Goal: Task Accomplishment & Management: Manage account settings

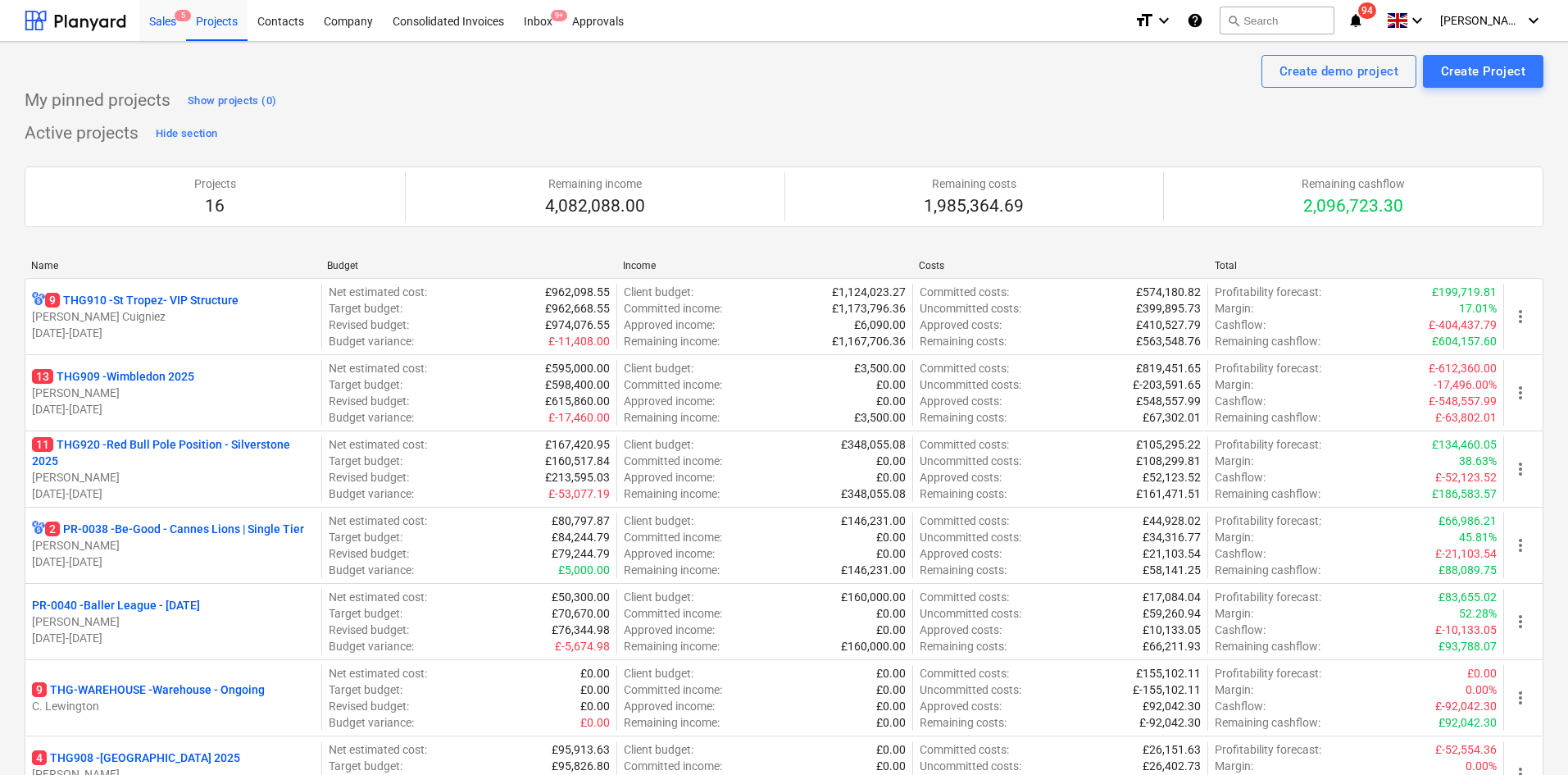
click at [173, 26] on div "Sales 5" at bounding box center [163, 19] width 47 height 42
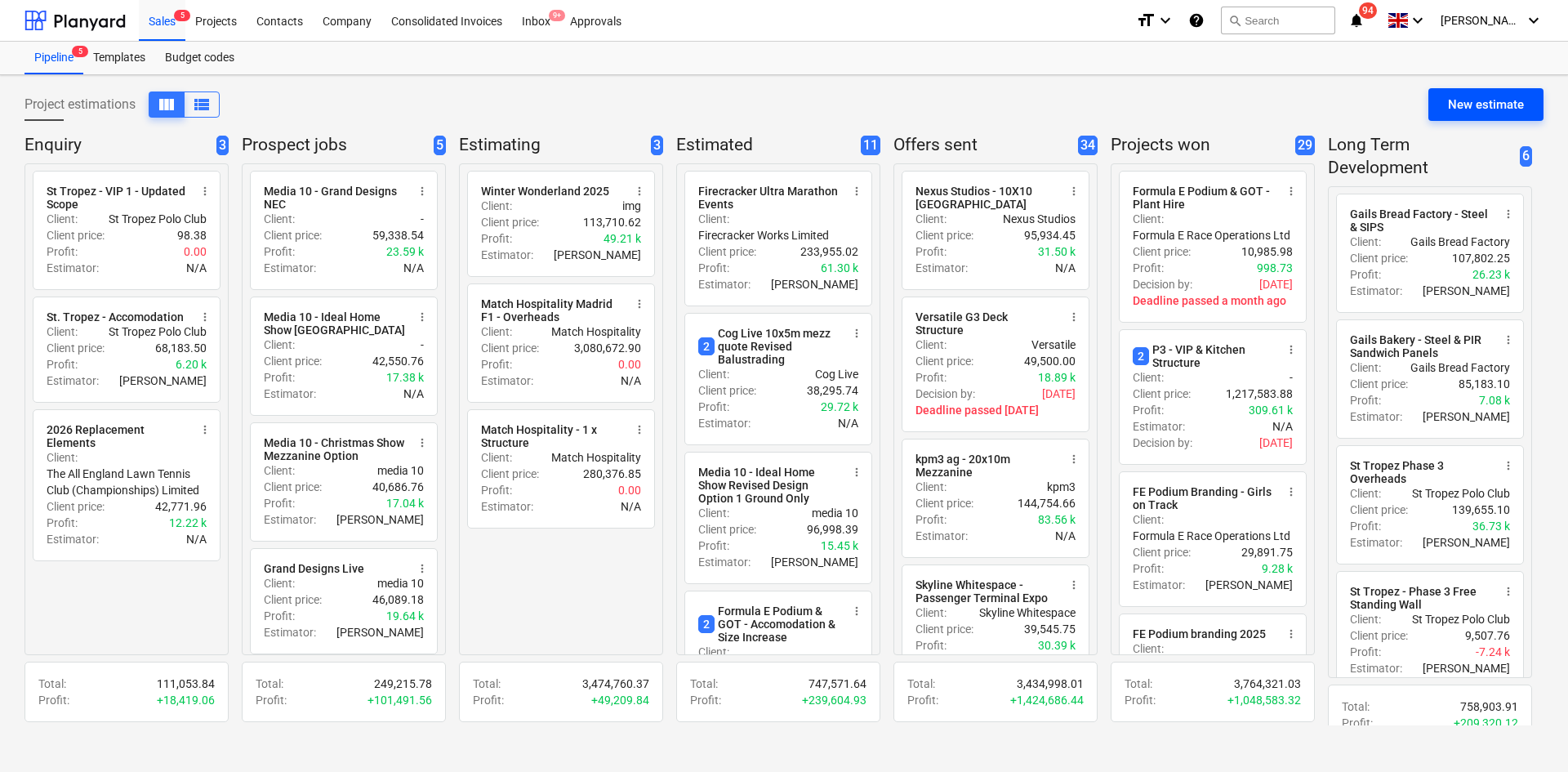
click at [1480, 110] on div "New estimate" at bounding box center [1485, 105] width 76 height 21
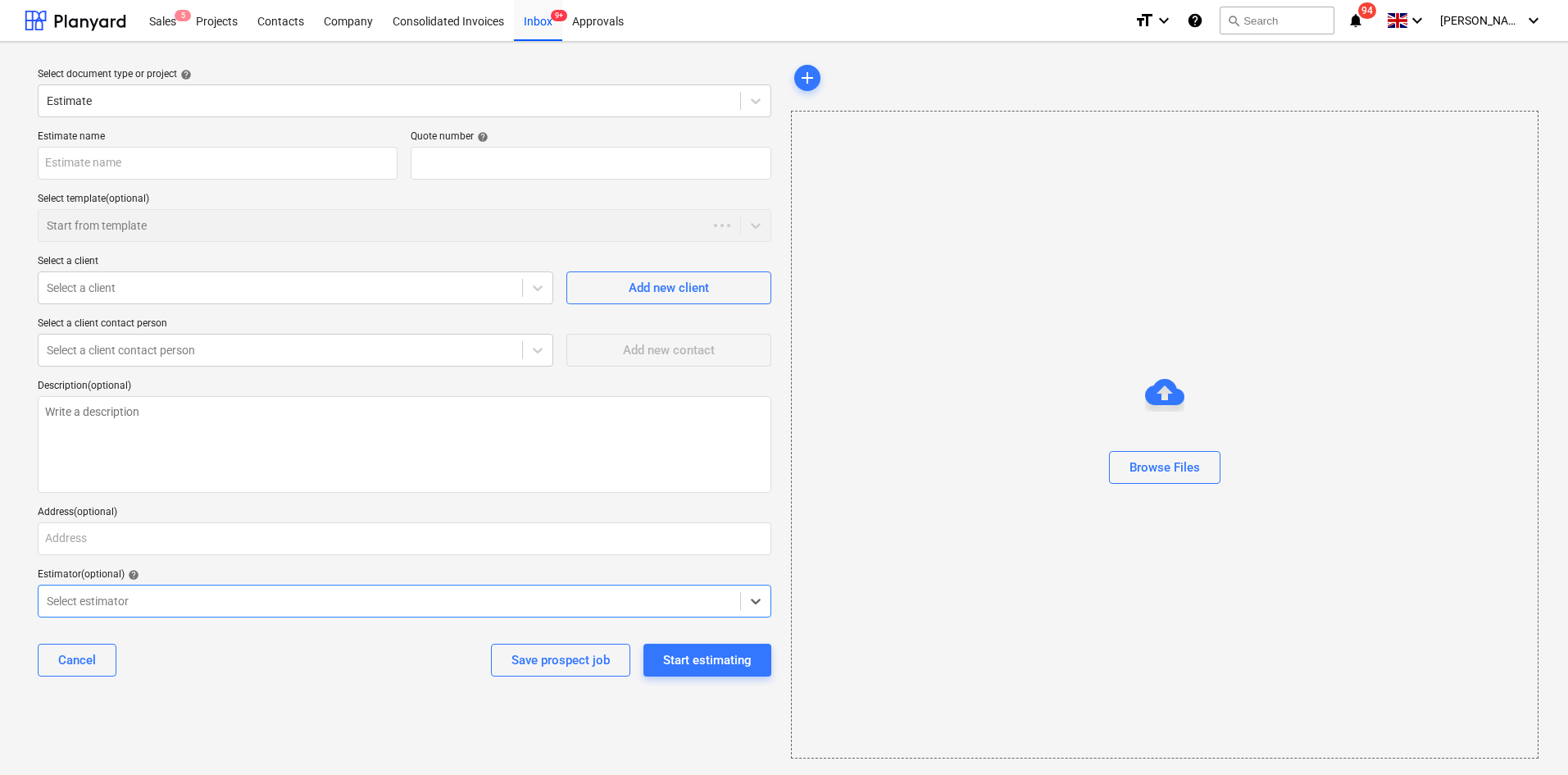
type textarea "x"
type input "QU-0186"
click at [128, 183] on div "Estimate name Quote number help QU-0186 Select template (optional) Start from t…" at bounding box center [404, 410] width 746 height 573
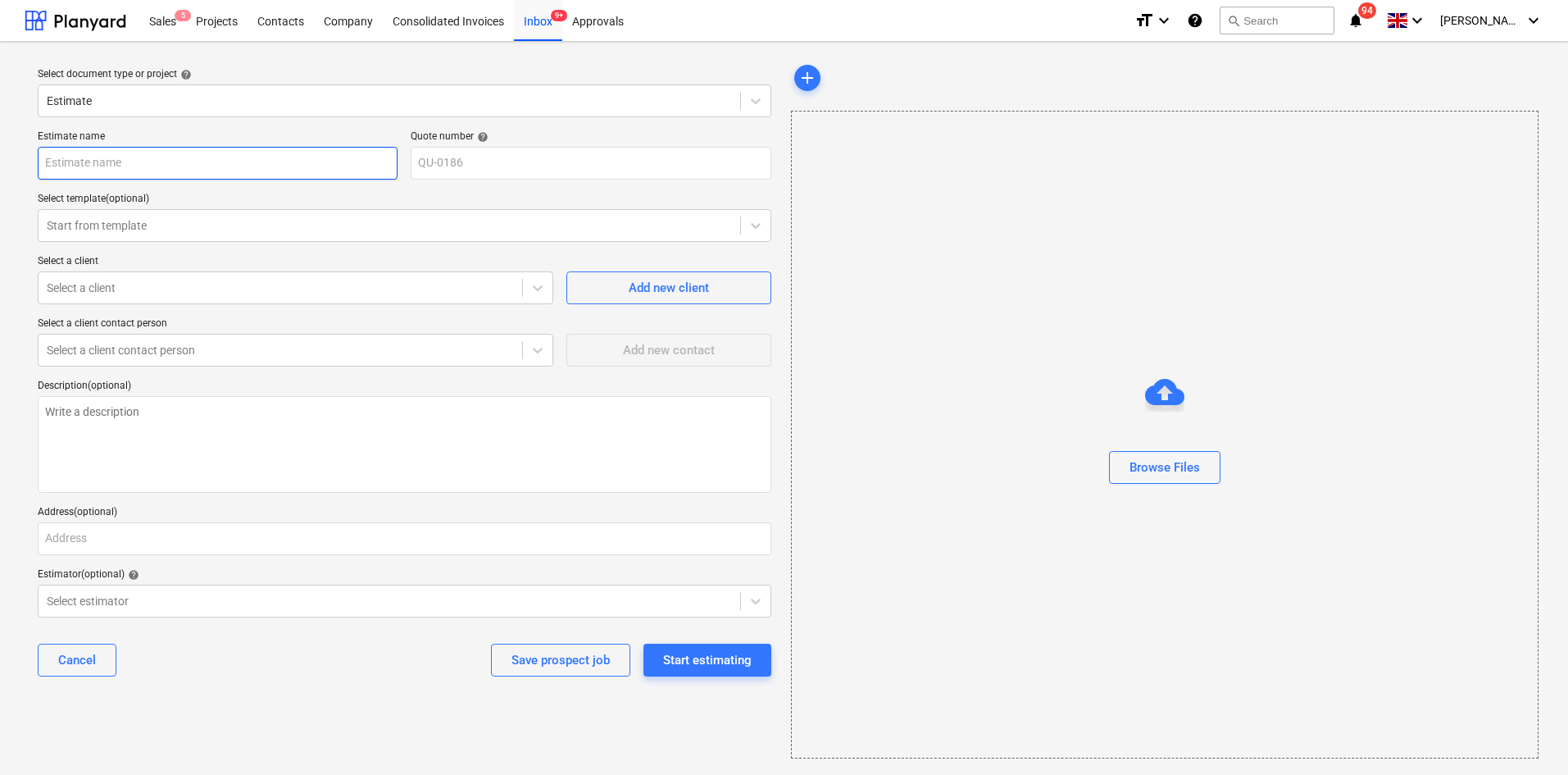
click at [125, 171] on input "text" at bounding box center [217, 163] width 360 height 33
type textarea "x"
type input "S"
type textarea "x"
type input "SF"
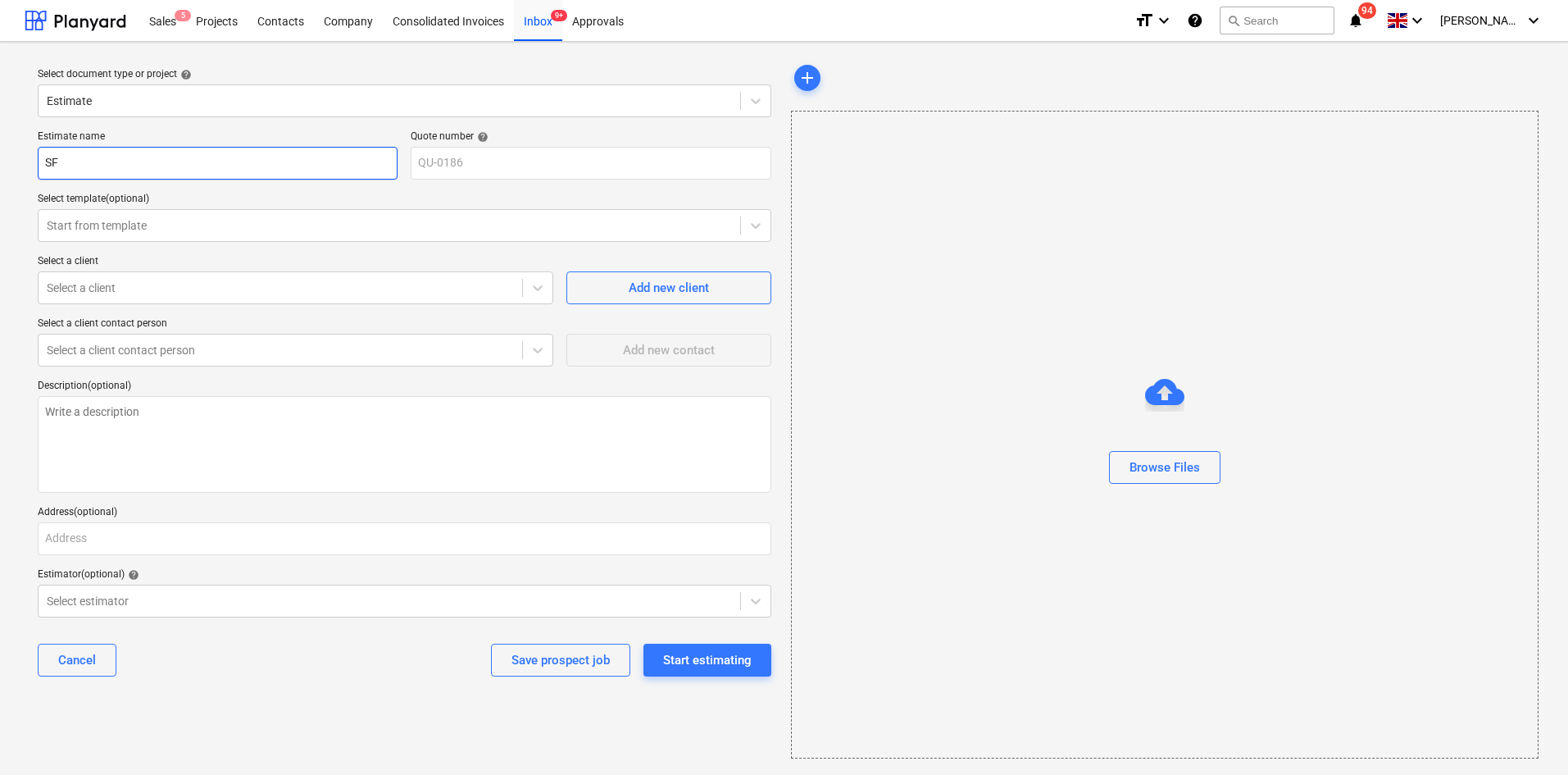
type textarea "x"
type input "SFC"
type textarea "x"
type input "SFC"
type textarea "x"
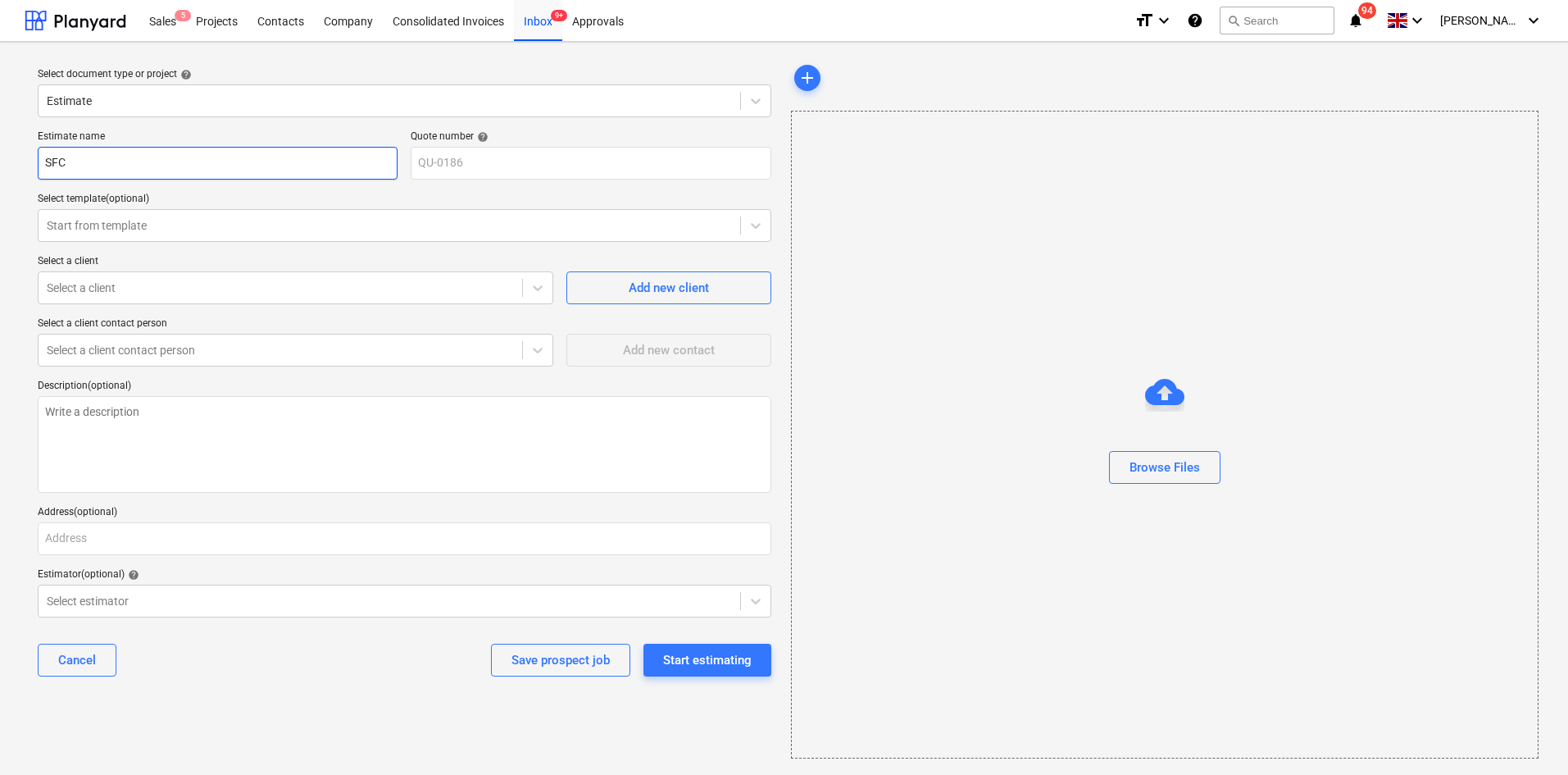
type input "SFC A"
type textarea "x"
type input "SFC Ad"
type textarea "x"
type input "SFC Add"
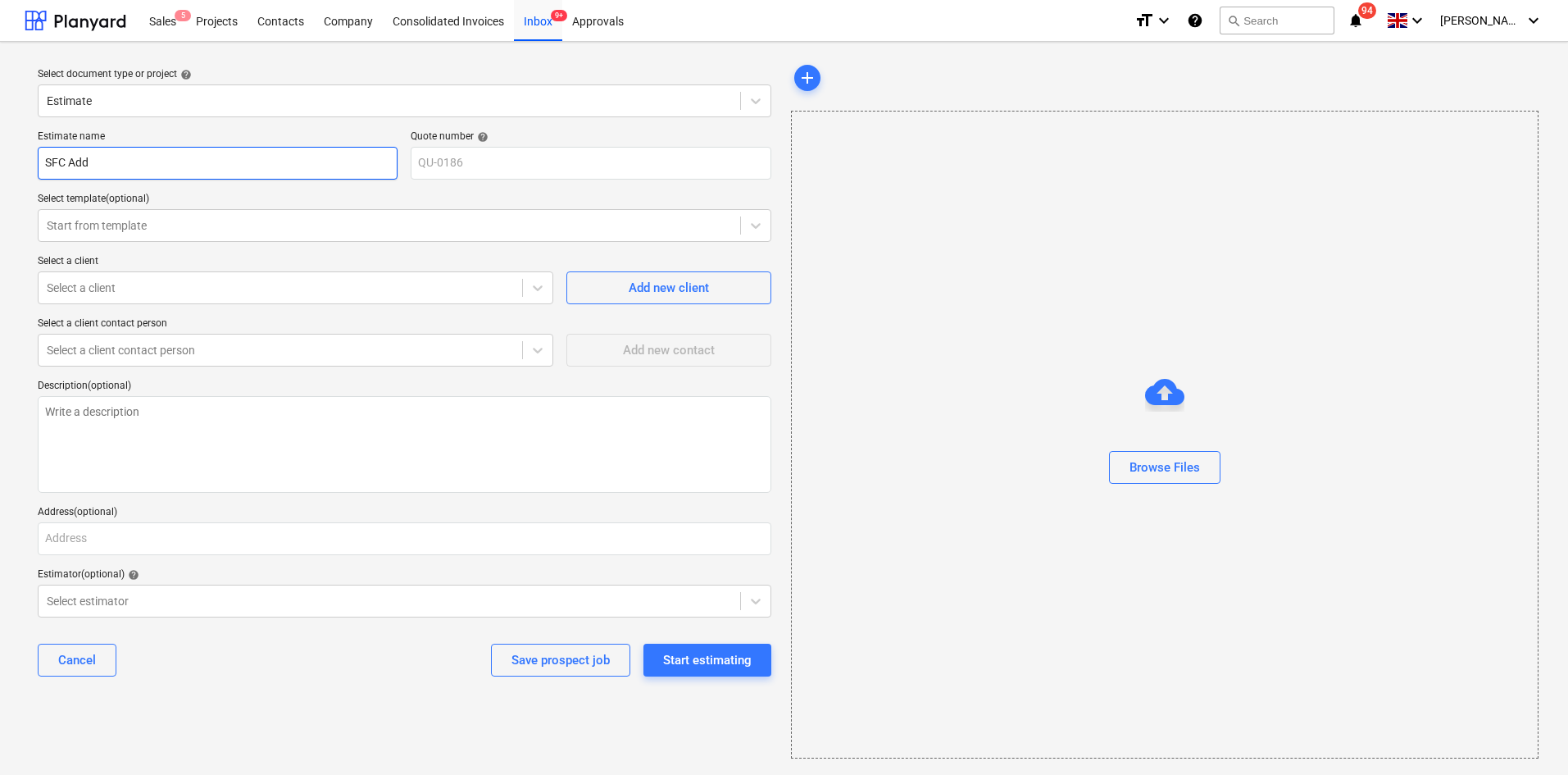
type textarea "x"
type input "SFC Addi"
type textarea "x"
type input "SFC Addit"
type textarea "x"
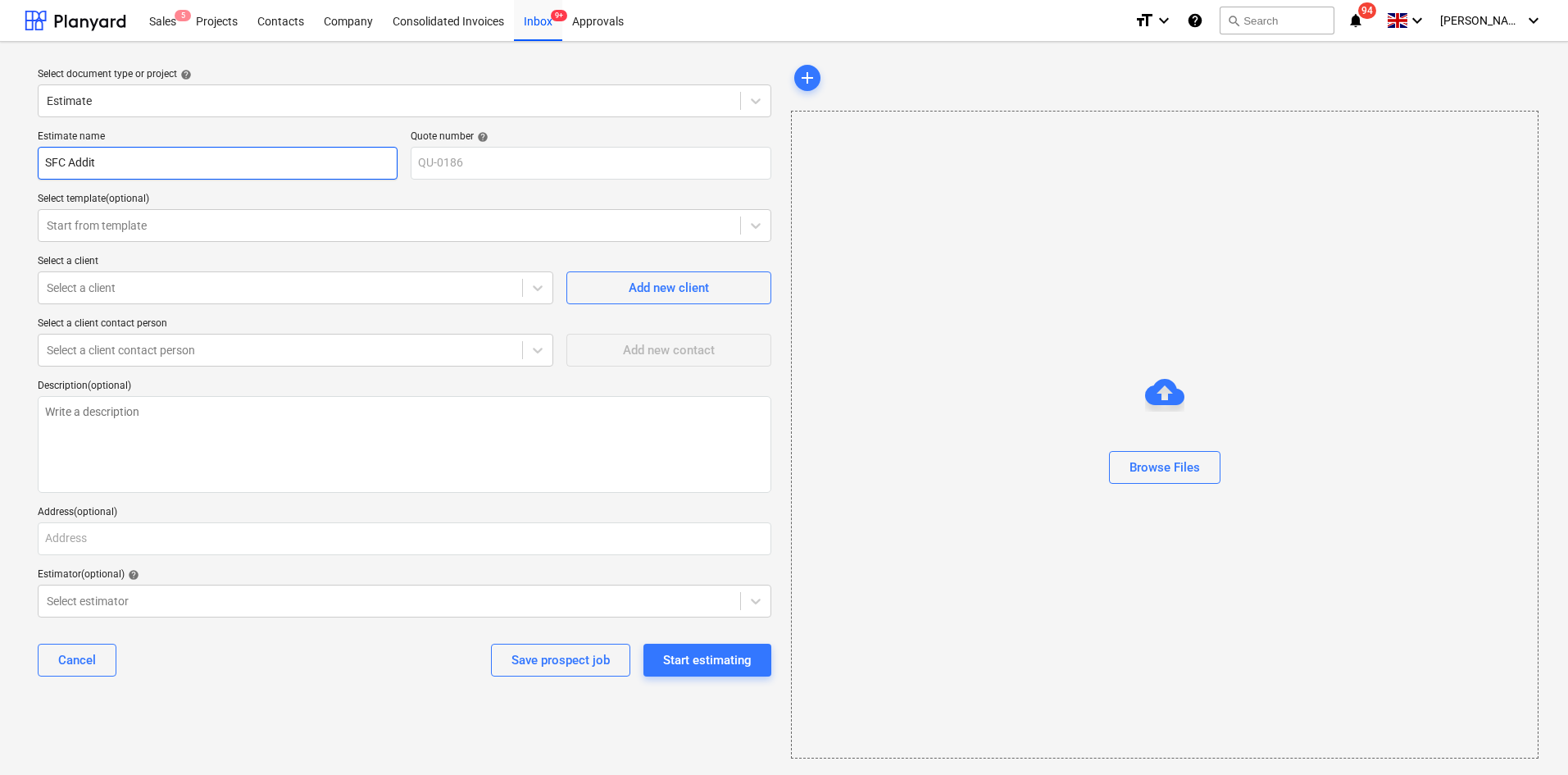
type input "SFC [PERSON_NAME]"
type textarea "x"
type input "SFC Additio"
type textarea "x"
type input "SFC Addition"
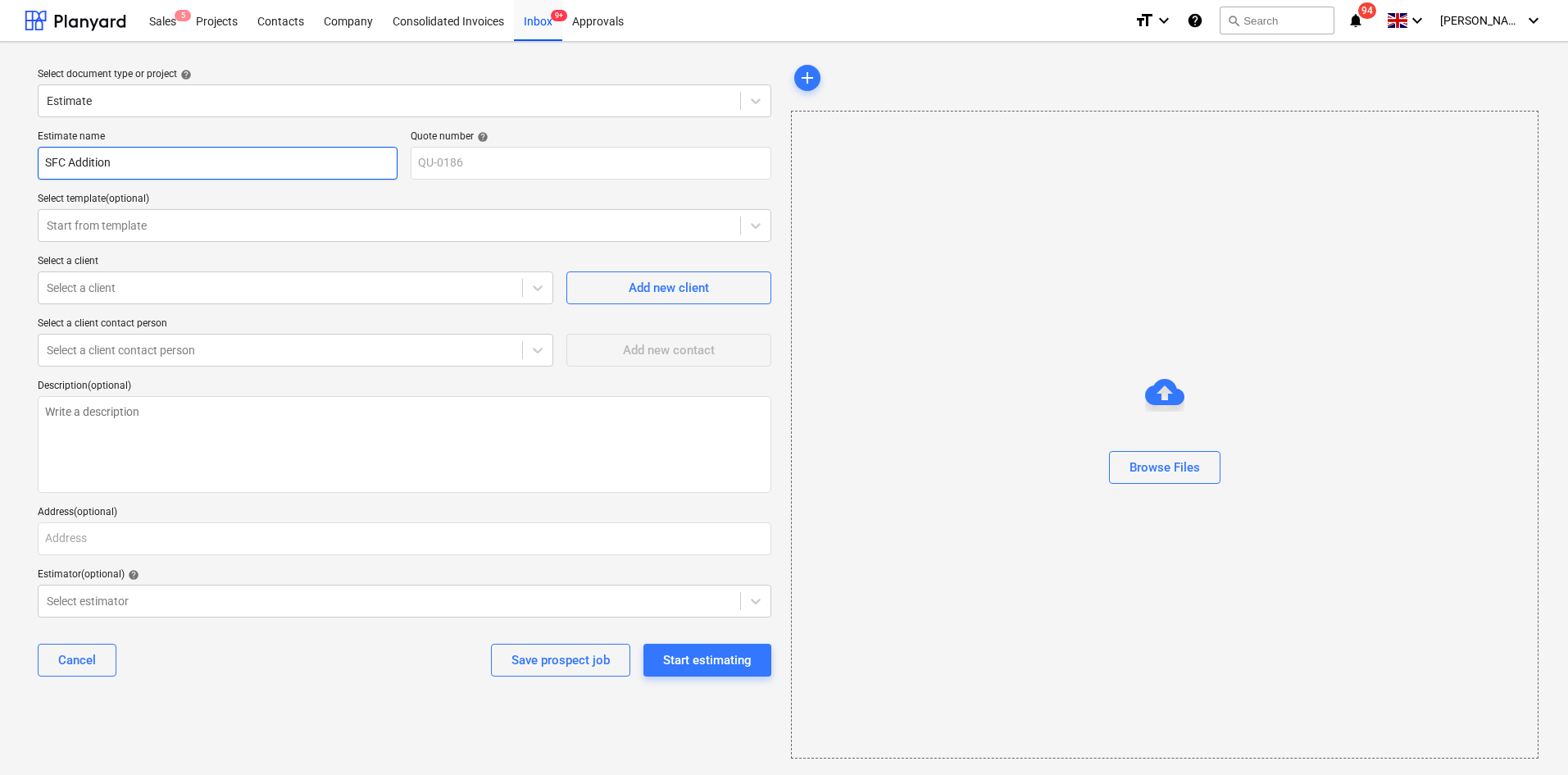
type textarea "x"
type input "SFC Additiona"
type textarea "x"
type input "SFC Additional"
type textarea "x"
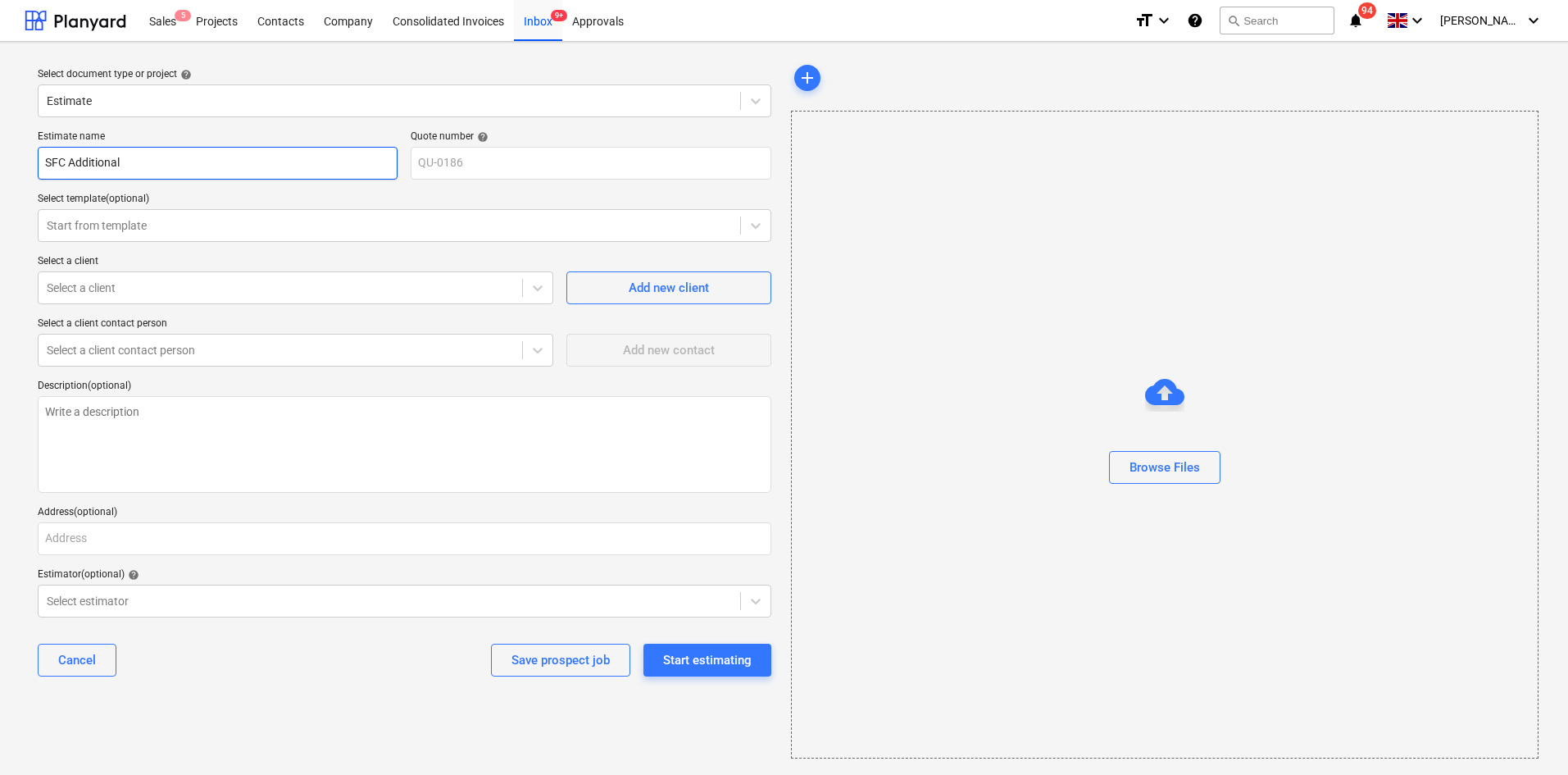
type input "SFC Additional"
type textarea "x"
type input "SFC Additional C"
type textarea "x"
type input "SFC Additional Ch"
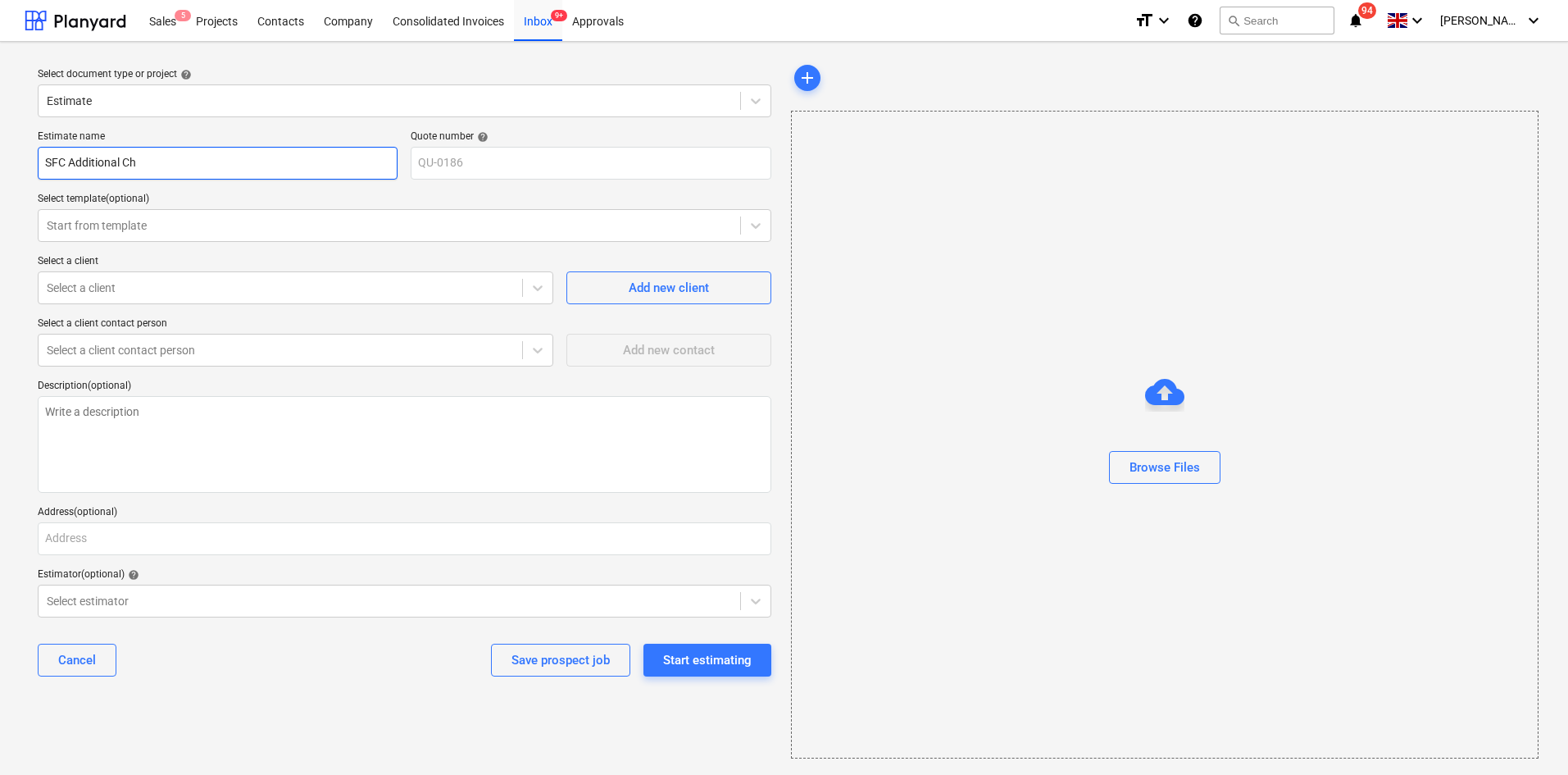
type textarea "x"
type input "SFC Additional Cha"
type textarea "x"
type input "SFC Additional Char"
type textarea "x"
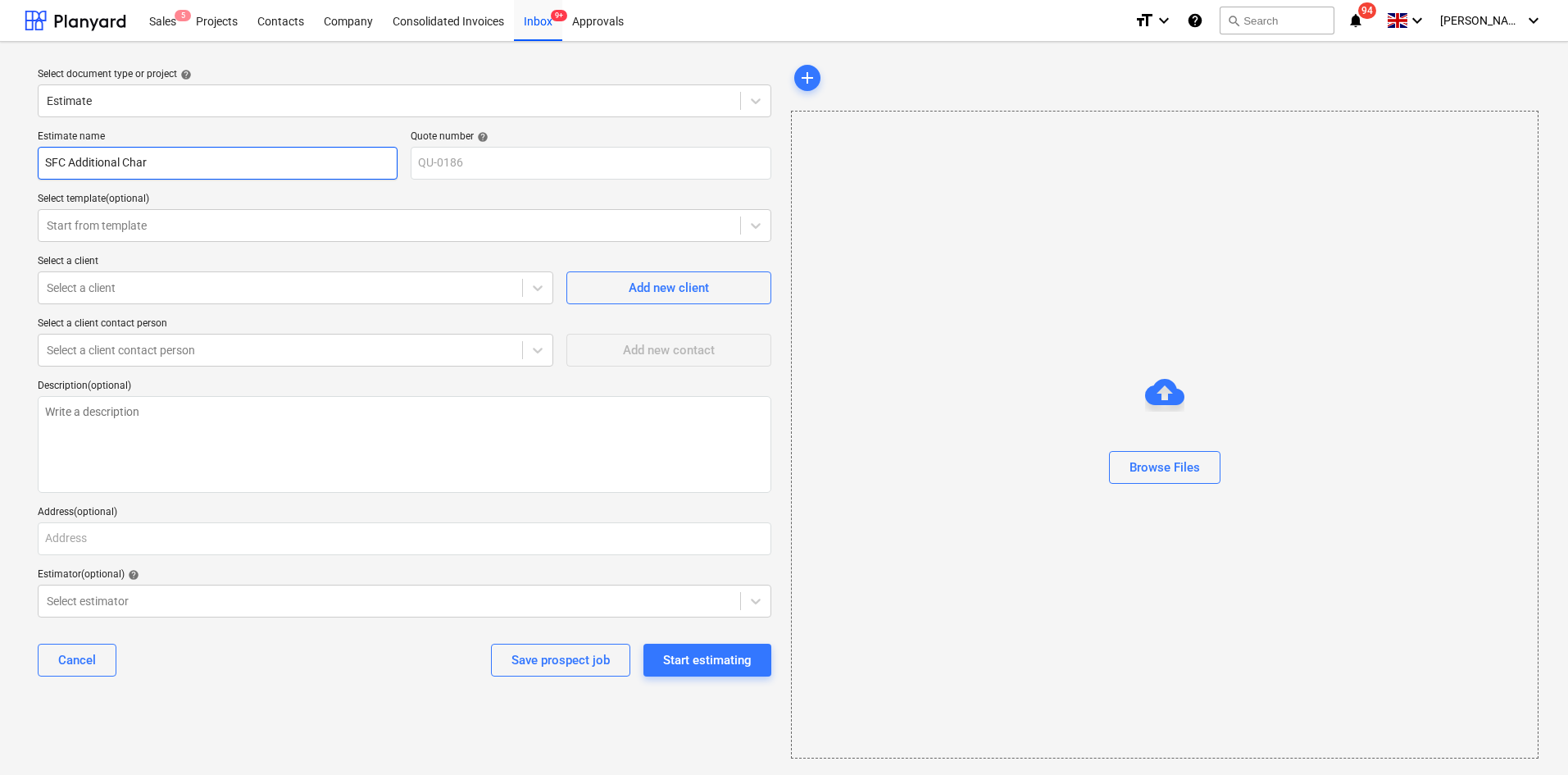
type input "SFC Additional Charg"
type textarea "x"
type input "SFC Additional Charge"
type textarea "x"
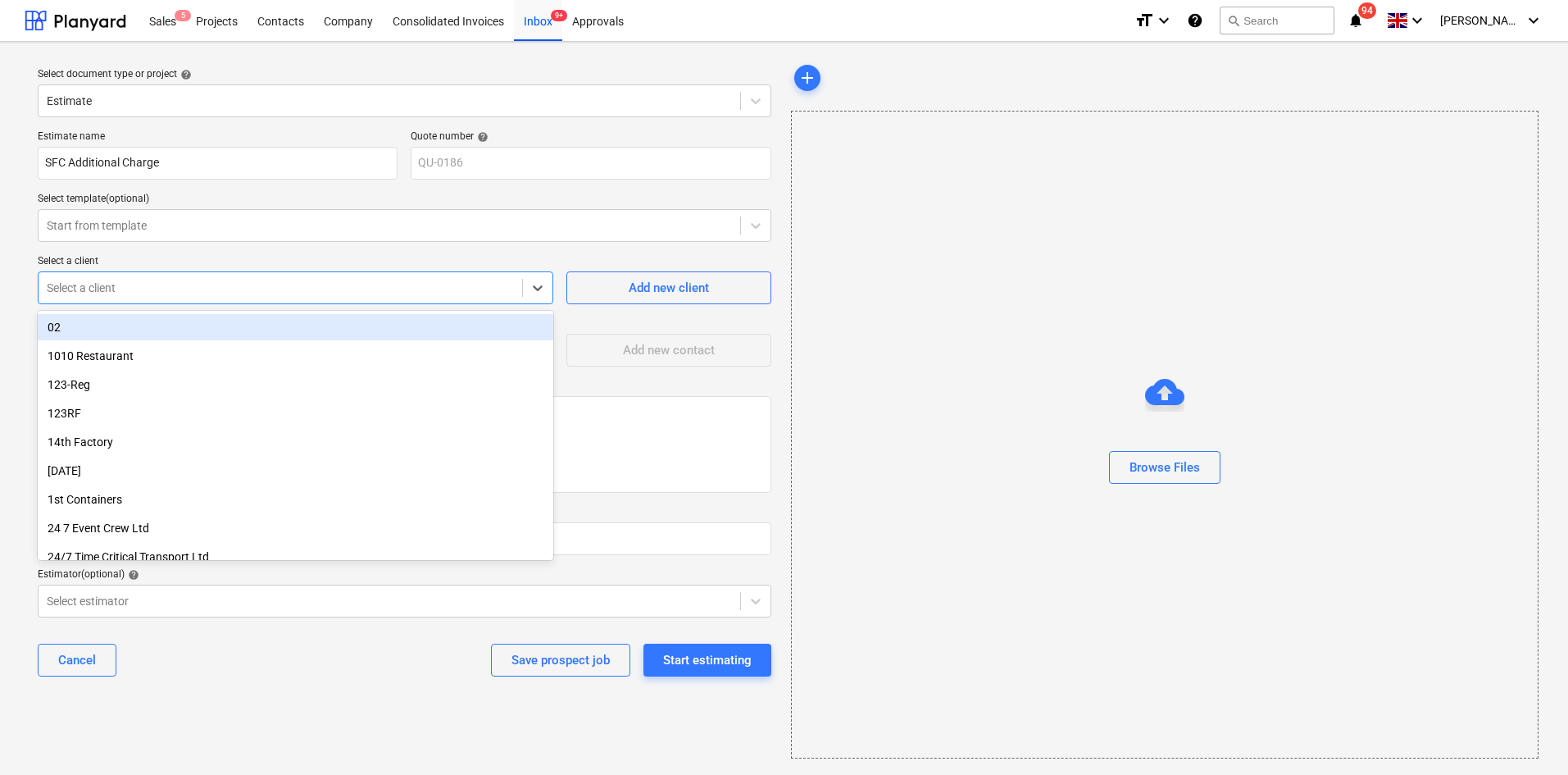
click at [114, 290] on div at bounding box center [280, 287] width 467 height 17
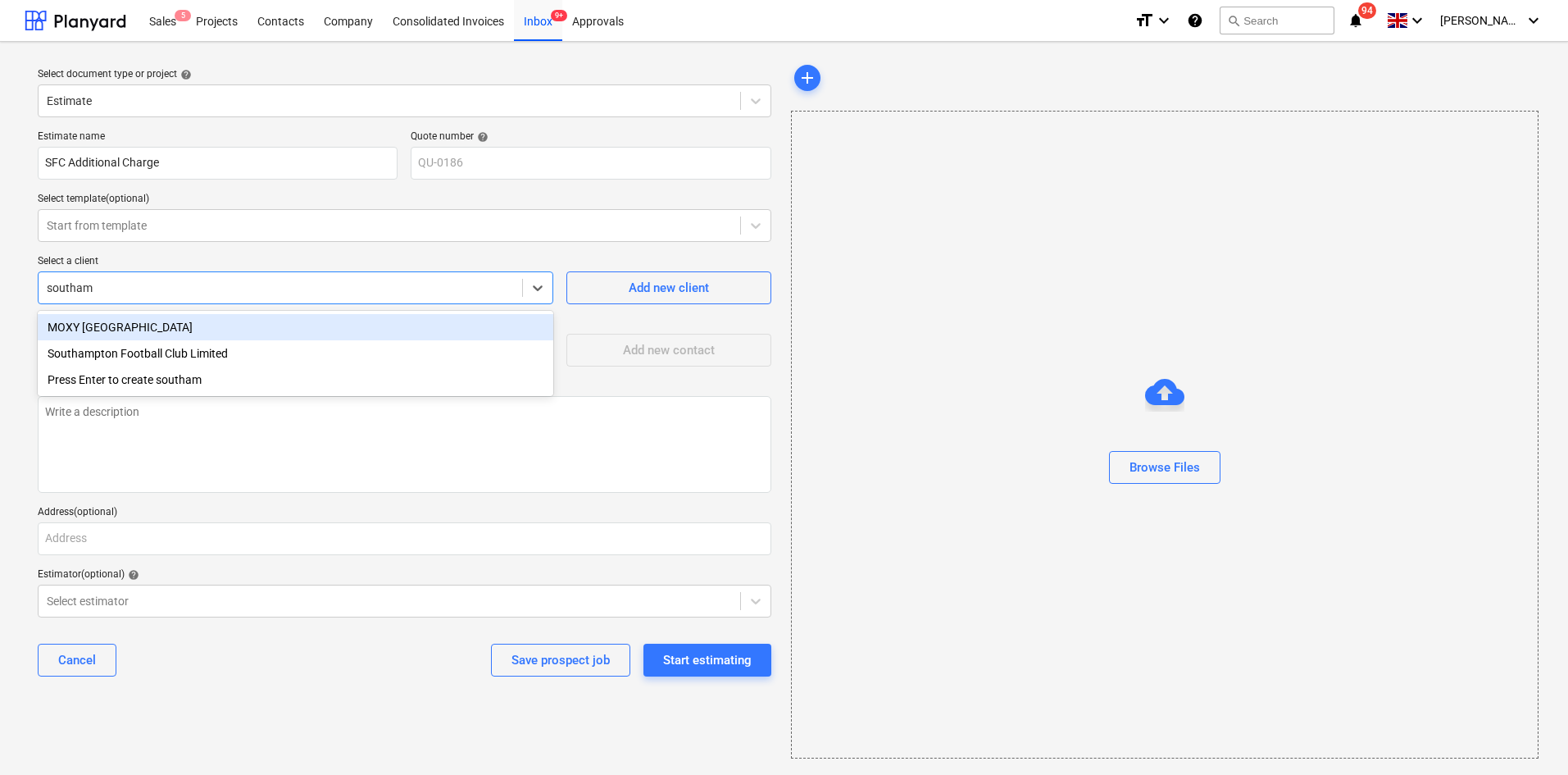
type input "southamp"
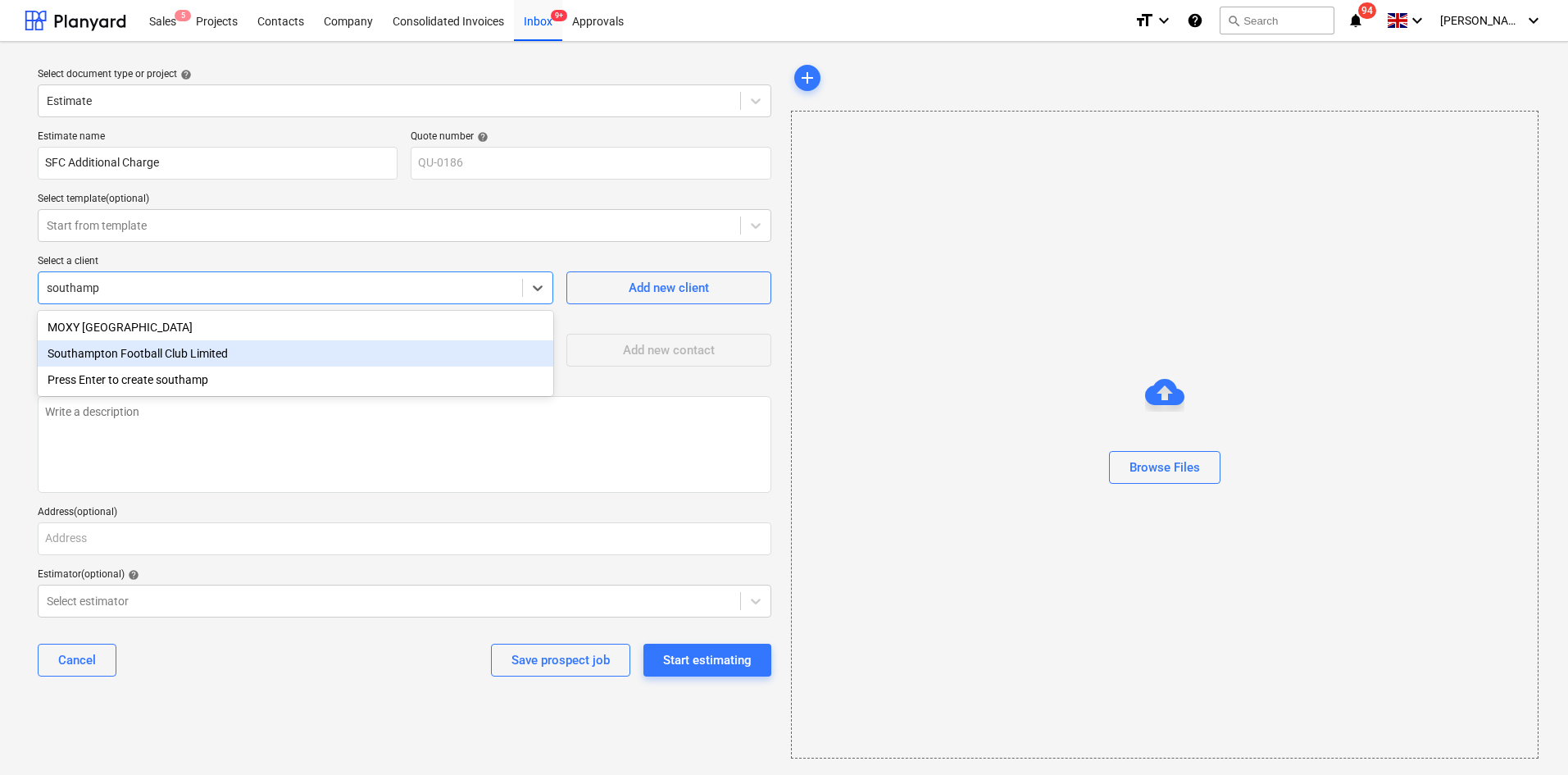
type textarea "x"
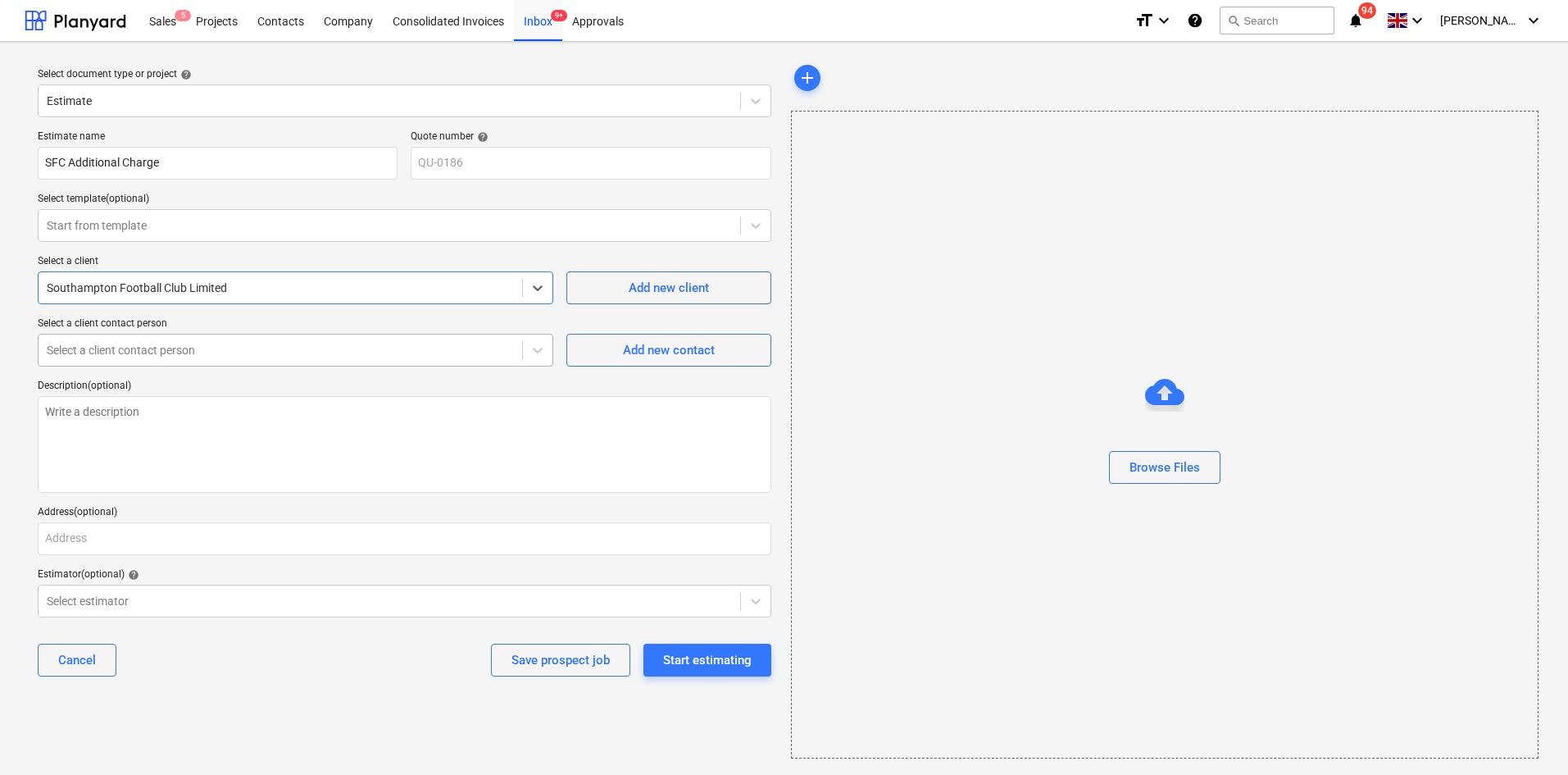
click at [168, 353] on div at bounding box center [280, 350] width 467 height 17
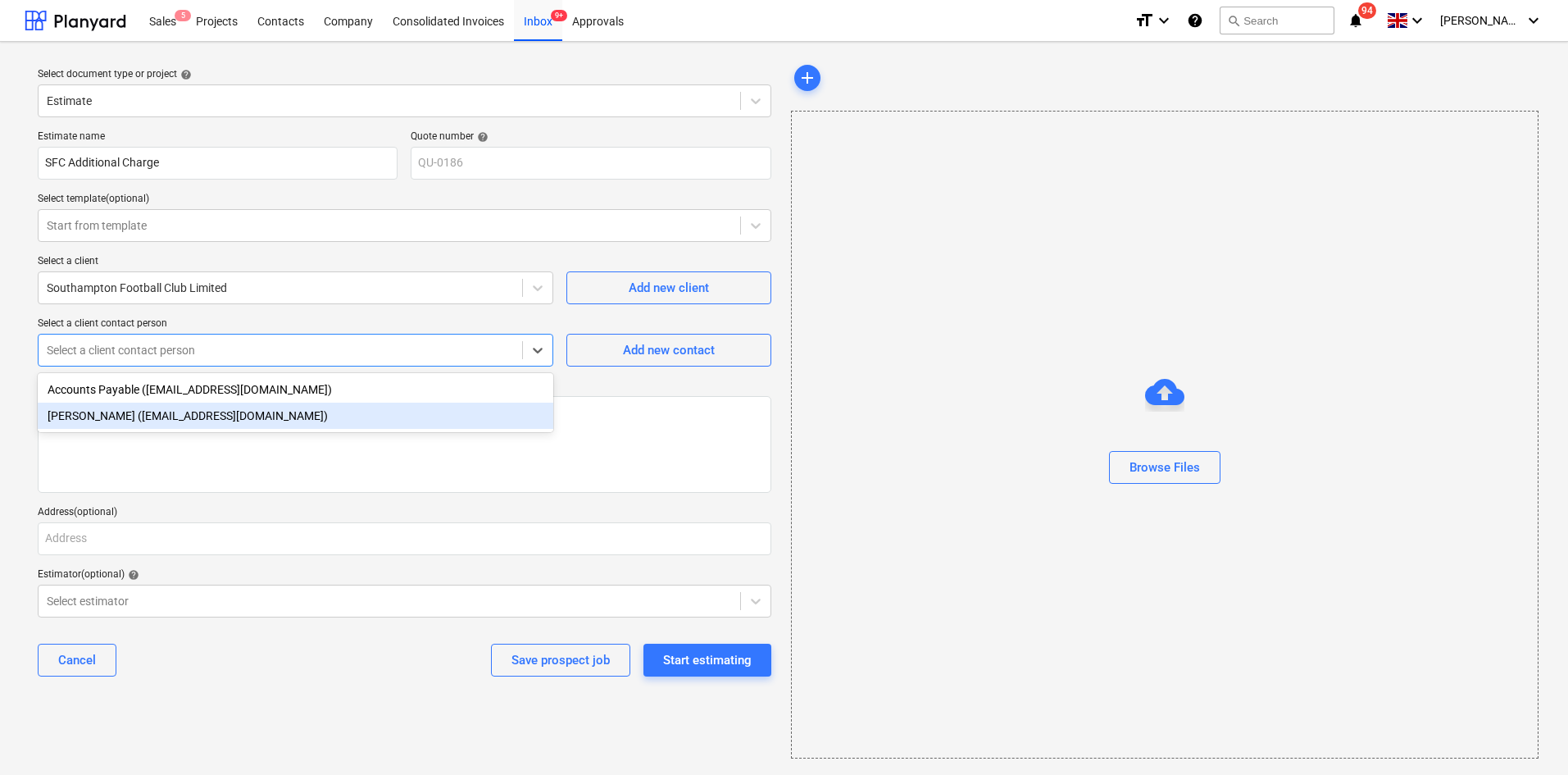
click at [214, 417] on div "[PERSON_NAME] ([EMAIL_ADDRESS][DOMAIN_NAME])" at bounding box center [296, 416] width 516 height 27
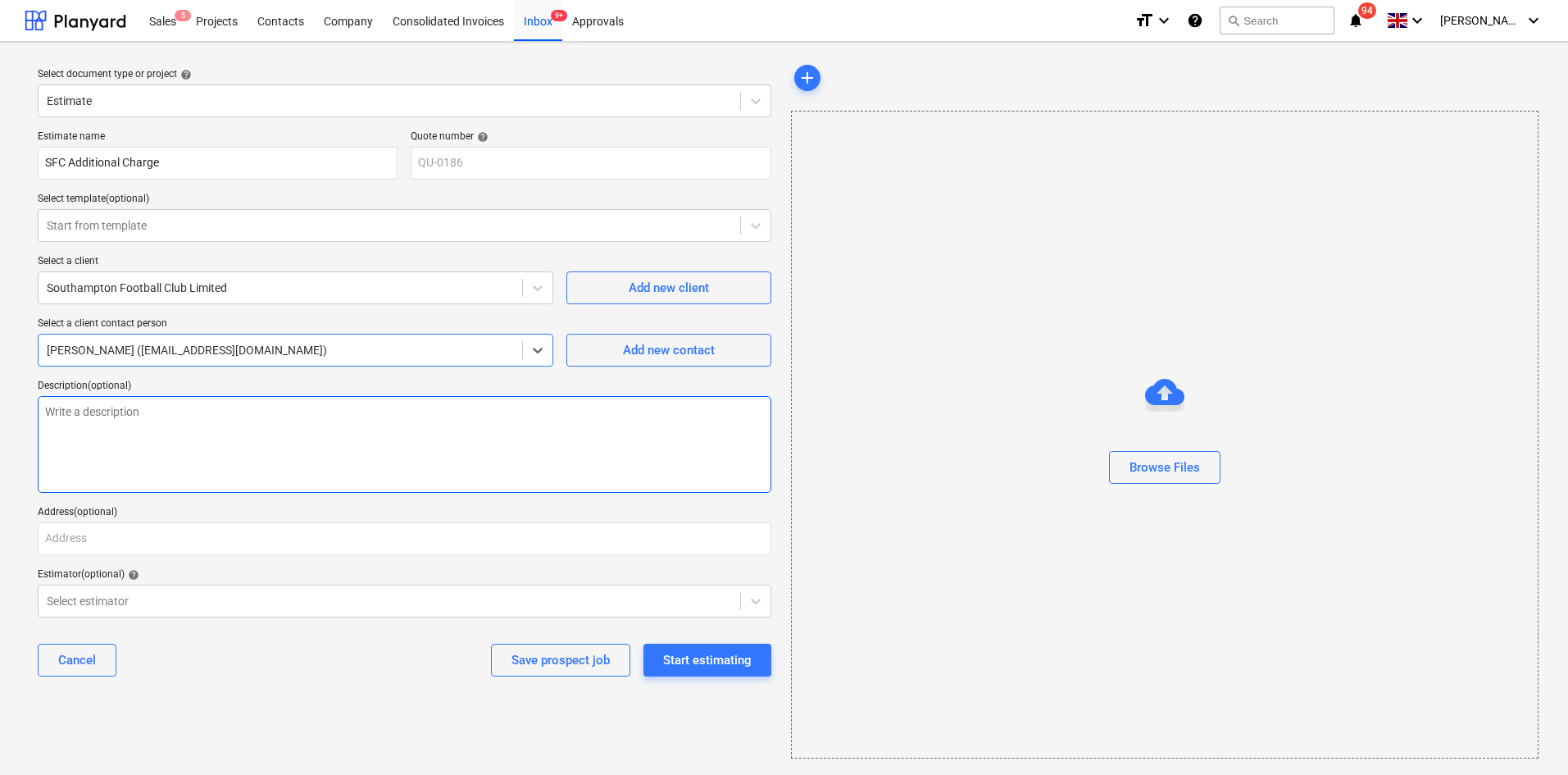
click at [174, 433] on textarea at bounding box center [405, 444] width 734 height 97
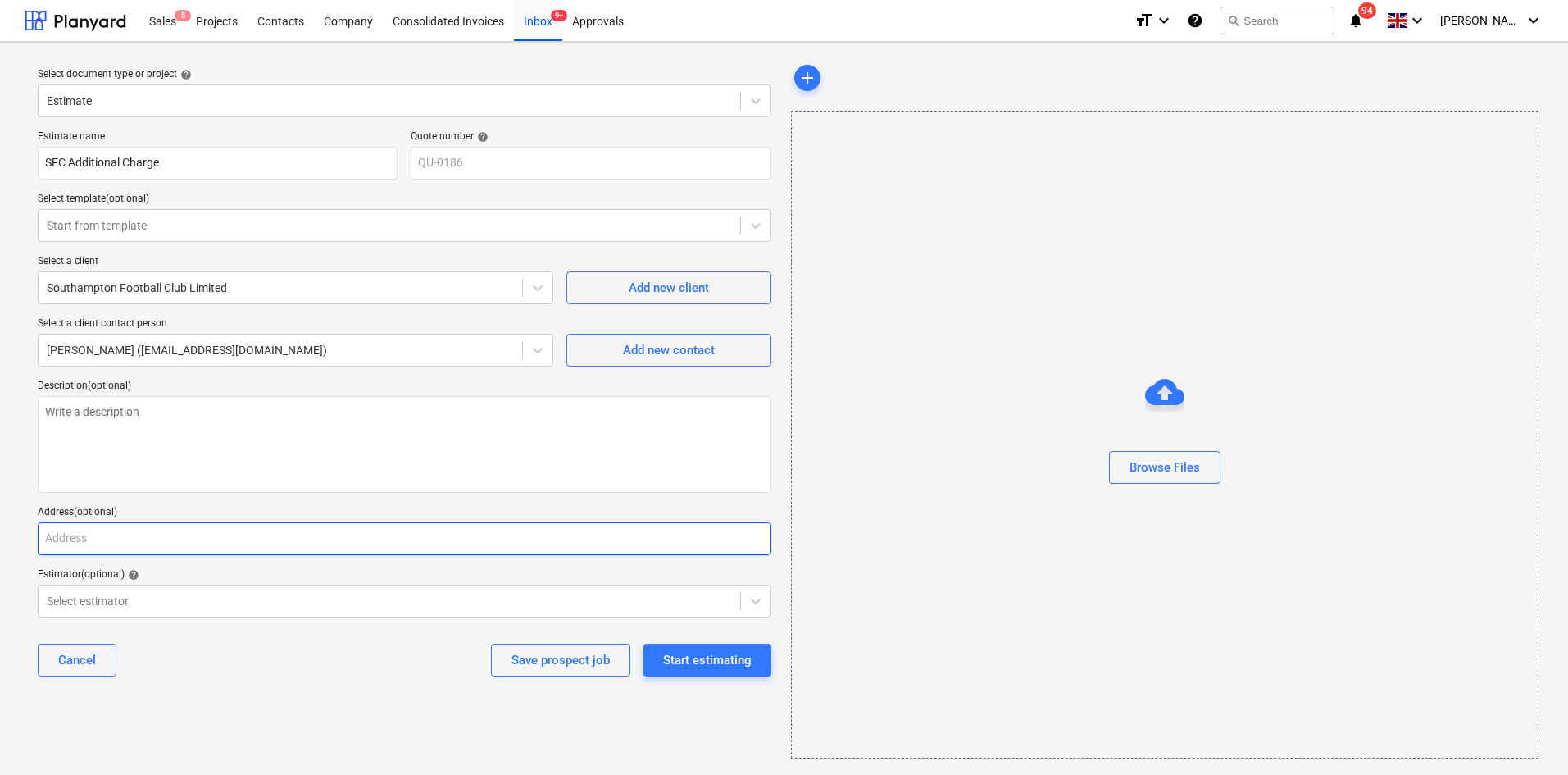
click at [131, 529] on input "text" at bounding box center [405, 538] width 734 height 33
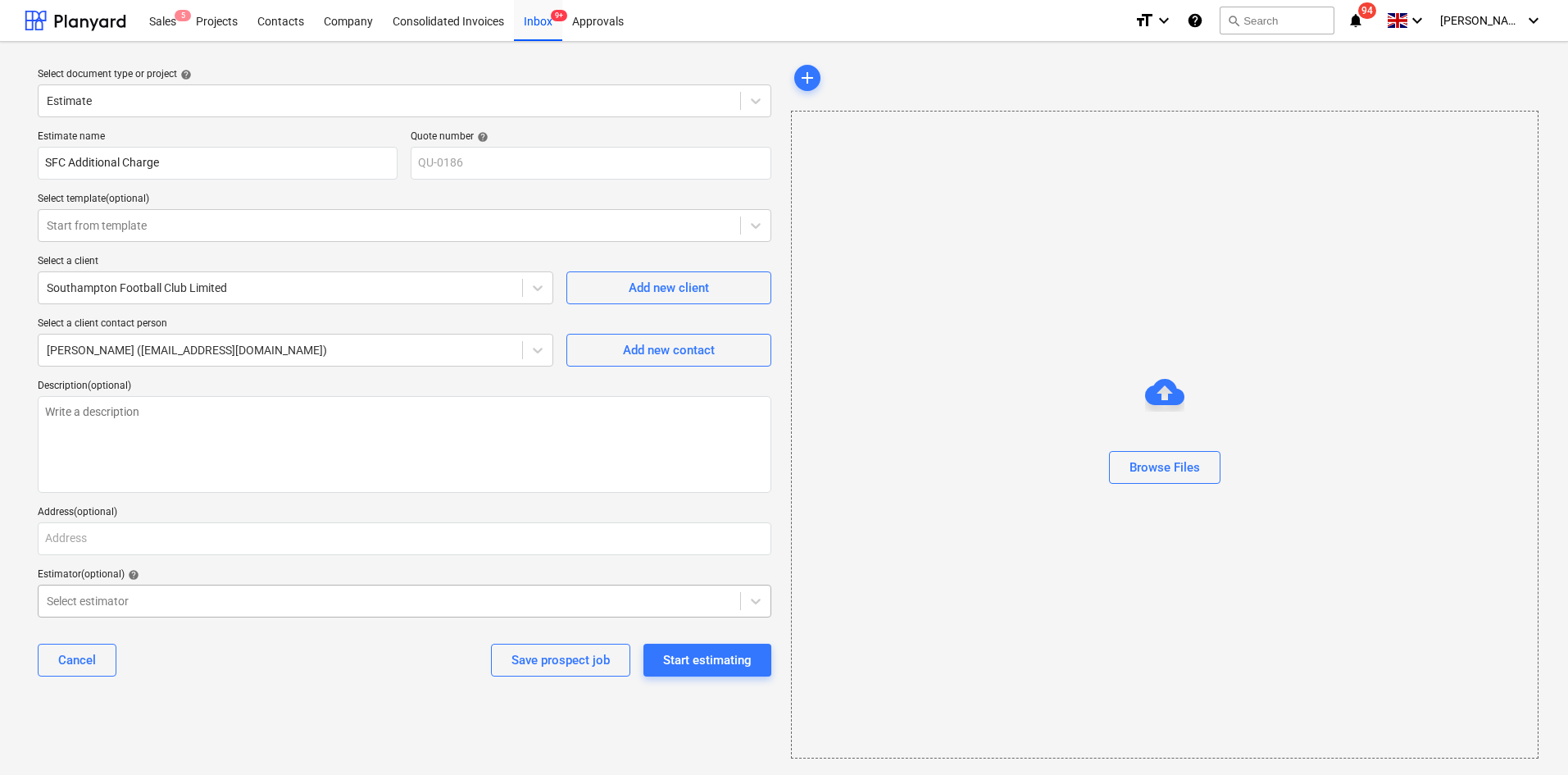
click at [132, 601] on div at bounding box center [390, 601] width 686 height 17
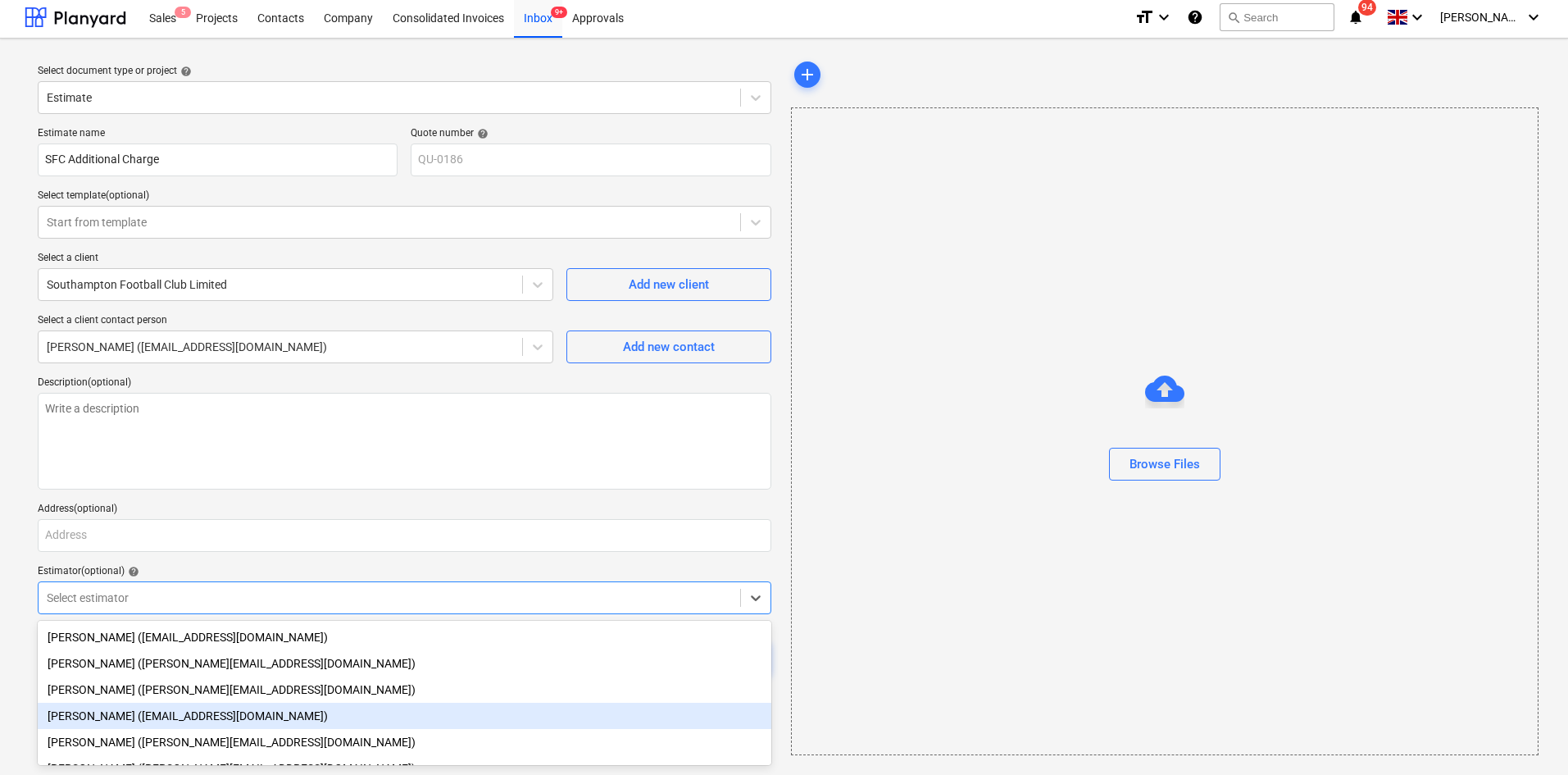
click at [124, 715] on div "[PERSON_NAME] ([EMAIL_ADDRESS][DOMAIN_NAME])" at bounding box center [405, 716] width 734 height 27
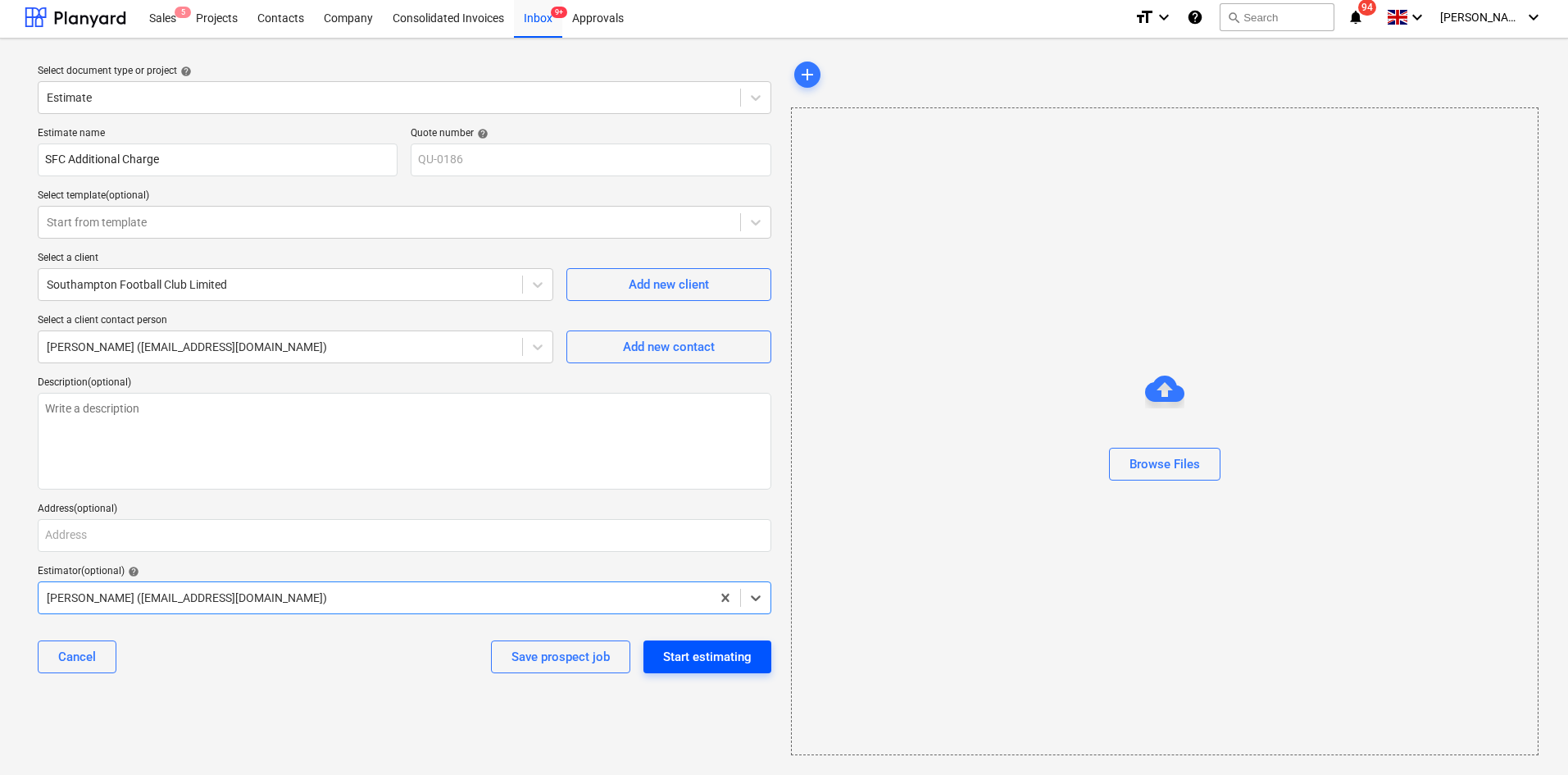
click at [708, 666] on div "Start estimating" at bounding box center [708, 657] width 88 height 21
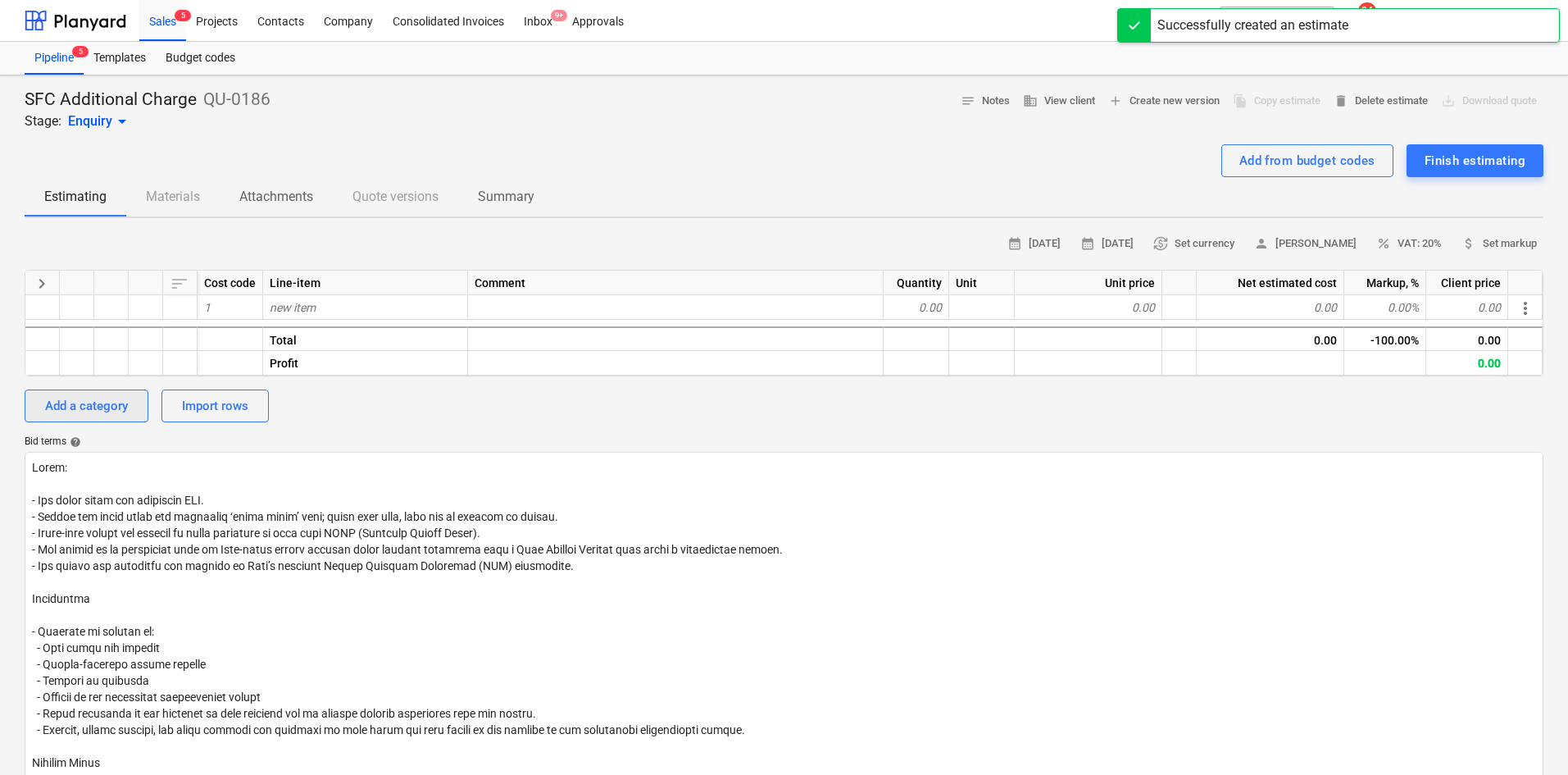
click at [81, 407] on div "Add a category" at bounding box center [87, 406] width 83 height 21
type textarea "x"
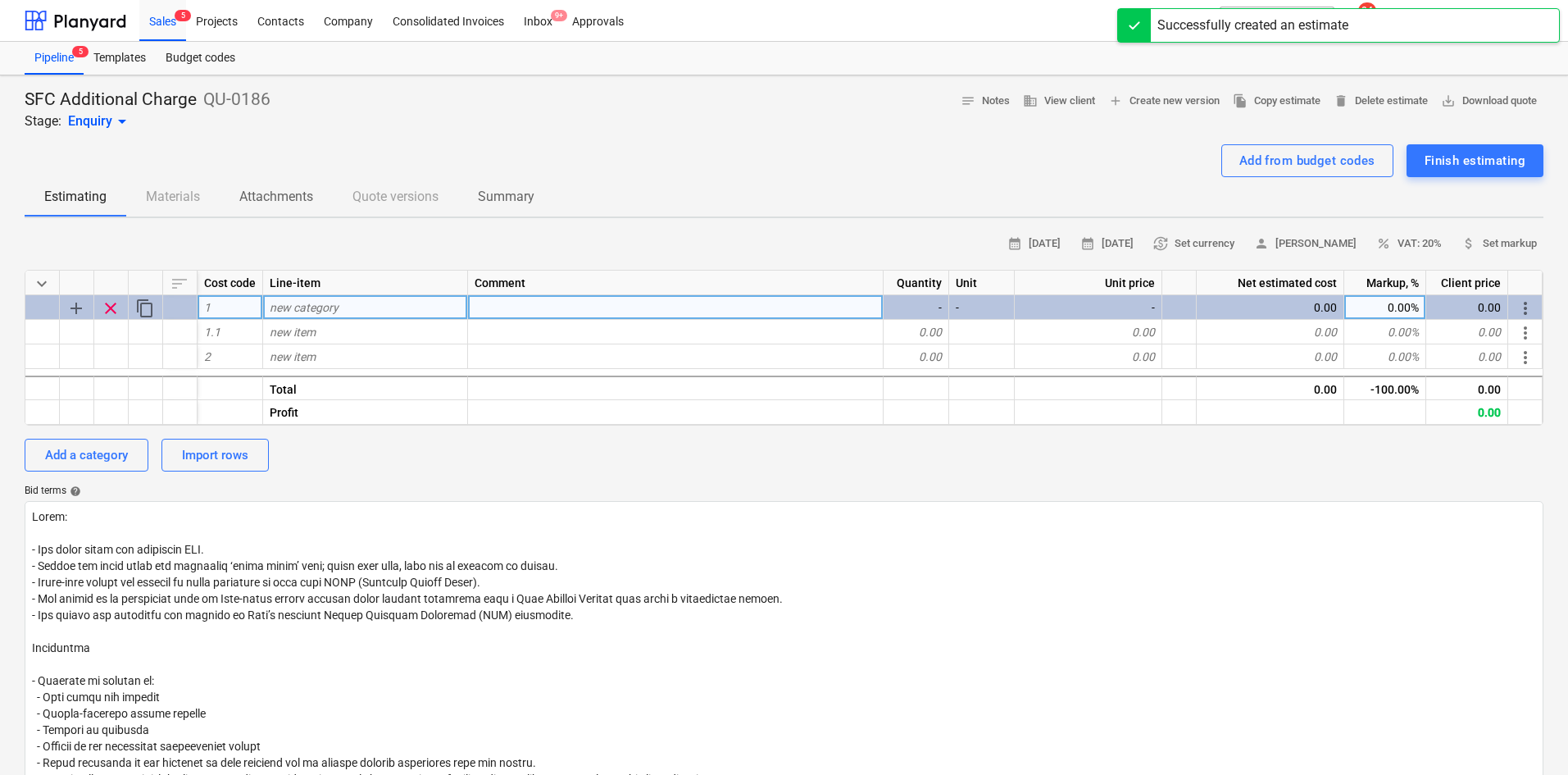
click at [336, 310] on span "new category" at bounding box center [304, 308] width 69 height 13
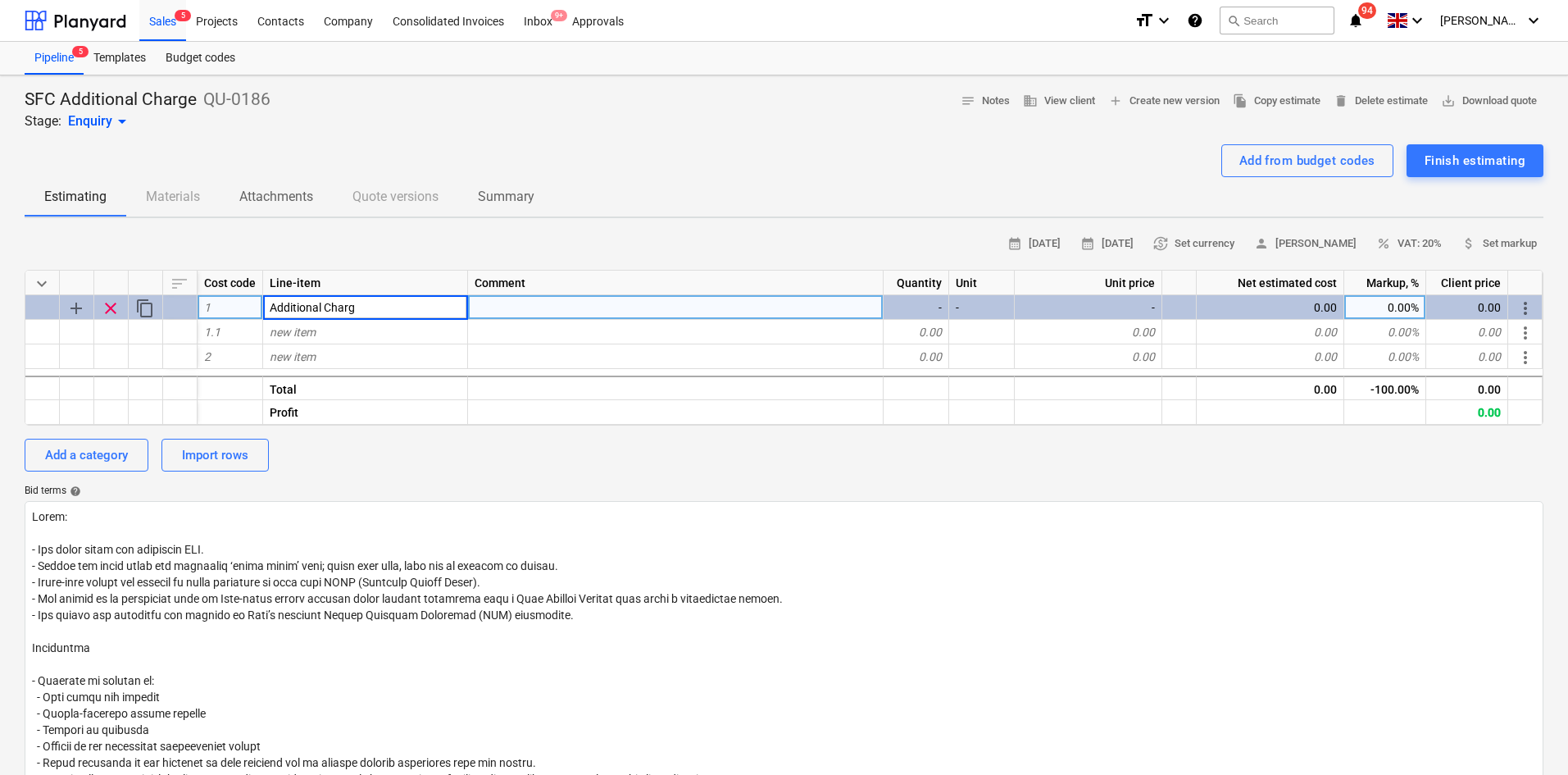
type input "Additional Charge"
type textarea "x"
click at [362, 328] on div "new item" at bounding box center [366, 332] width 205 height 25
type input "RJS Groundworks"
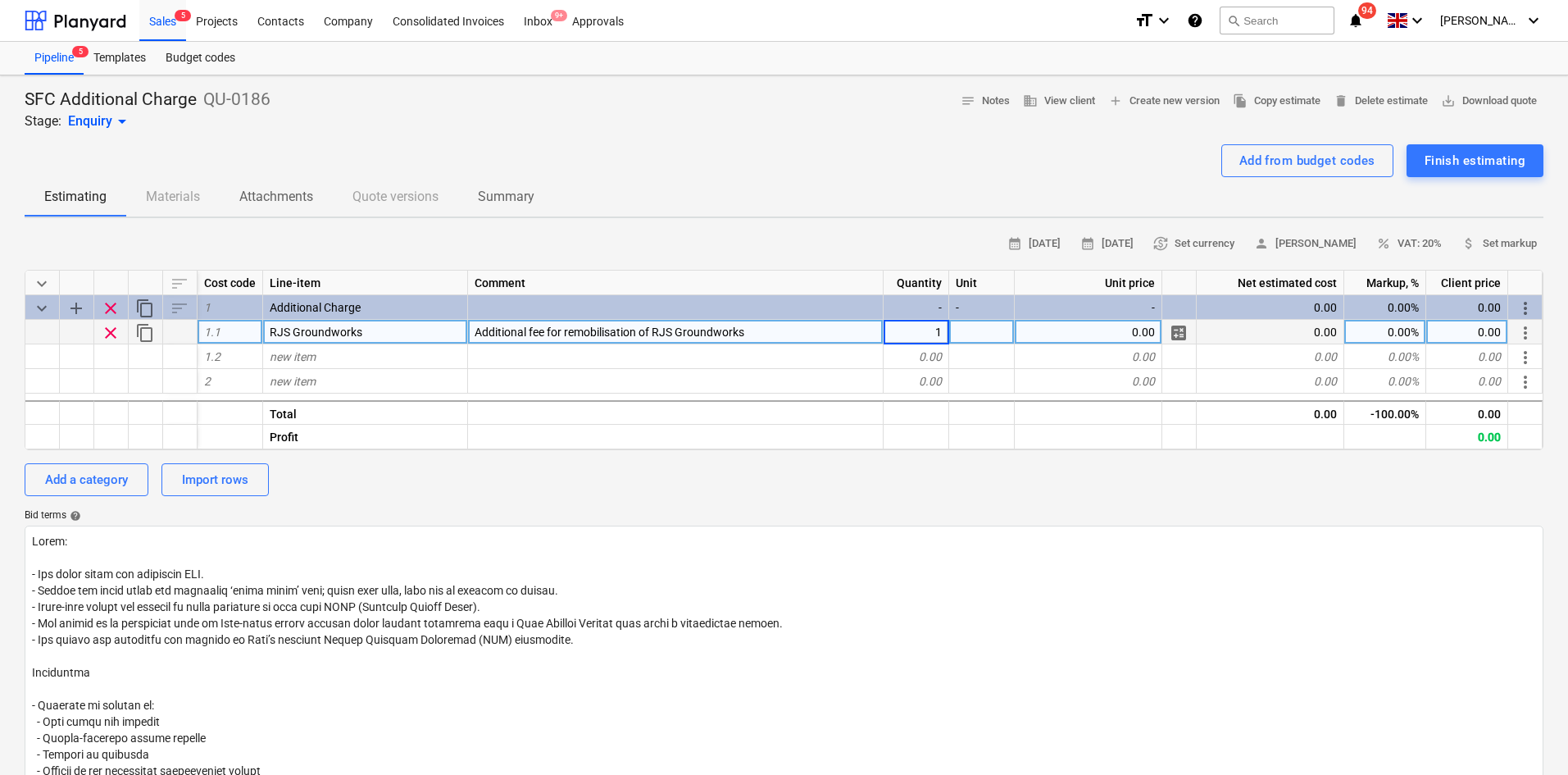
type textarea "x"
type input "Package"
click at [1224, 248] on span "currency_exchange Set currency" at bounding box center [1194, 243] width 81 height 19
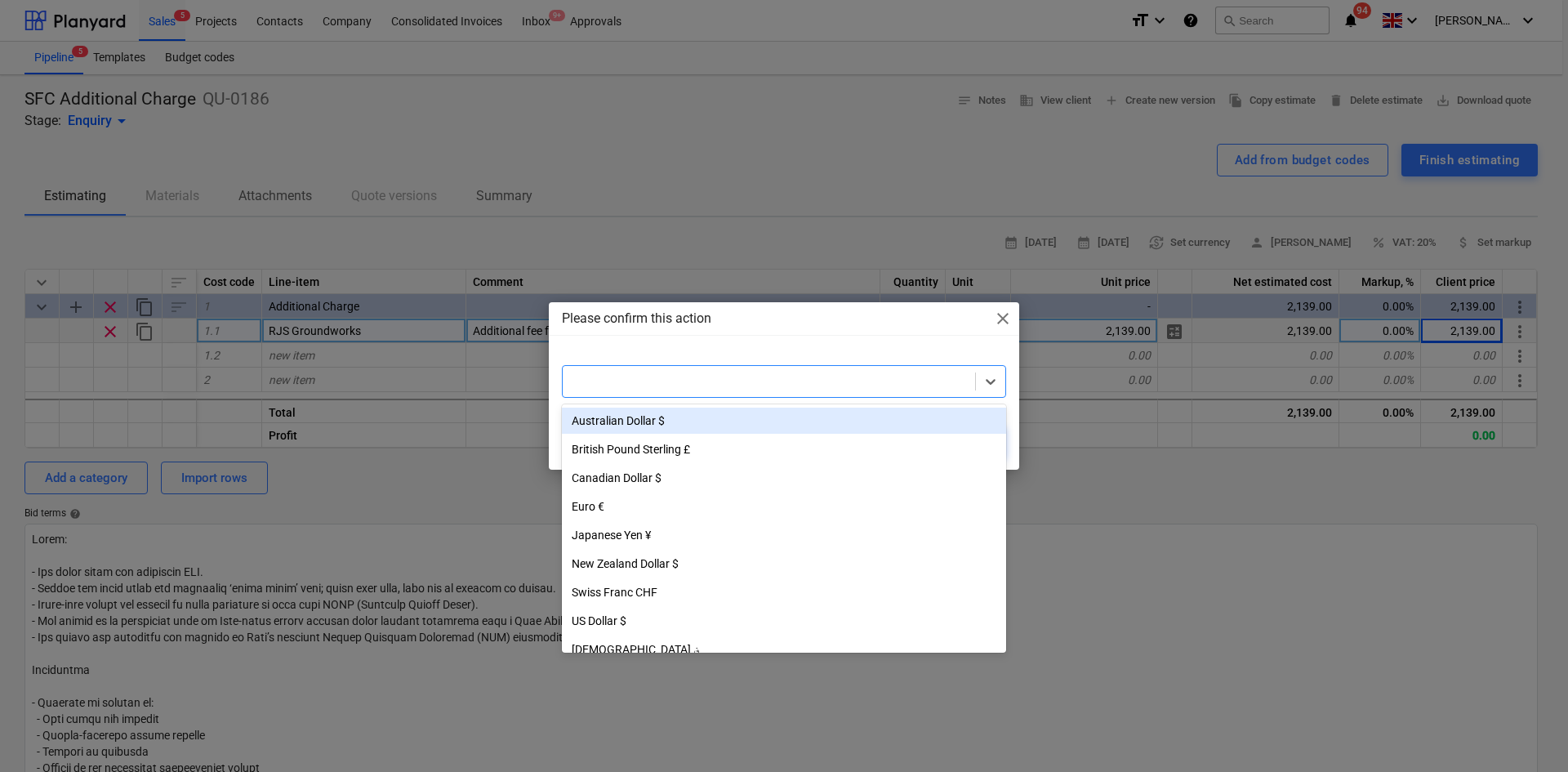
click at [756, 381] on div at bounding box center [769, 381] width 396 height 17
click at [708, 454] on div "British Pound Sterling £" at bounding box center [783, 450] width 444 height 26
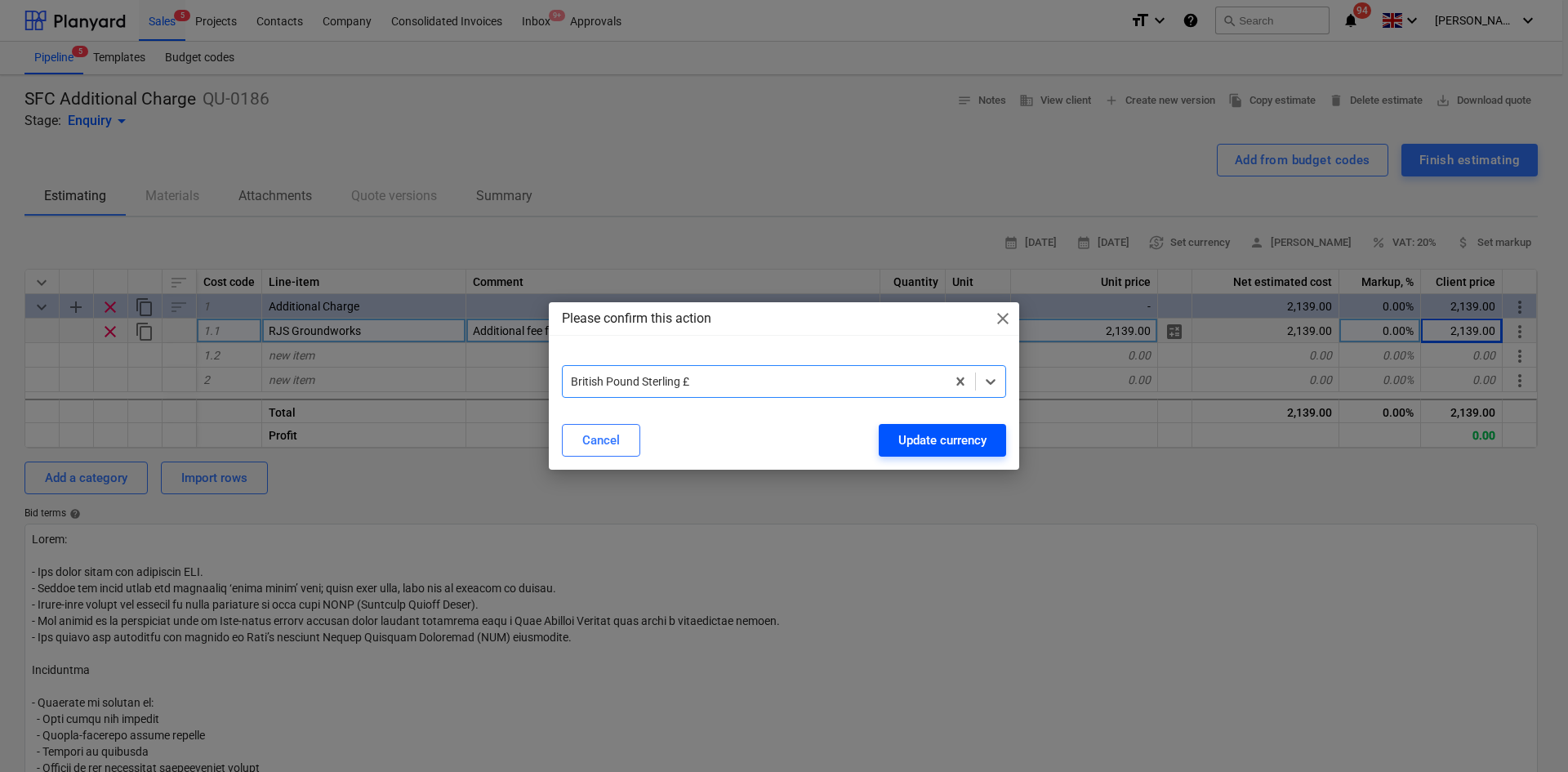
click at [928, 433] on div "Update currency" at bounding box center [942, 440] width 88 height 21
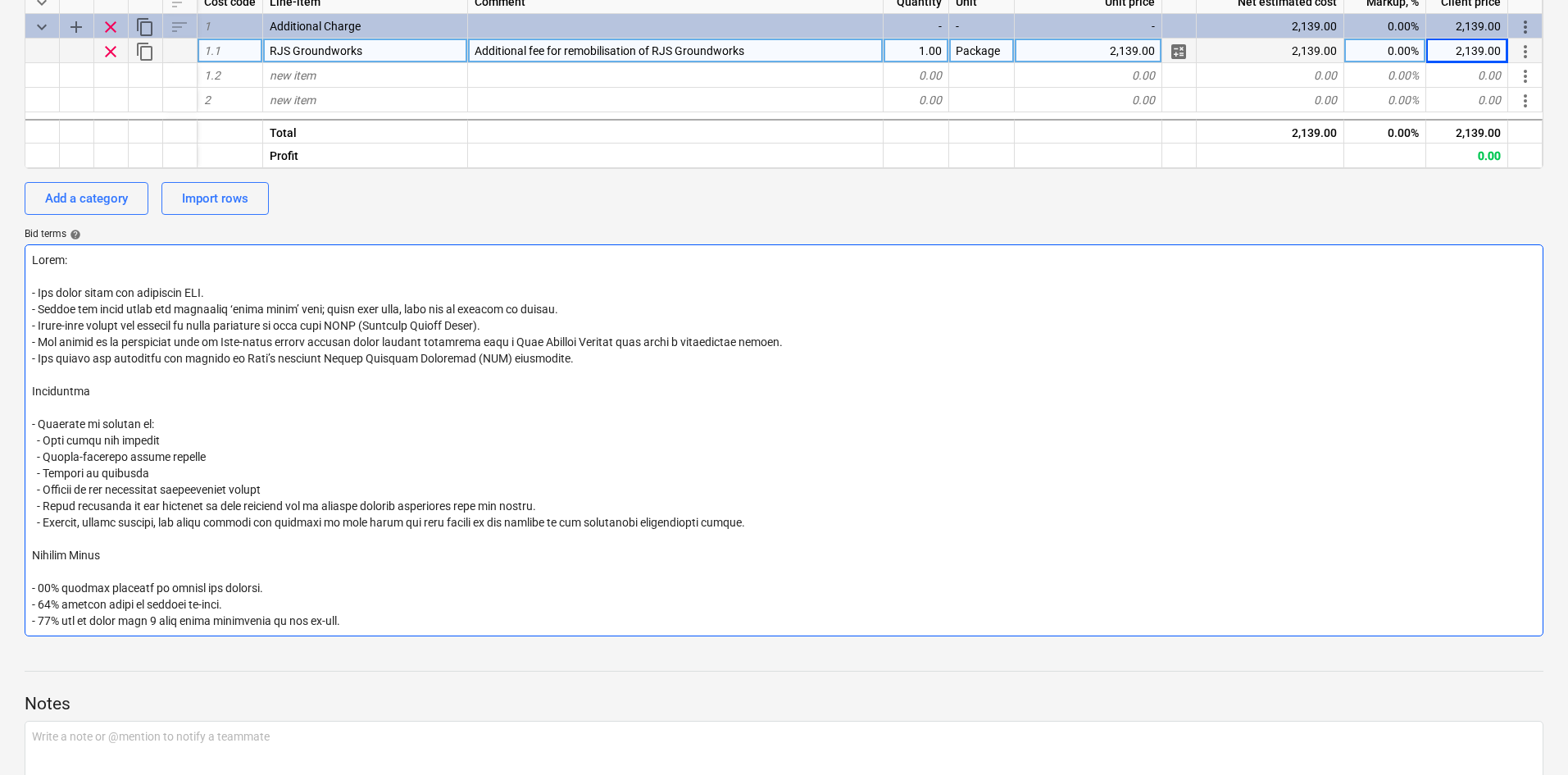
scroll to position [390, 0]
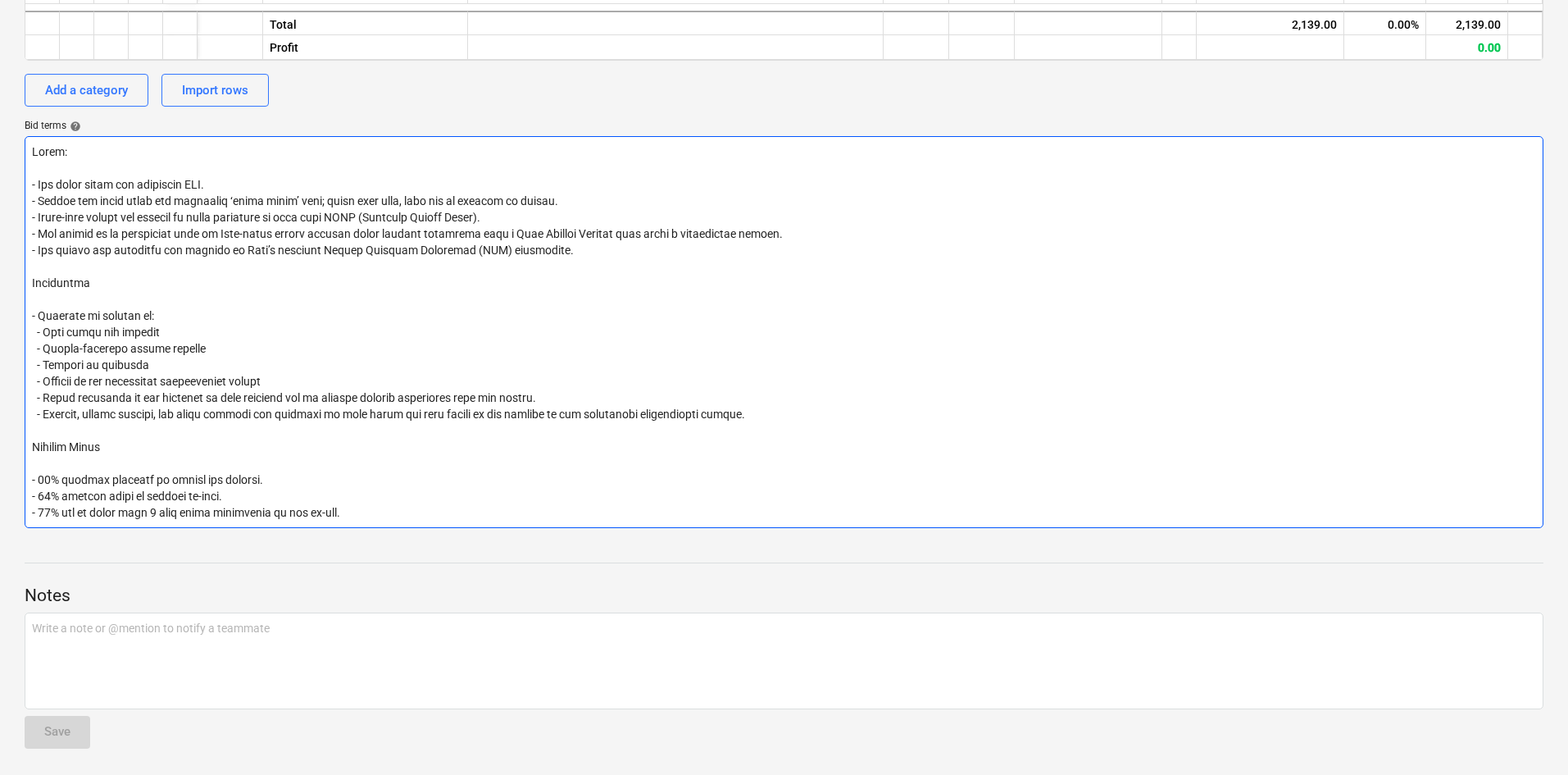
drag, startPoint x: 307, startPoint y: 518, endPoint x: 35, endPoint y: 481, distance: 274.5
click at [35, 481] on textarea at bounding box center [784, 332] width 1519 height 392
type textarea "x"
type textarea "Notes: - All costs shown are excluding VAT. - Prices are valid until the specif…"
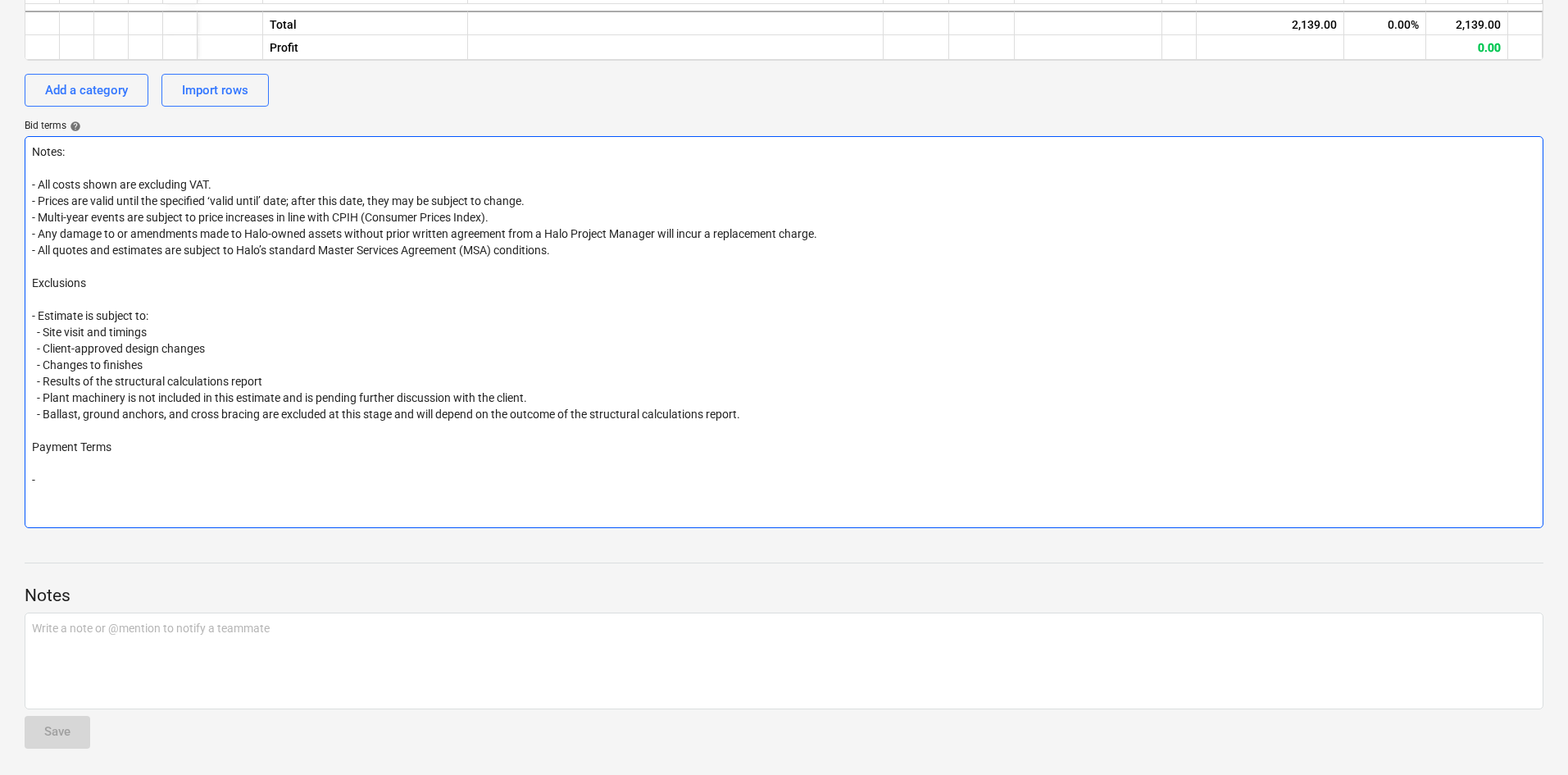
scroll to position [357, 0]
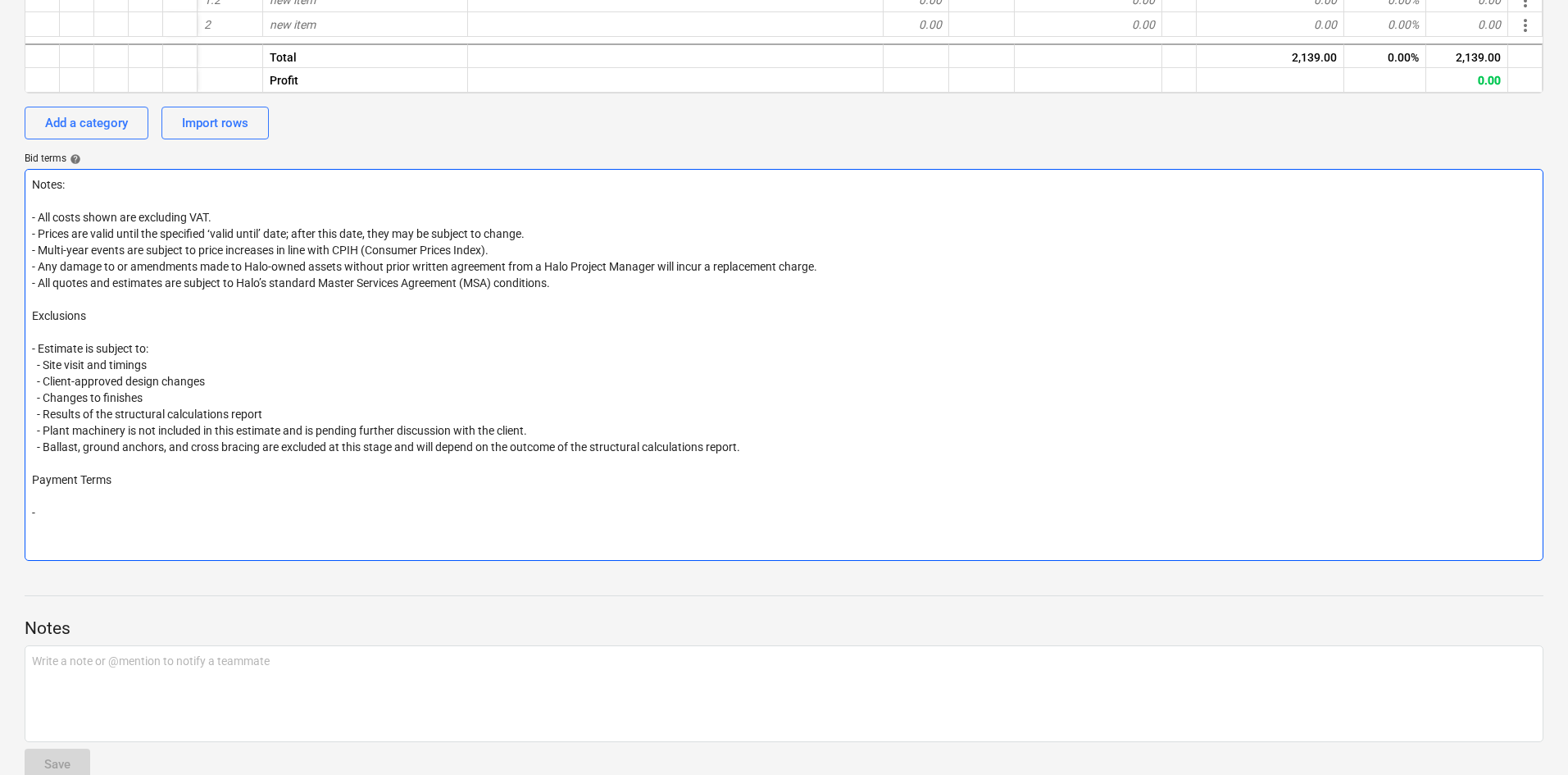
type textarea "x"
type textarea "Notes: - All costs shown are excluding VAT. - Prices are valid until the specif…"
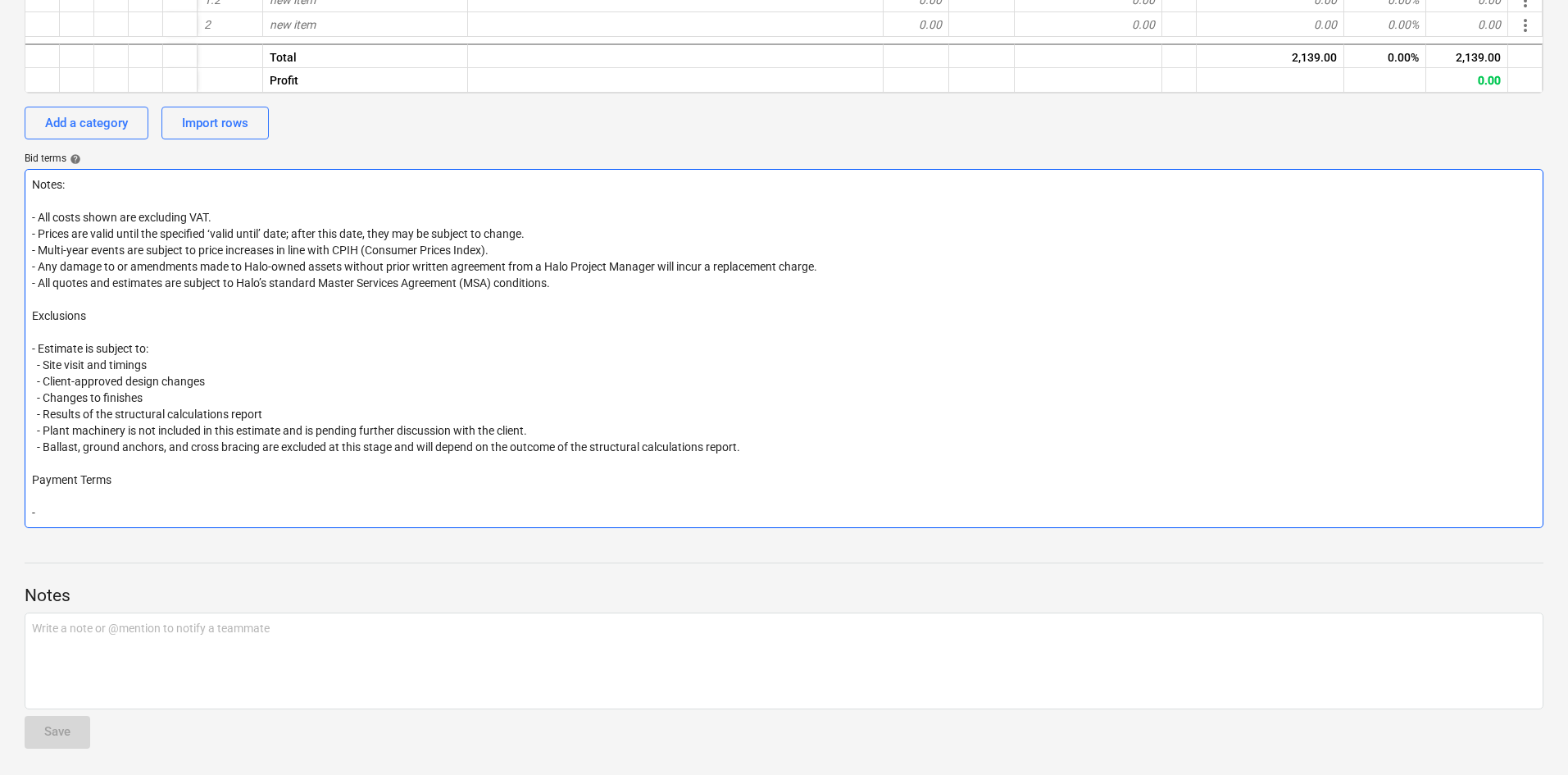
type textarea "x"
type textarea "Notes: - All costs shown are excluding VAT. - Prices are valid until the specif…"
type textarea "x"
type textarea "Notes: - All costs shown are excluding VAT. - Prices are valid until the specif…"
type textarea "x"
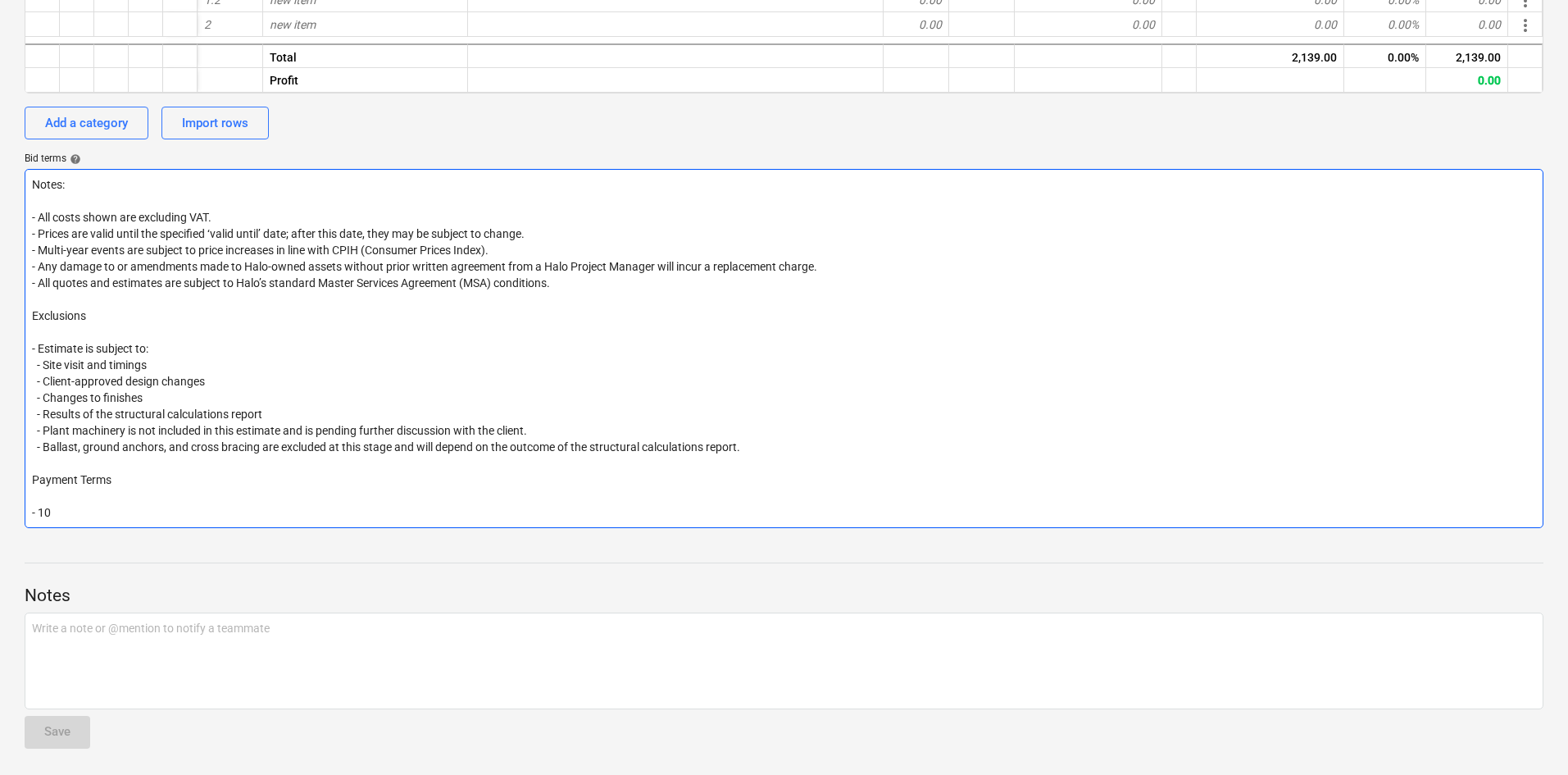
type textarea "Notes: - All costs shown are excluding VAT. - Prices are valid until the specif…"
type textarea "x"
type textarea "Notes: - All costs shown are excluding VAT. - Prices are valid until the specif…"
type textarea "x"
type textarea "Notes: - All costs shown are excluding VAT. - Prices are valid until the specif…"
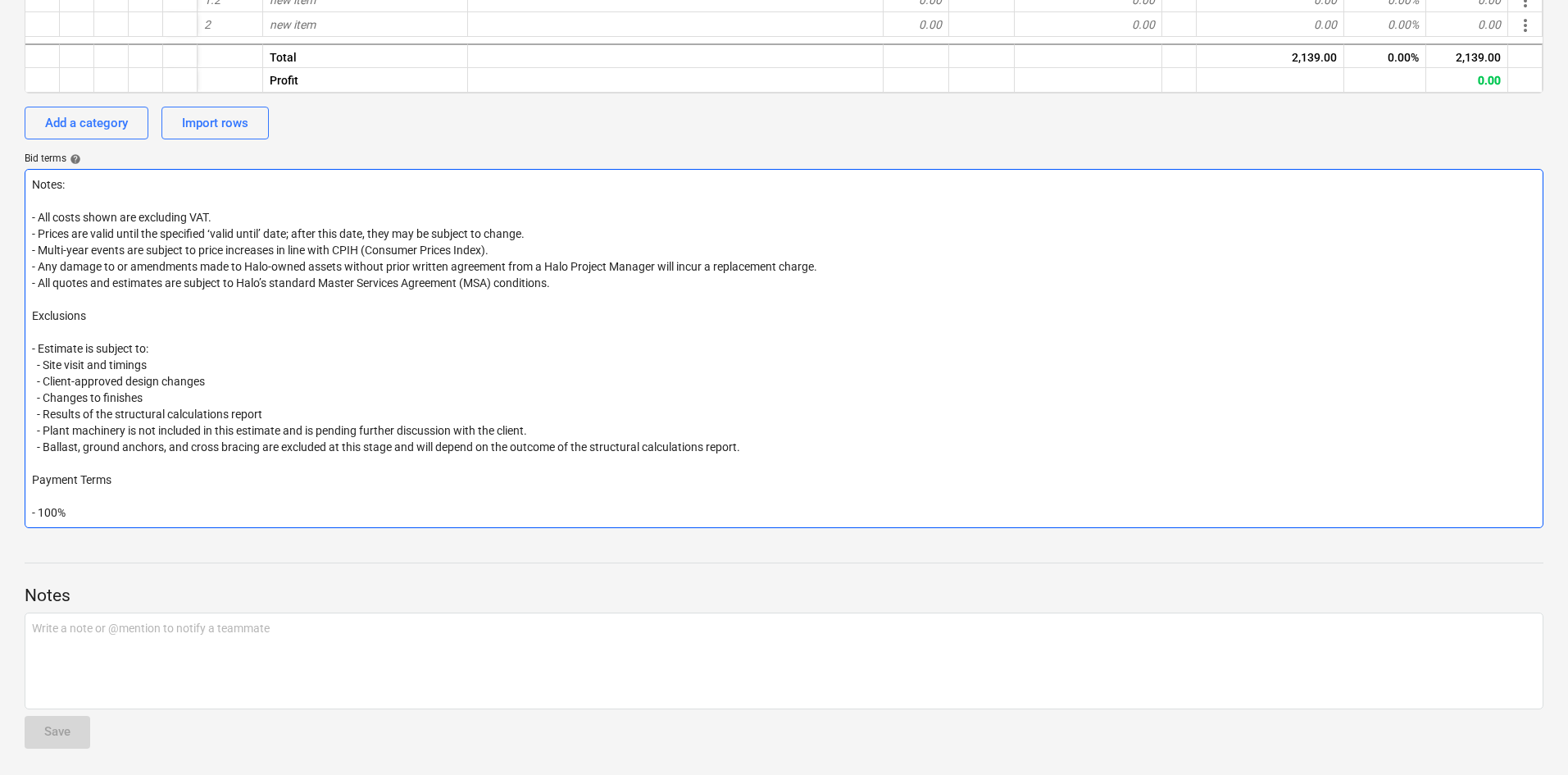
type textarea "x"
type textarea "Notes: - All costs shown are excluding VAT. - Prices are valid until the specif…"
type textarea "x"
type textarea "Notes: - All costs shown are excluding VAT. - Prices are valid until the specif…"
type textarea "x"
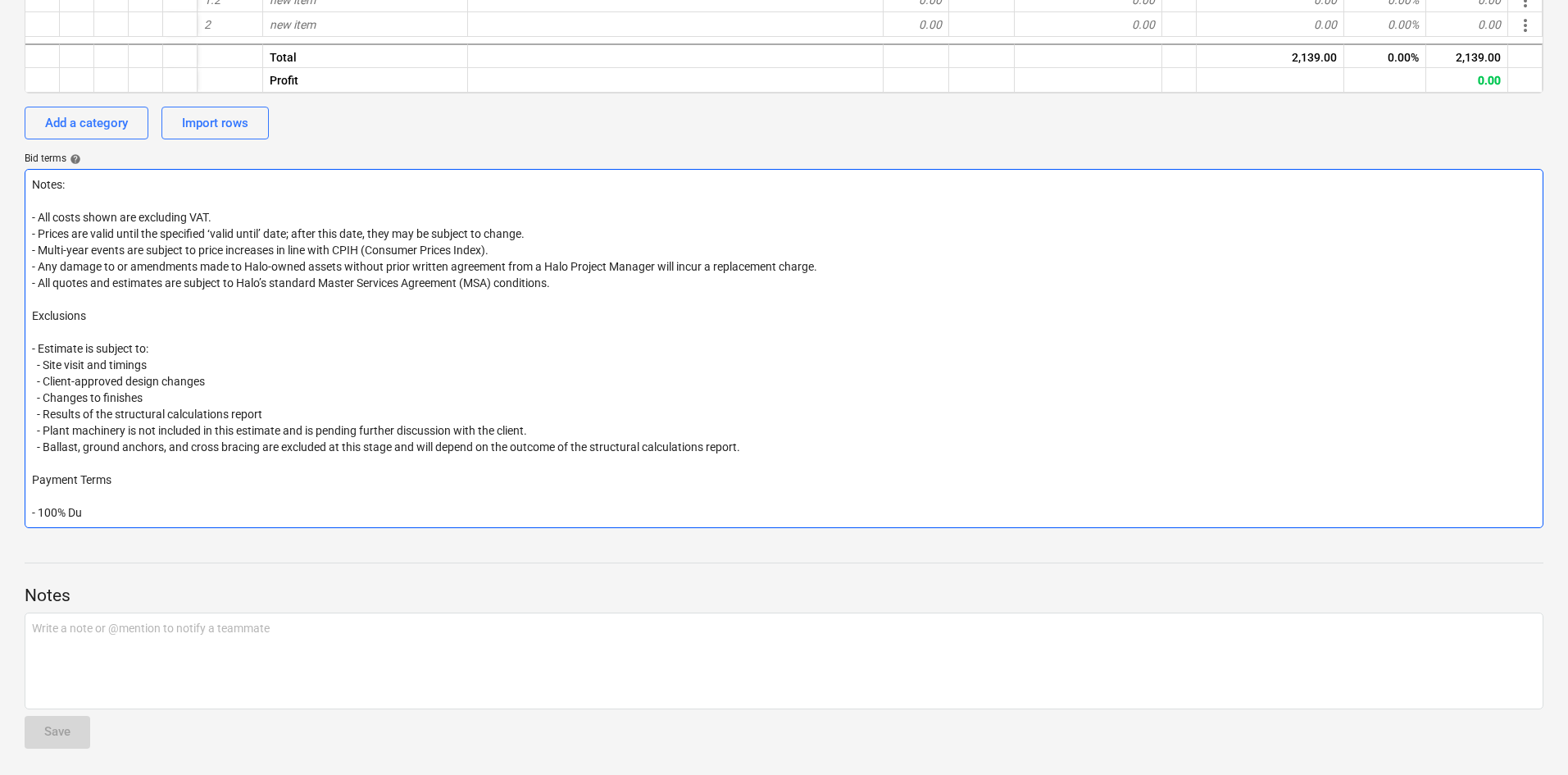
type textarea "Notes: - All costs shown are excluding VAT. - Prices are valid until the specif…"
type textarea "x"
type textarea "Notes: - All costs shown are excluding VAT. - Prices are valid until the specif…"
type textarea "x"
type textarea "Notes: - All costs shown are excluding VAT. - Prices are valid until the specif…"
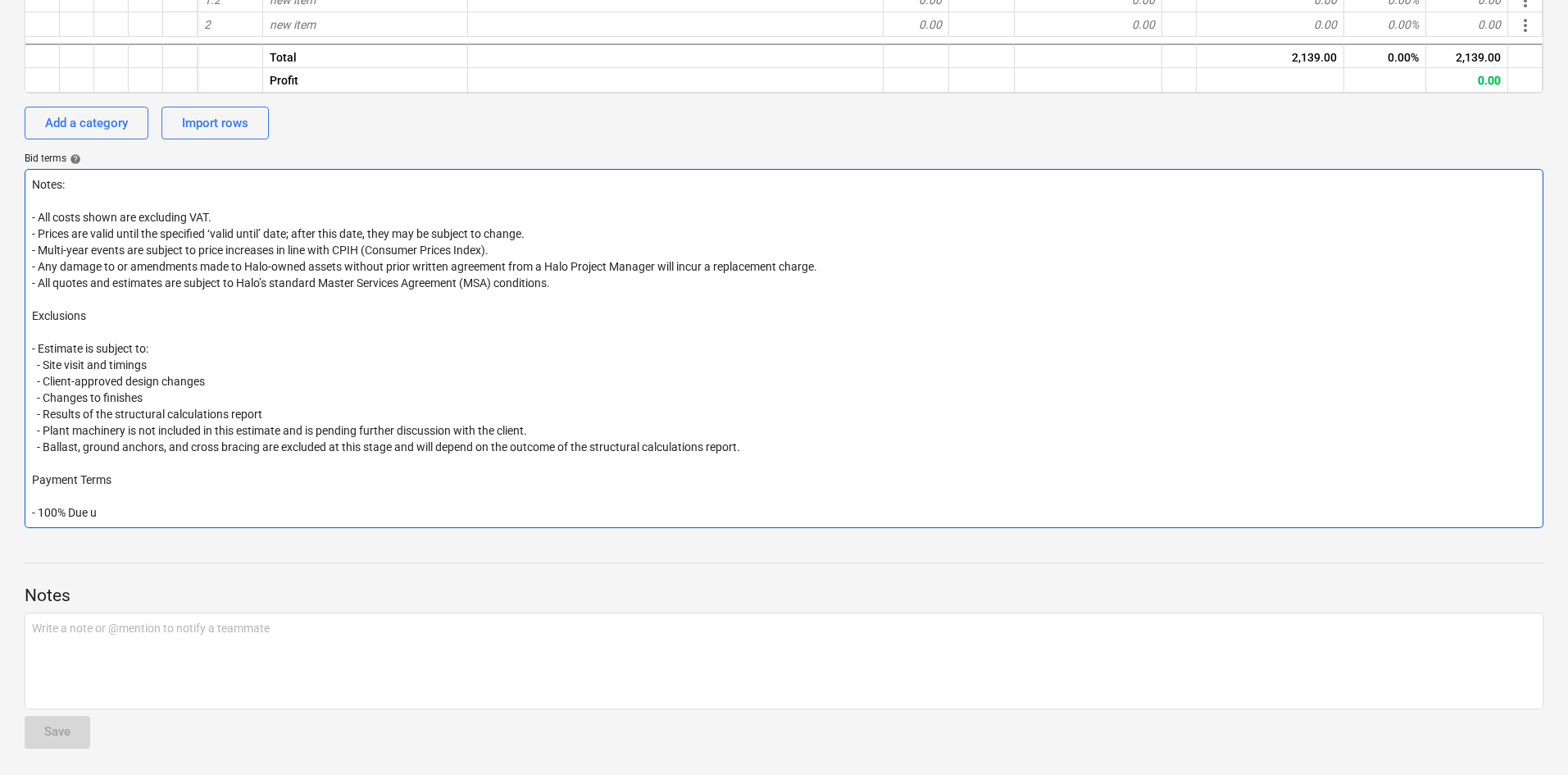
type textarea "x"
type textarea "Notes: - All costs shown are excluding VAT. - Prices are valid until the specif…"
type textarea "x"
type textarea "Notes: - All costs shown are excluding VAT. - Prices are valid until the specif…"
type textarea "x"
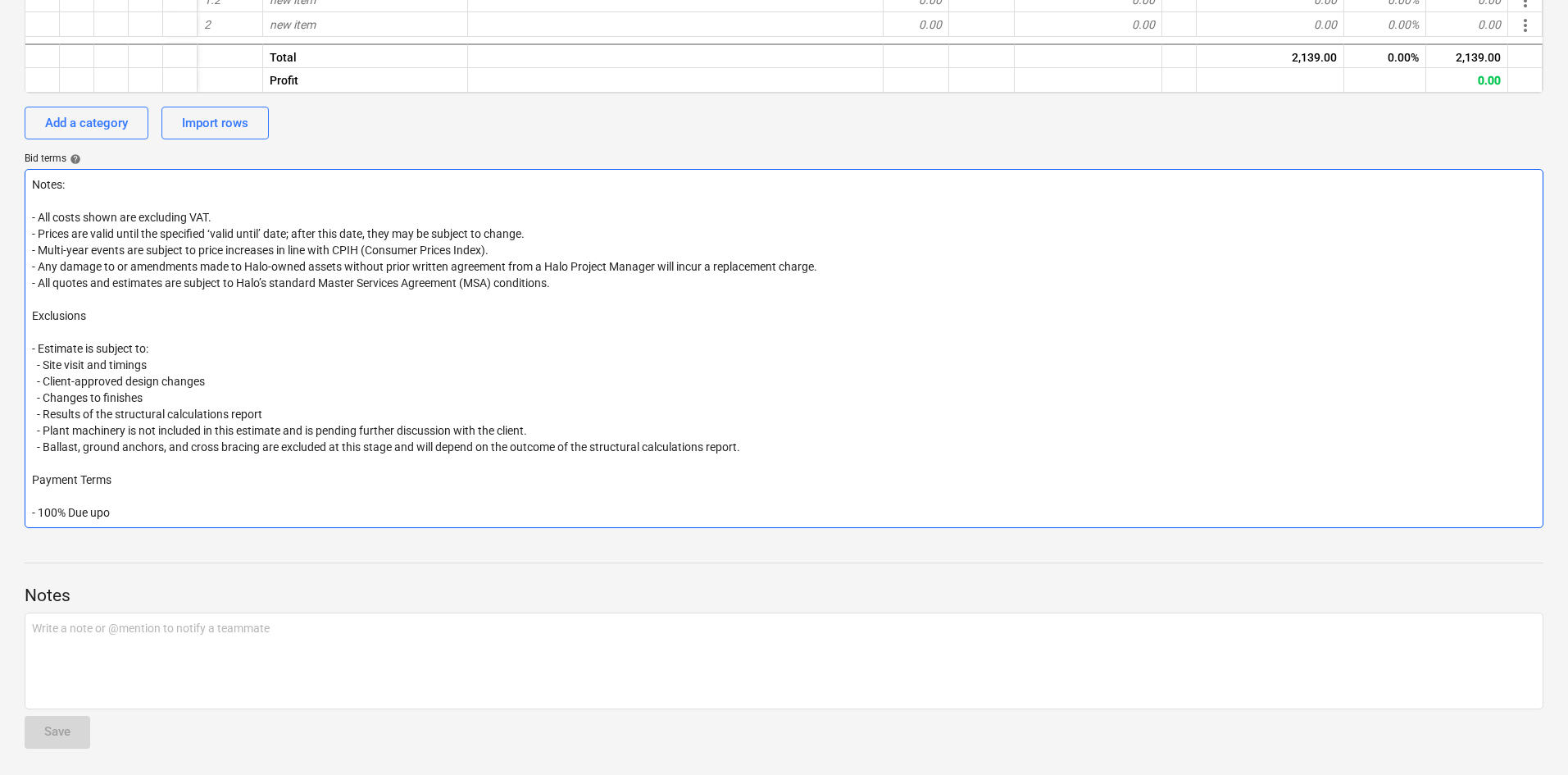
type textarea "Notes: - All costs shown are excluding VAT. - Prices are valid until the specif…"
type textarea "x"
type textarea "Notes: - All costs shown are excluding VAT. - Prices are valid until the specif…"
type textarea "x"
type textarea "Notes: - All costs shown are excluding VAT. - Prices are valid until the specif…"
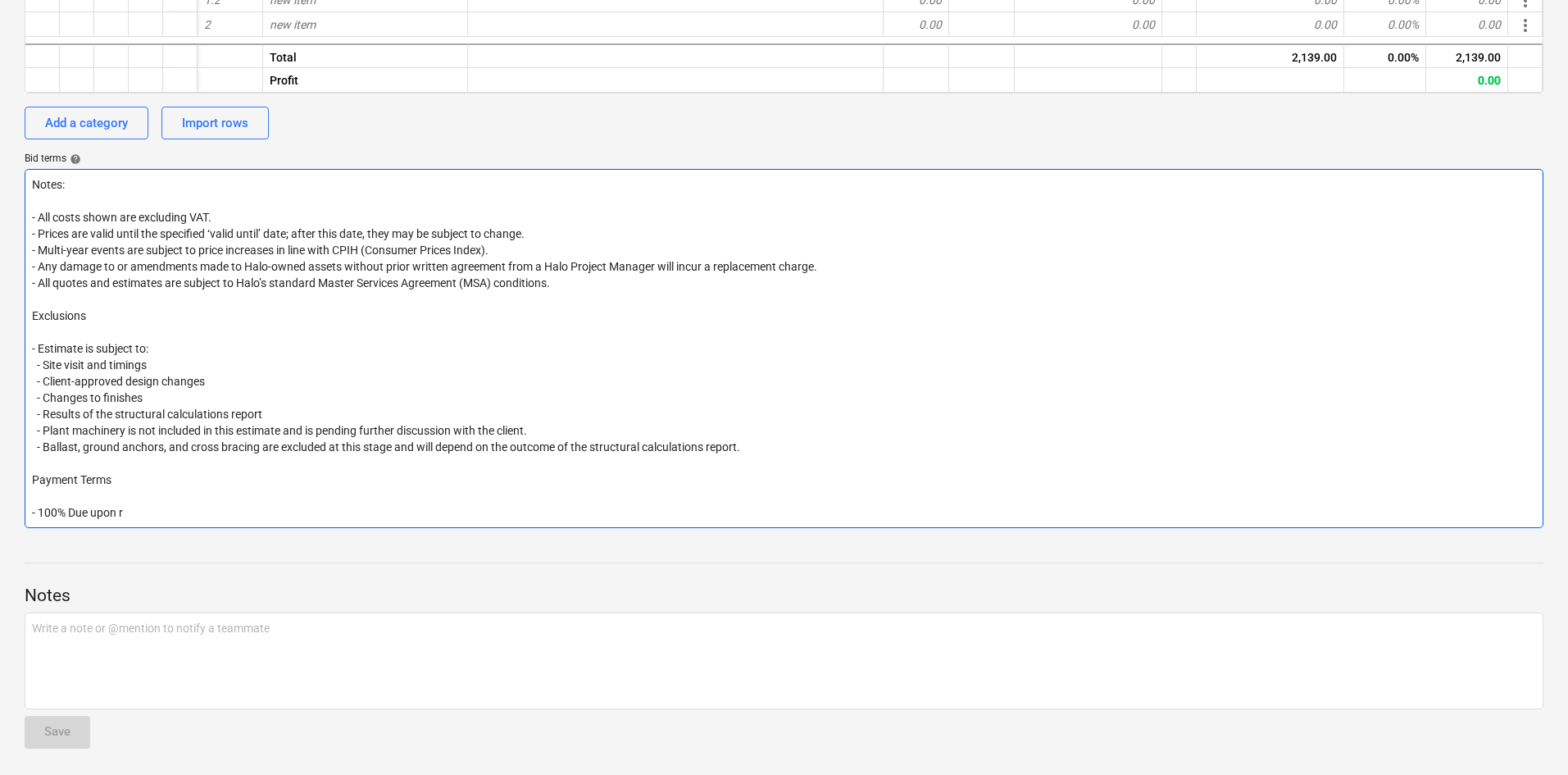
type textarea "x"
type textarea "Notes: - All costs shown are excluding VAT. - Prices are valid until the specif…"
type textarea "x"
type textarea "Notes: - All costs shown are excluding VAT. - Prices are valid until the specif…"
type textarea "x"
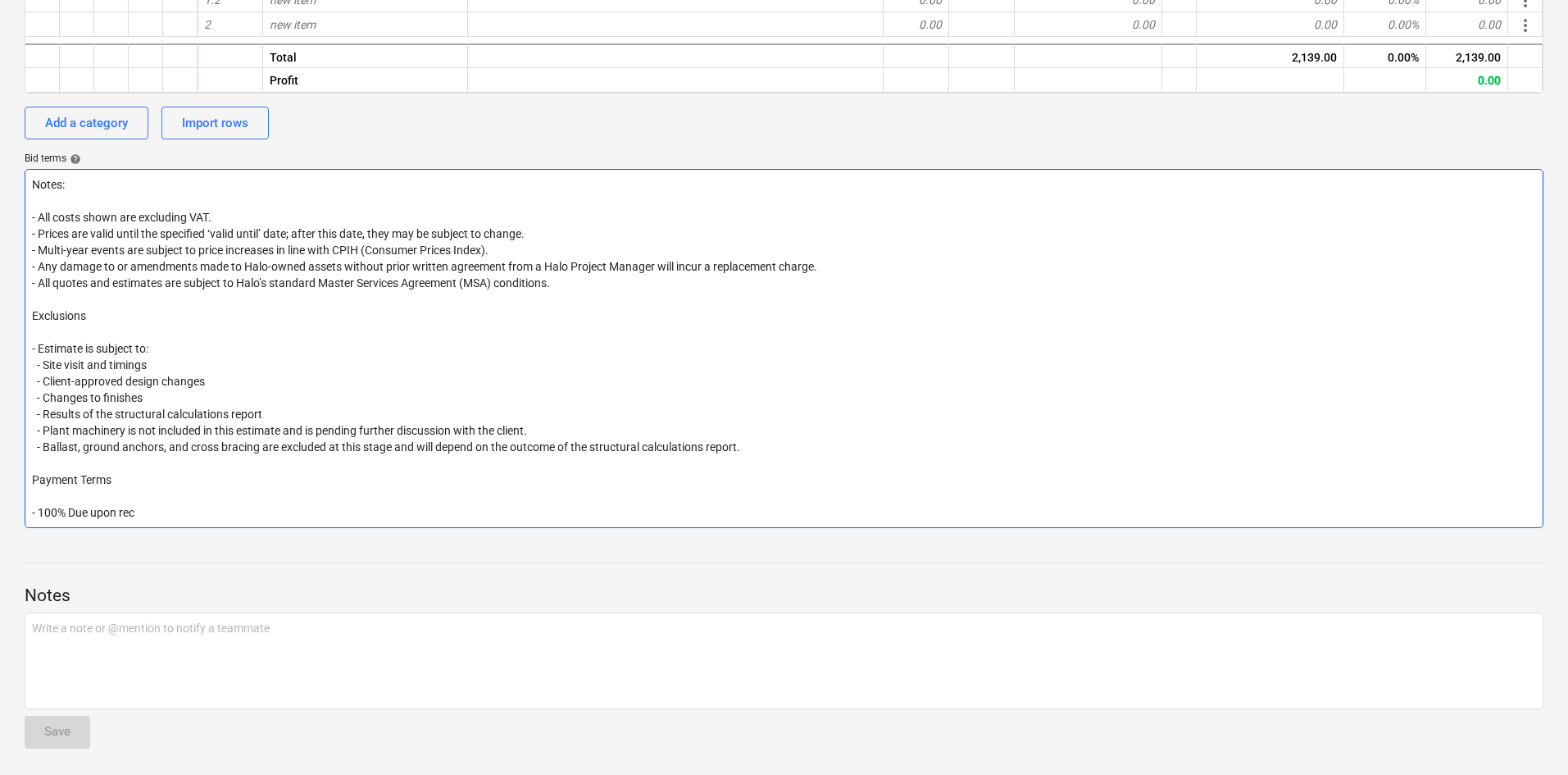
type textarea "Notes: - All costs shown are excluding VAT. - Prices are valid until the specif…"
type textarea "x"
type textarea "Notes: - All costs shown are excluding VAT. - Prices are valid until the specif…"
type textarea "x"
type textarea "Notes: - All costs shown are excluding VAT. - Prices are valid until the specif…"
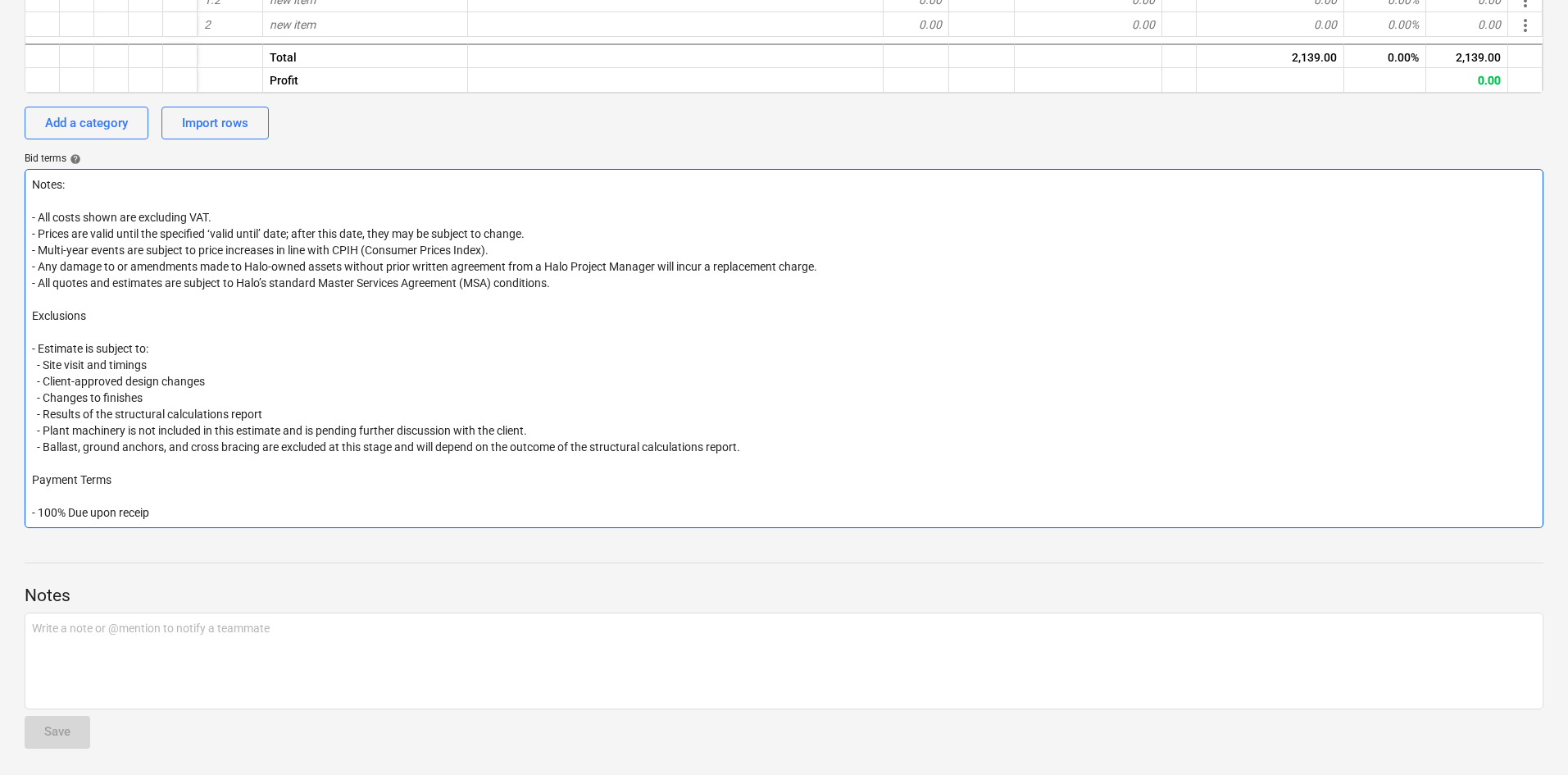
type textarea "x"
type textarea "Notes: - All costs shown are excluding VAT. - Prices are valid until the specif…"
drag, startPoint x: 761, startPoint y: 438, endPoint x: 31, endPoint y: 221, distance: 761.6
click at [31, 221] on textarea "Notes: - All costs shown are excluding VAT. - Prices are valid until the specif…" at bounding box center [784, 348] width 1519 height 359
type textarea "x"
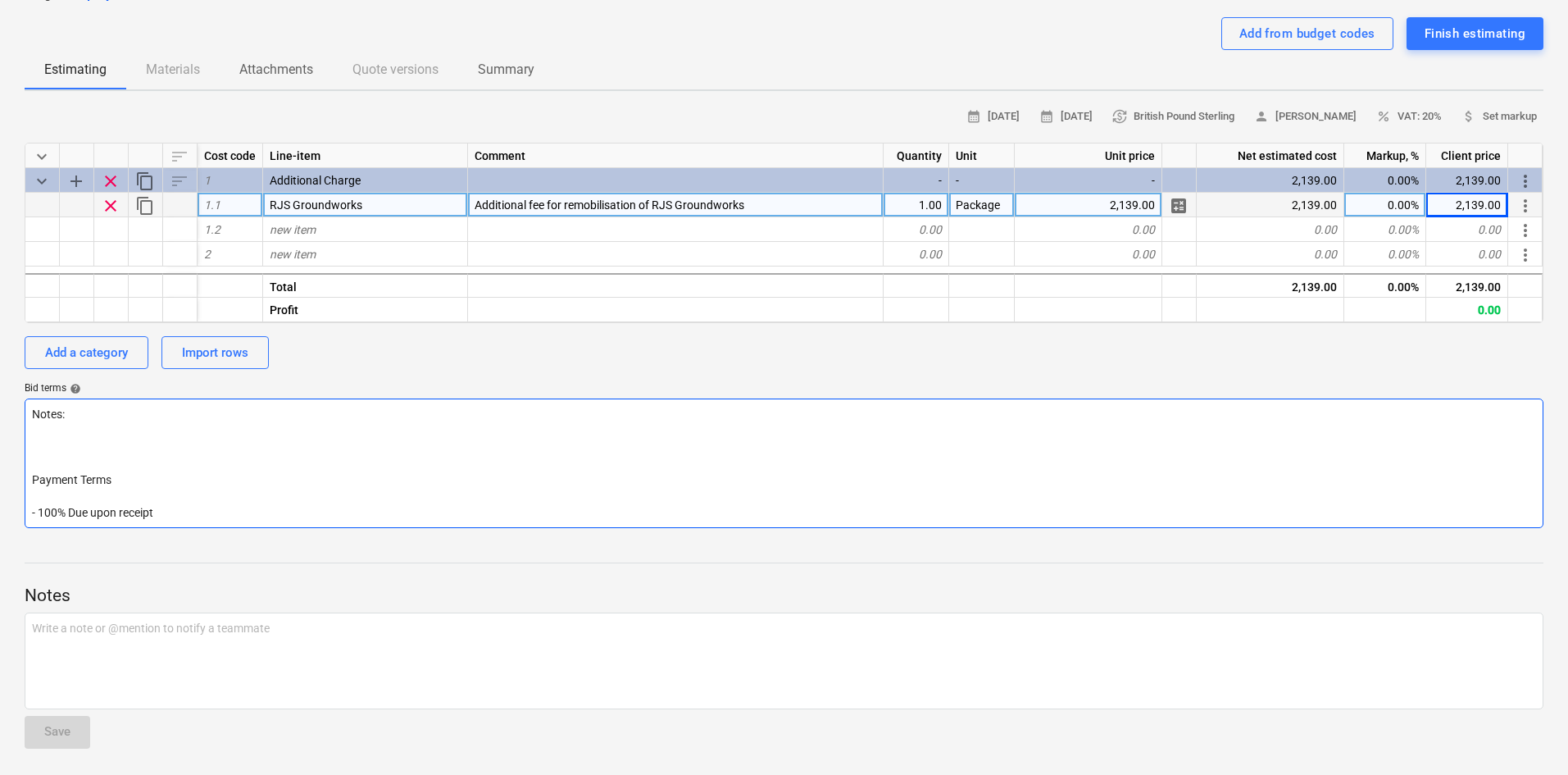
scroll to position [127, 0]
type textarea "Notes: Payment Terms - 100% Due upon receipt"
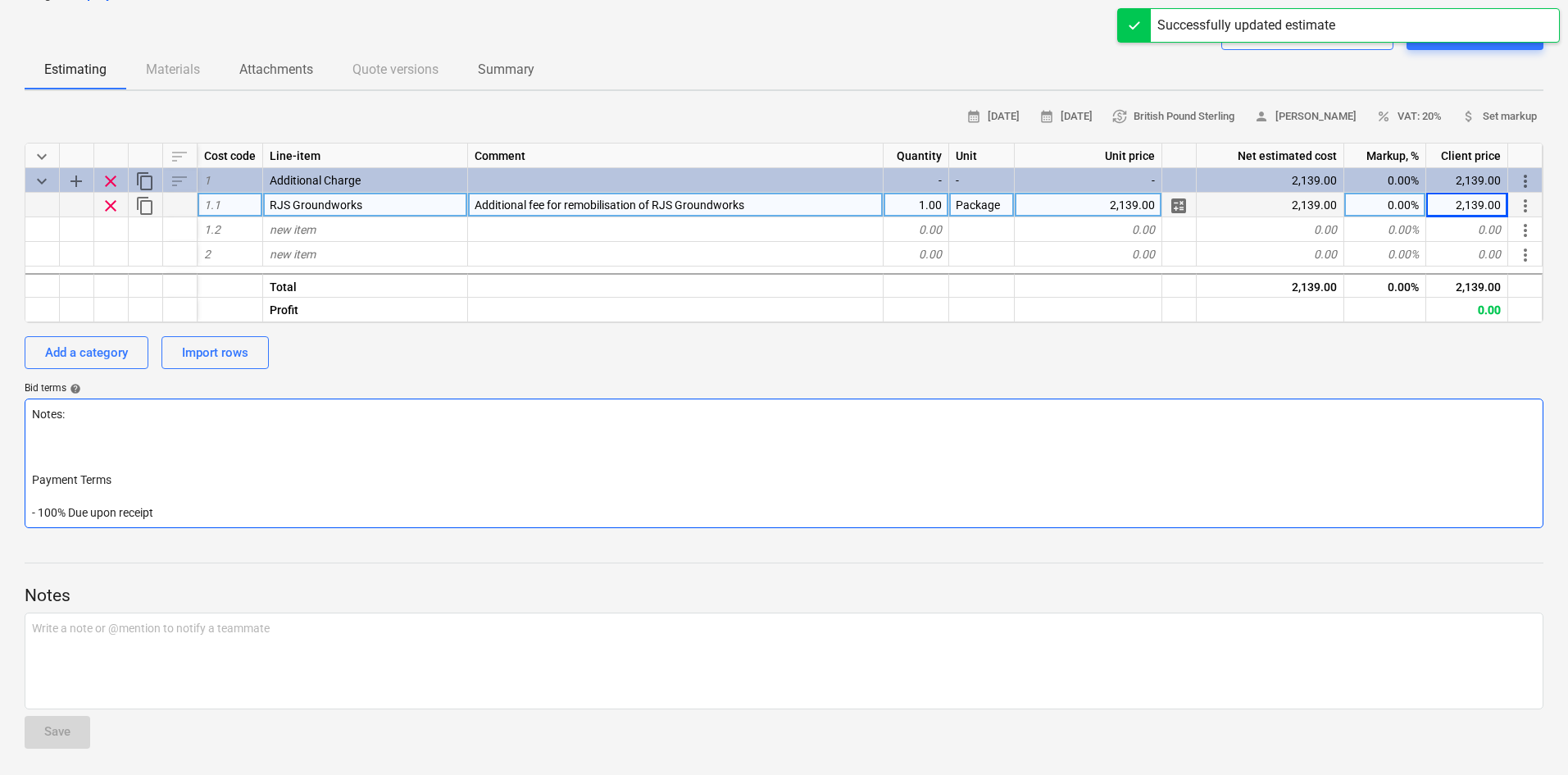
click at [68, 442] on textarea "Notes: Payment Terms - 100% Due upon receipt" at bounding box center [784, 463] width 1519 height 130
click at [66, 434] on textarea "Notes: Payment Terms - 100% Due upon receipt" at bounding box center [784, 463] width 1519 height 130
click at [59, 446] on textarea "Notes: Payment Terms - 100% Due upon receipt" at bounding box center [784, 463] width 1519 height 130
paste textarea "terms and conditions as per main project quotation'"
type textarea "x"
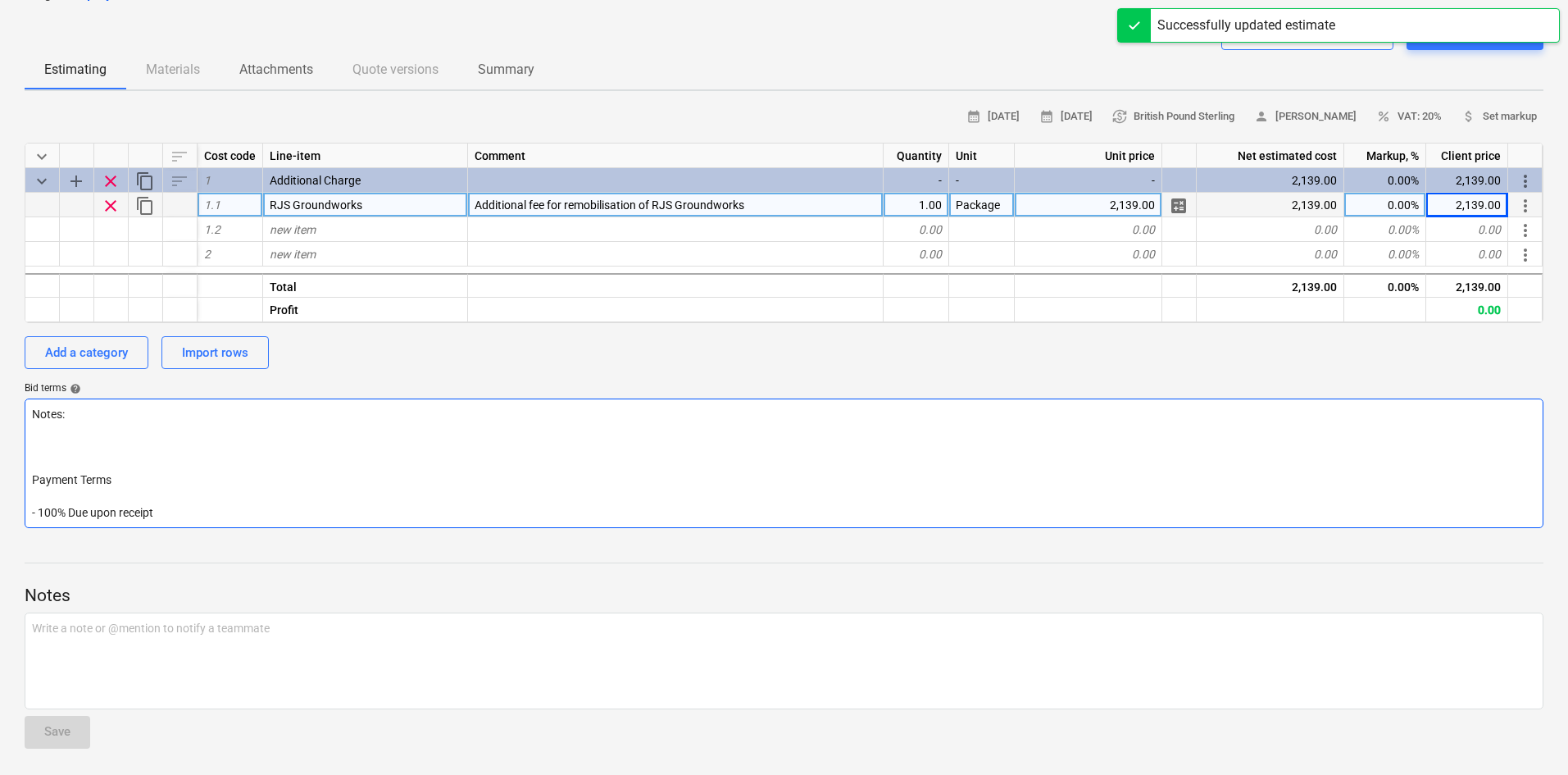
type textarea "Notes: terms and conditions as per main project quotation' Payment Terms - 100%…"
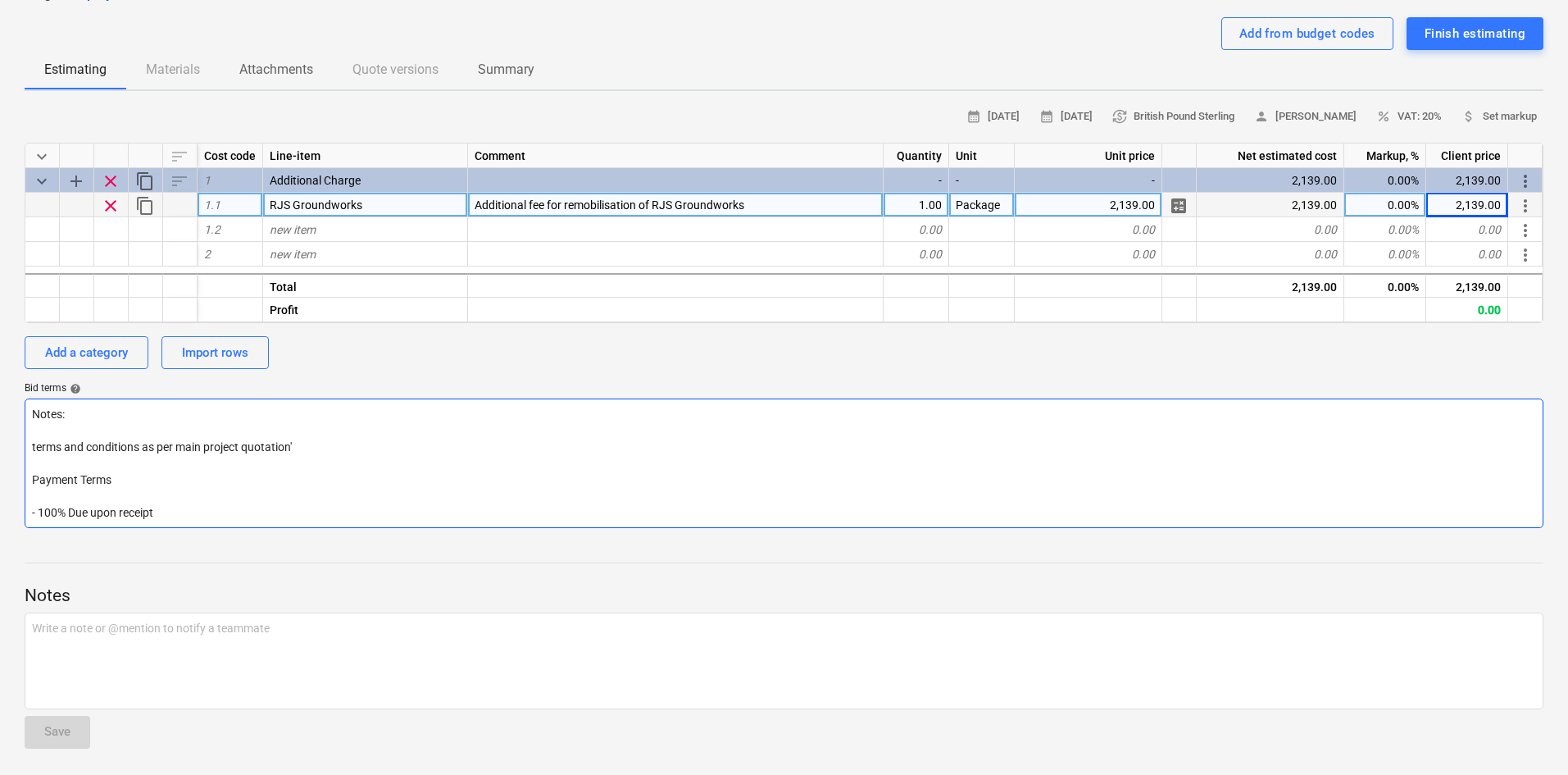
type textarea "x"
type textarea "Notes: terms and conditions as per main project quotation Payment Terms - 100% …"
click at [36, 447] on textarea "Notes: terms and conditions as per main project quotation Payment Terms - 100% …" at bounding box center [784, 463] width 1519 height 130
type textarea "x"
type textarea "Notes: erms and conditions as per main project quotation Payment Terms - 100% D…"
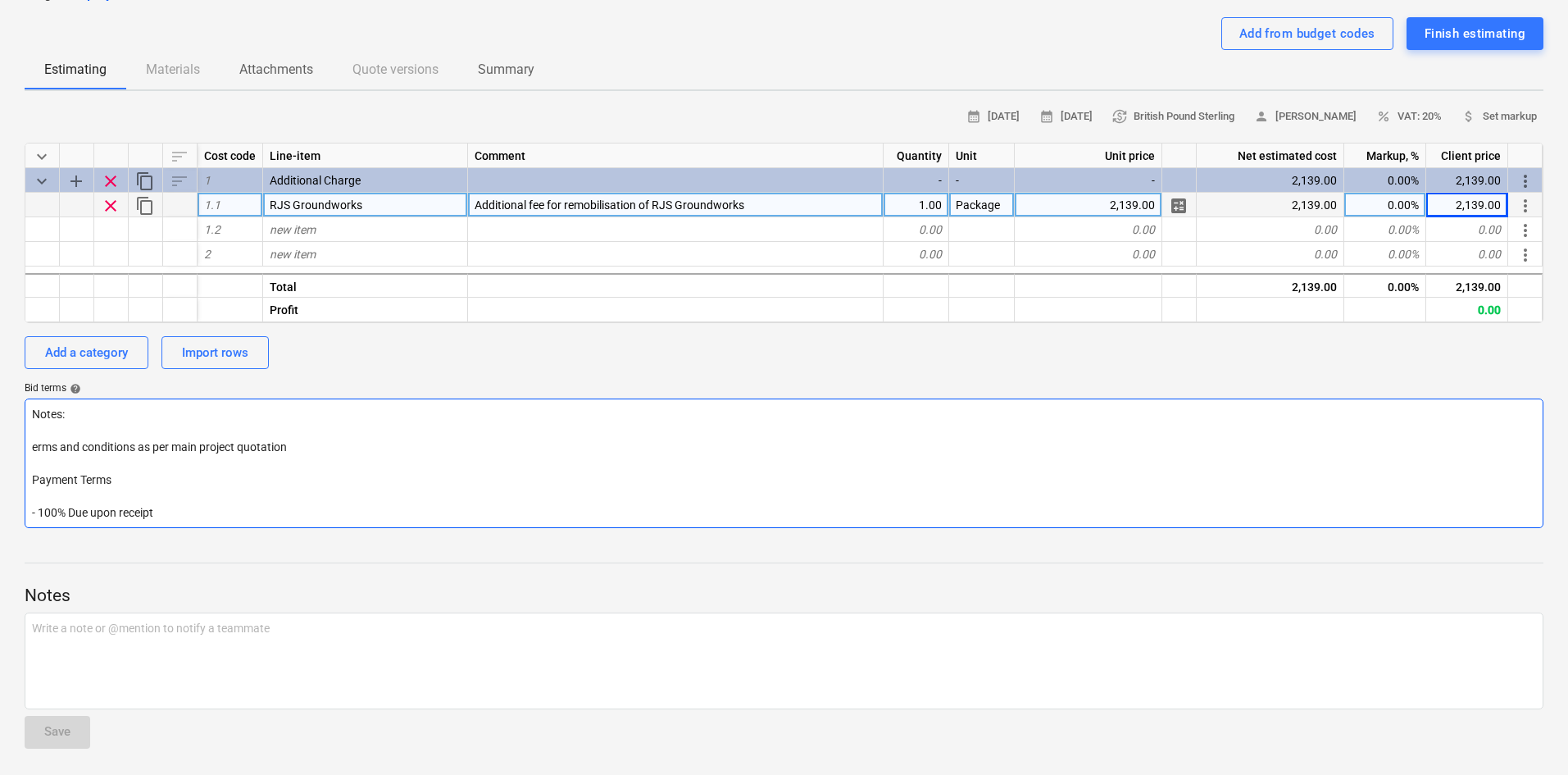
type textarea "x"
type textarea "Notes: Terms and conditions as per main project quotation Payment Terms - 100% …"
click at [327, 435] on textarea "Notes: Terms and conditions as per main project quotation Payment Terms - 100% …" at bounding box center [784, 463] width 1519 height 130
click at [323, 437] on textarea "Notes: Terms and conditions as per main project quotation Payment Terms - 100% …" at bounding box center [784, 463] width 1519 height 130
click at [320, 444] on textarea "Notes: Terms and conditions as per main project quotation Payment Terms - 100% …" at bounding box center [784, 463] width 1519 height 130
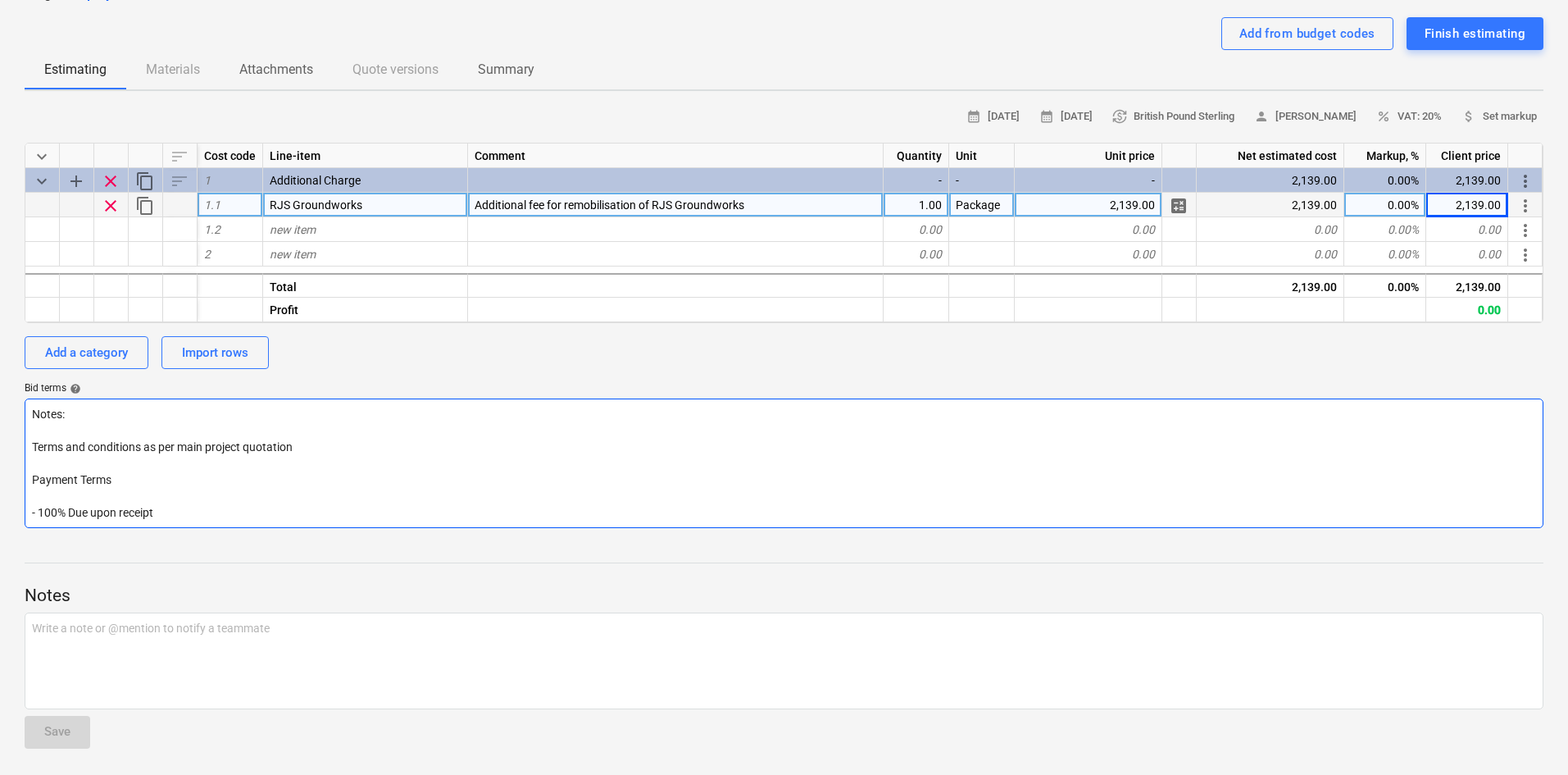
type textarea "x"
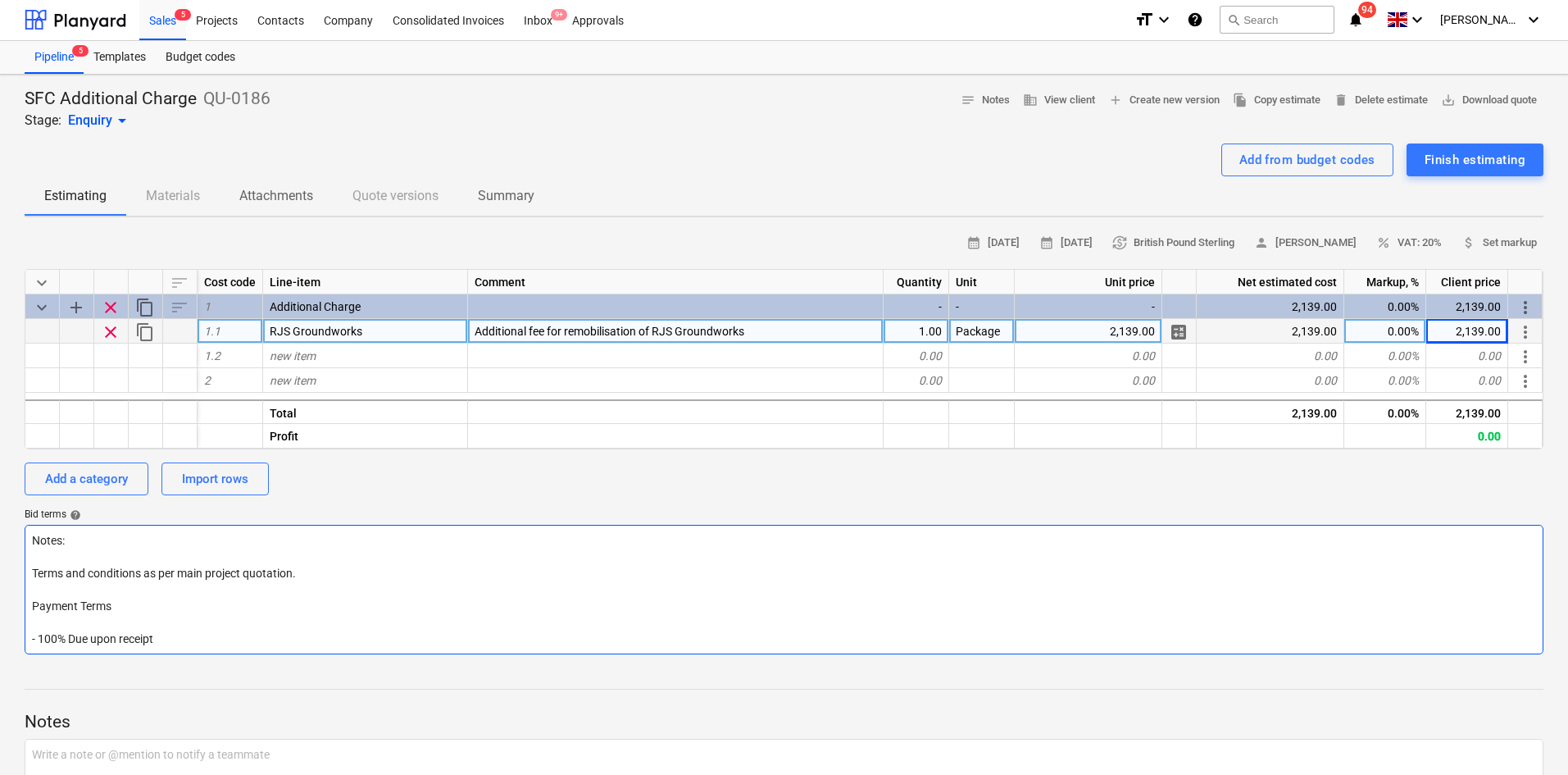
scroll to position [0, 0]
type textarea "Notes: Terms and conditions as per main project quotation. Payment Terms - 100%…"
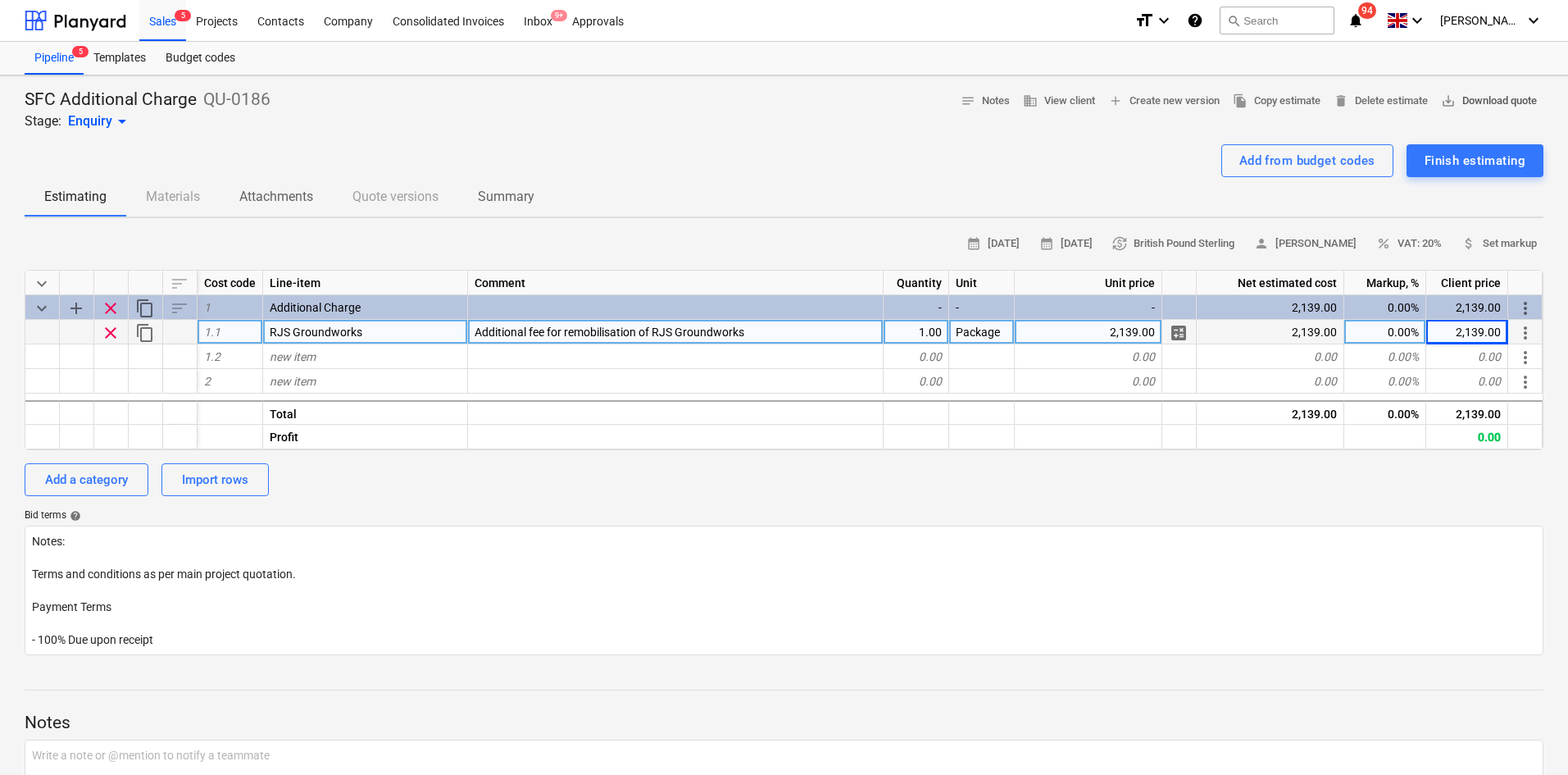
click at [1454, 98] on span "save_alt Download quote" at bounding box center [1488, 101] width 96 height 19
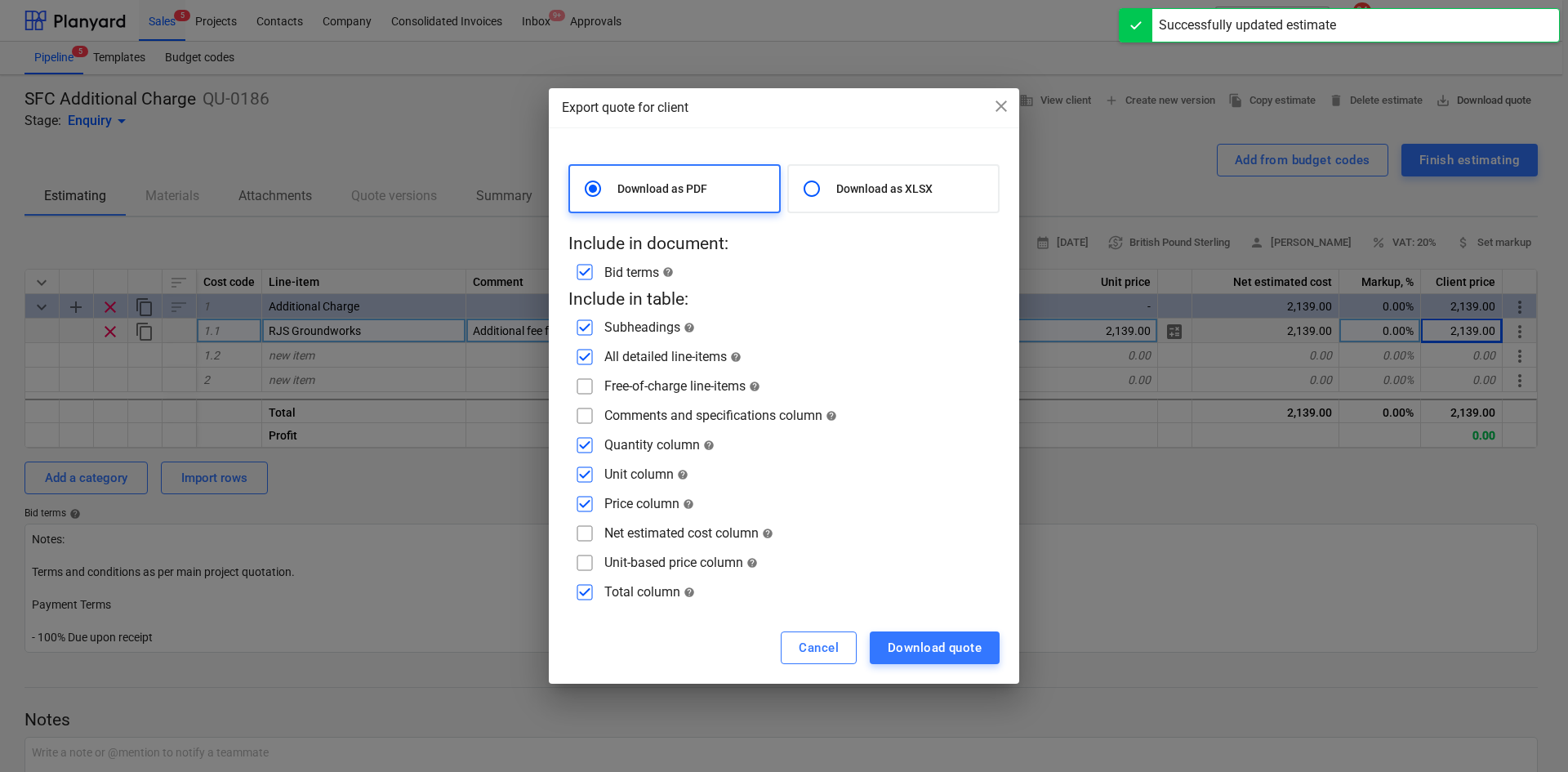
type textarea "x"
click at [590, 494] on input "checkbox" at bounding box center [585, 504] width 26 height 26
checkbox input "false"
click at [584, 471] on input "checkbox" at bounding box center [585, 474] width 26 height 26
checkbox input "false"
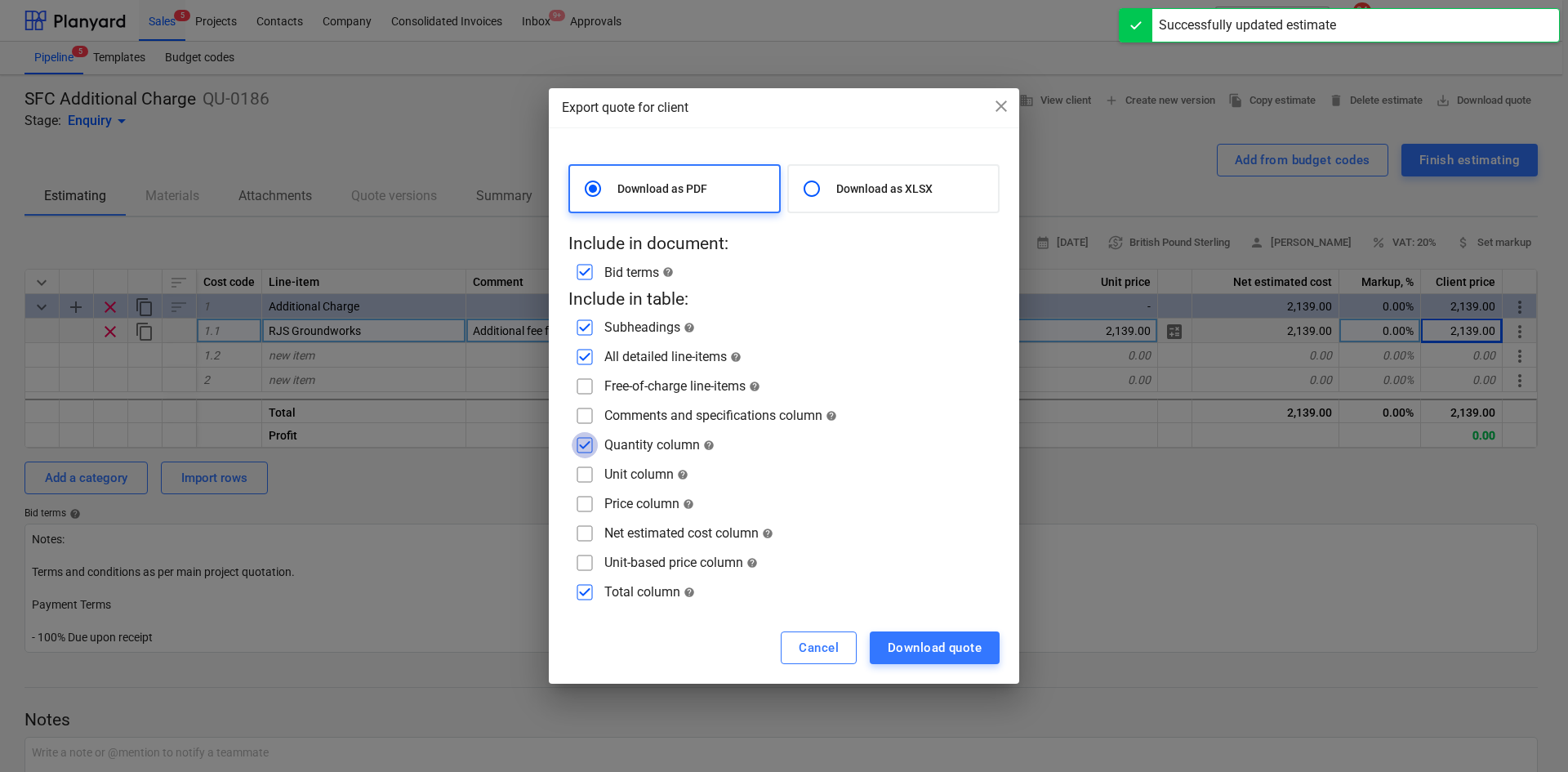
click at [588, 445] on input "checkbox" at bounding box center [585, 445] width 26 height 26
checkbox input "false"
click at [591, 423] on input "checkbox" at bounding box center [585, 416] width 26 height 26
checkbox input "true"
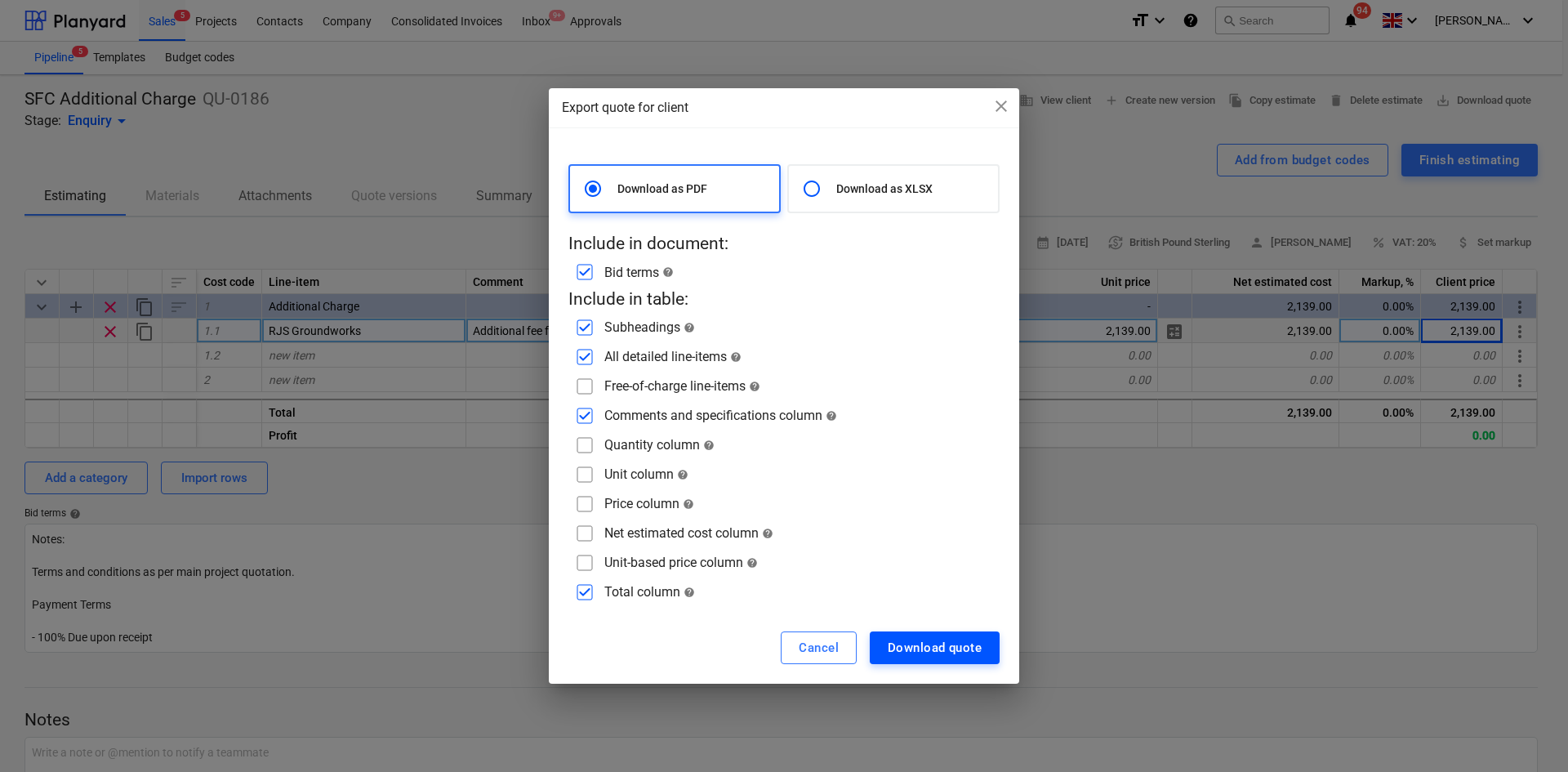
click at [964, 651] on div "Download quote" at bounding box center [934, 648] width 94 height 21
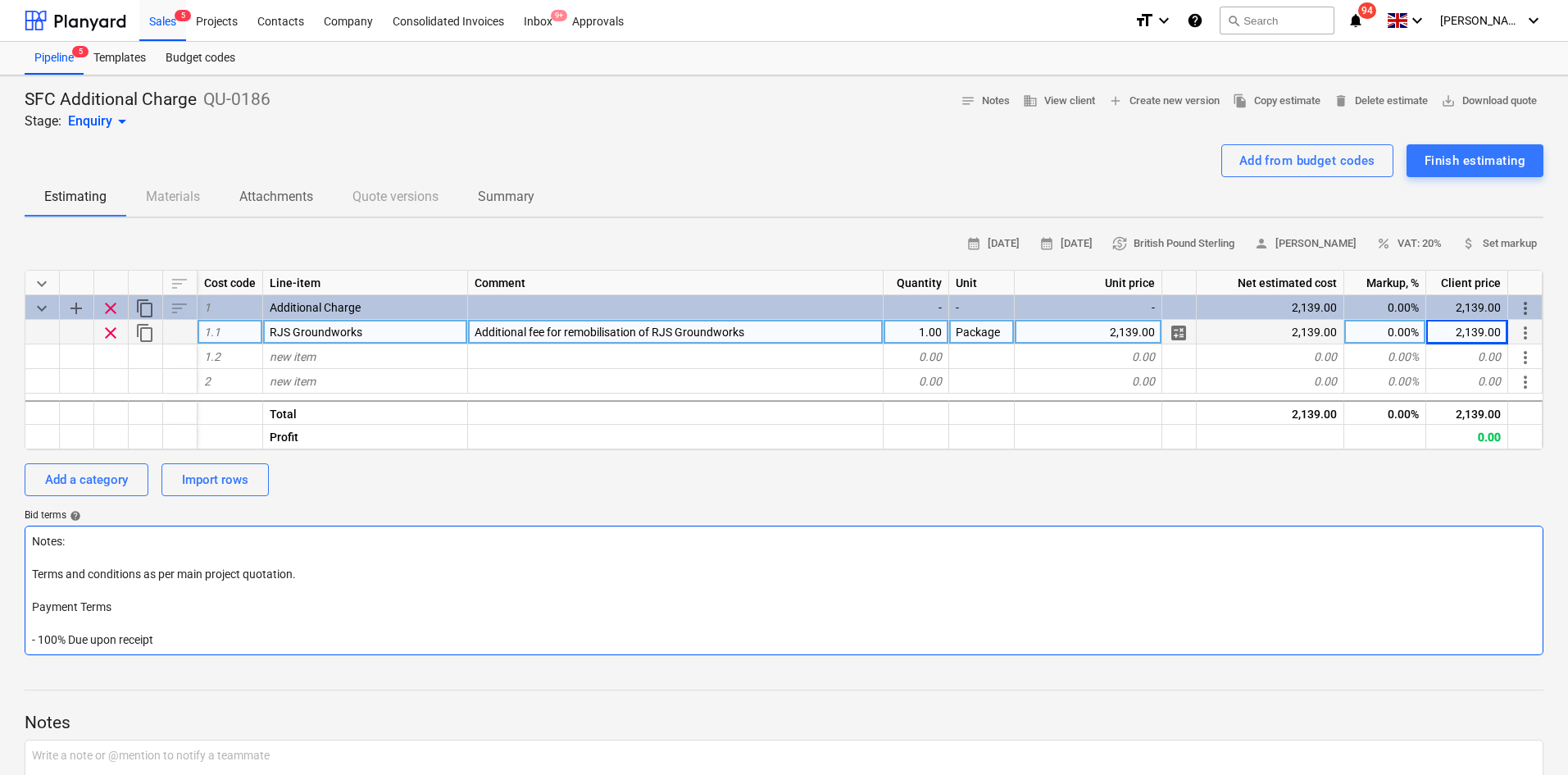
click at [189, 608] on textarea "Notes: Terms and conditions as per main project quotation. Payment Terms - 100%…" at bounding box center [784, 590] width 1519 height 130
type textarea "x"
click at [37, 622] on textarea "Notes: Terms and conditions as per main project quotation. Payment Terms: - 100…" at bounding box center [784, 590] width 1519 height 130
click at [67, 593] on textarea "Notes: Terms and conditions as per main project quotation. Payment Terms: - 100…" at bounding box center [784, 590] width 1519 height 130
type textarea "Notes: Terms and conditions as per main project quotation. Payment Terms: - 100…"
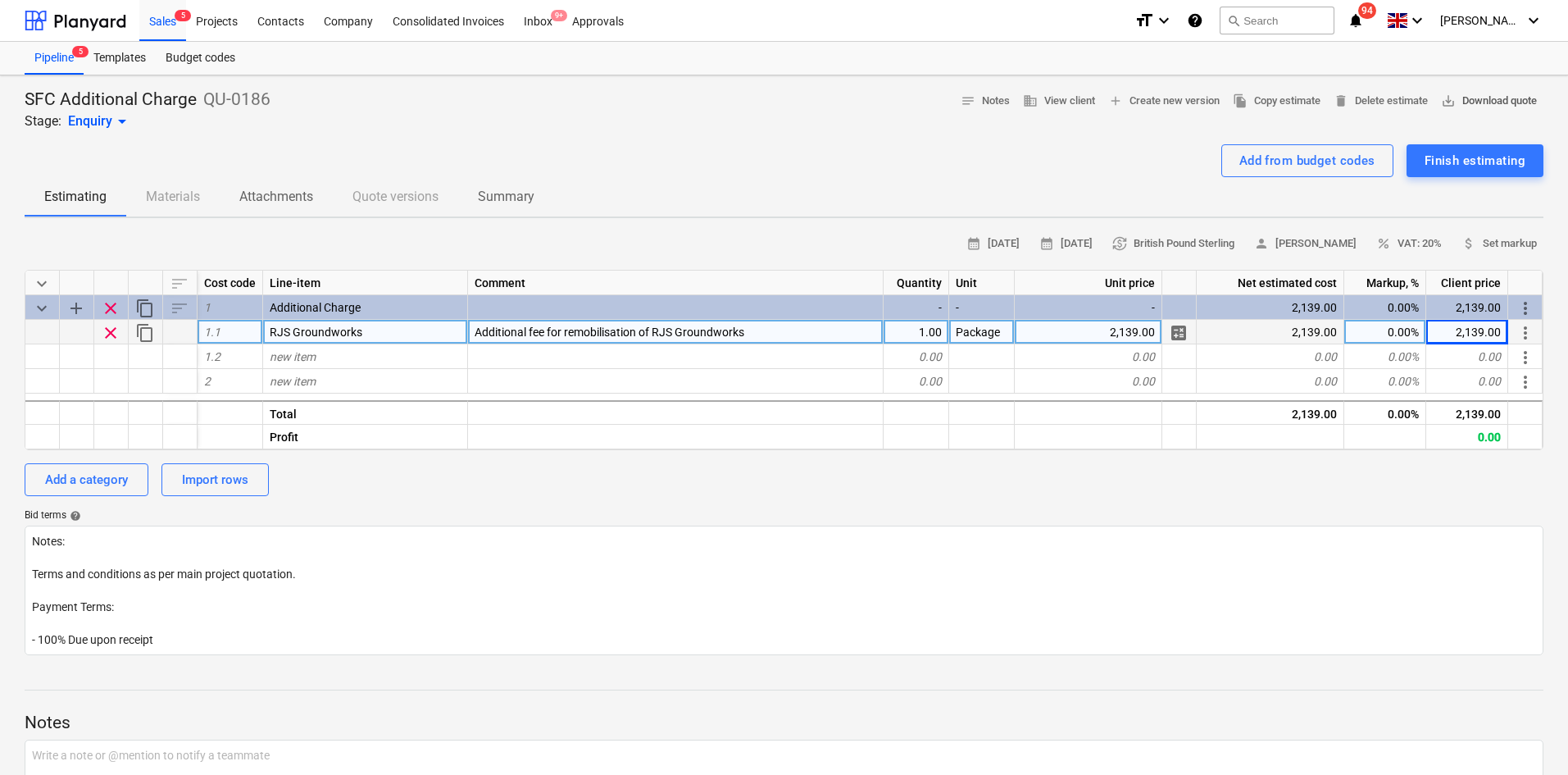
click at [1484, 101] on span "save_alt Download quote" at bounding box center [1488, 101] width 96 height 19
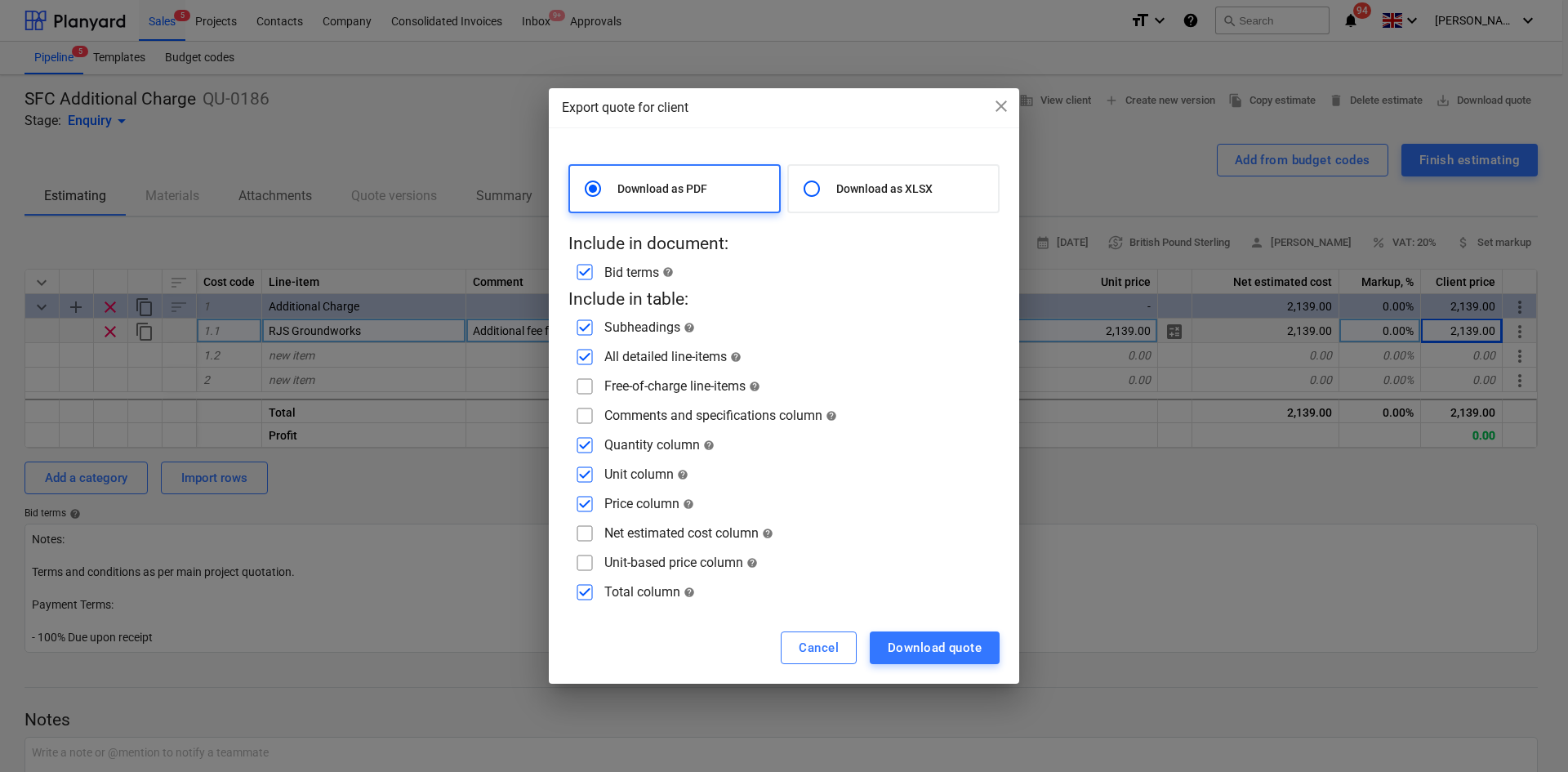
type textarea "x"
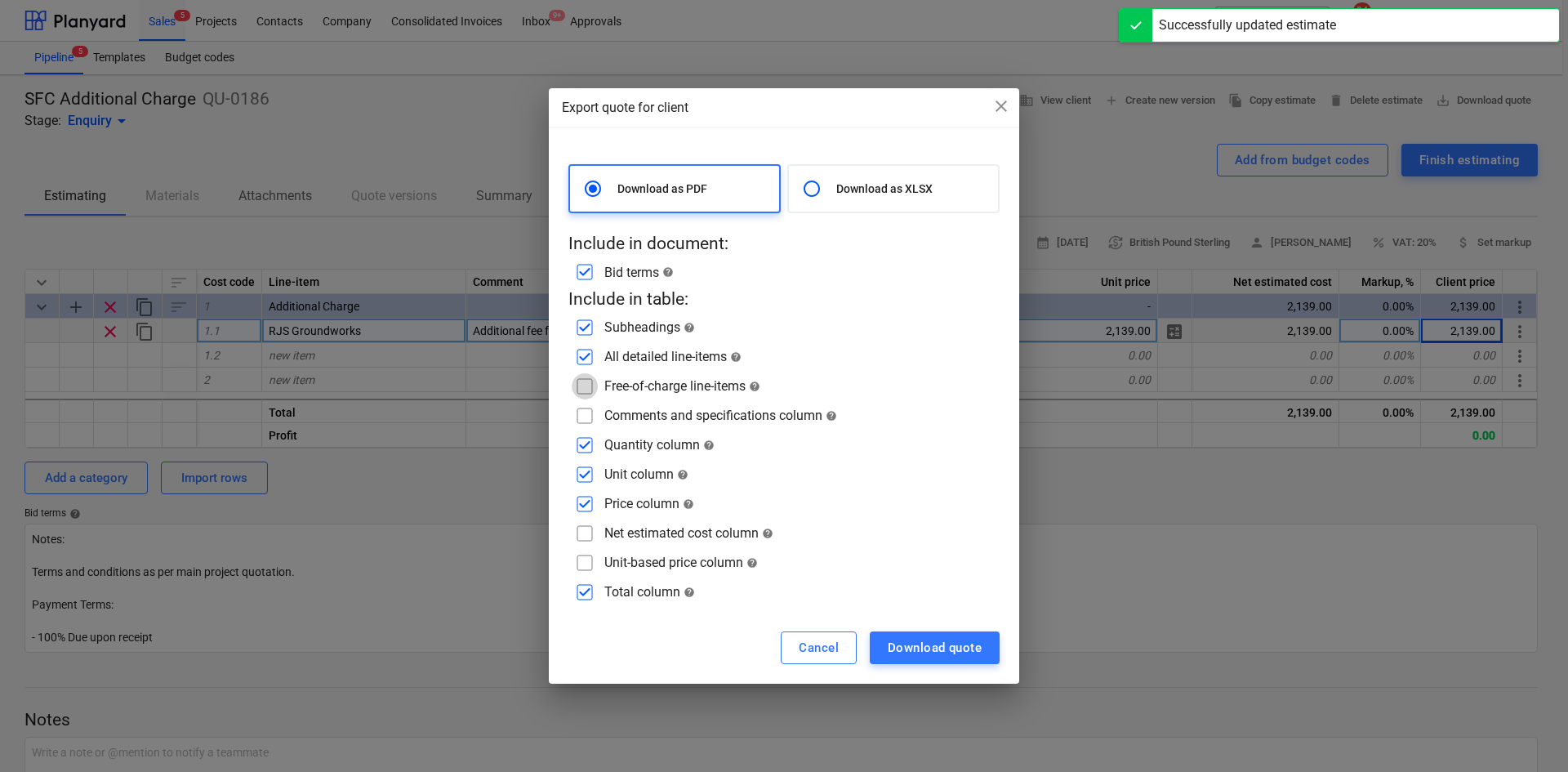
click at [577, 390] on input "checkbox" at bounding box center [585, 386] width 26 height 26
checkbox input "true"
click at [580, 415] on input "checkbox" at bounding box center [585, 416] width 26 height 26
checkbox input "true"
click at [585, 445] on input "checkbox" at bounding box center [585, 445] width 26 height 26
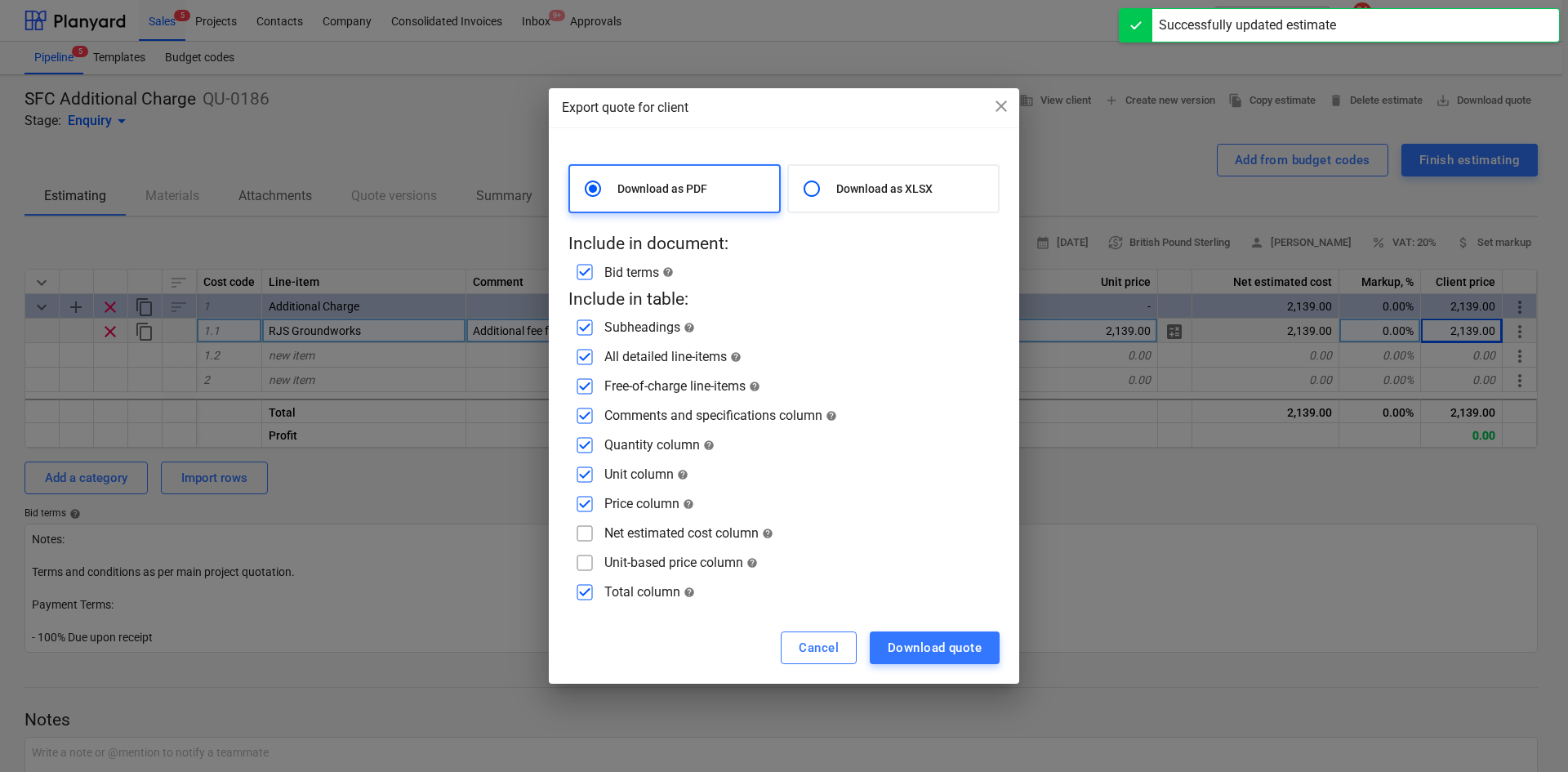
checkbox input "false"
click at [583, 470] on input "checkbox" at bounding box center [585, 474] width 26 height 26
checkbox input "false"
click at [583, 505] on input "checkbox" at bounding box center [585, 504] width 26 height 26
checkbox input "false"
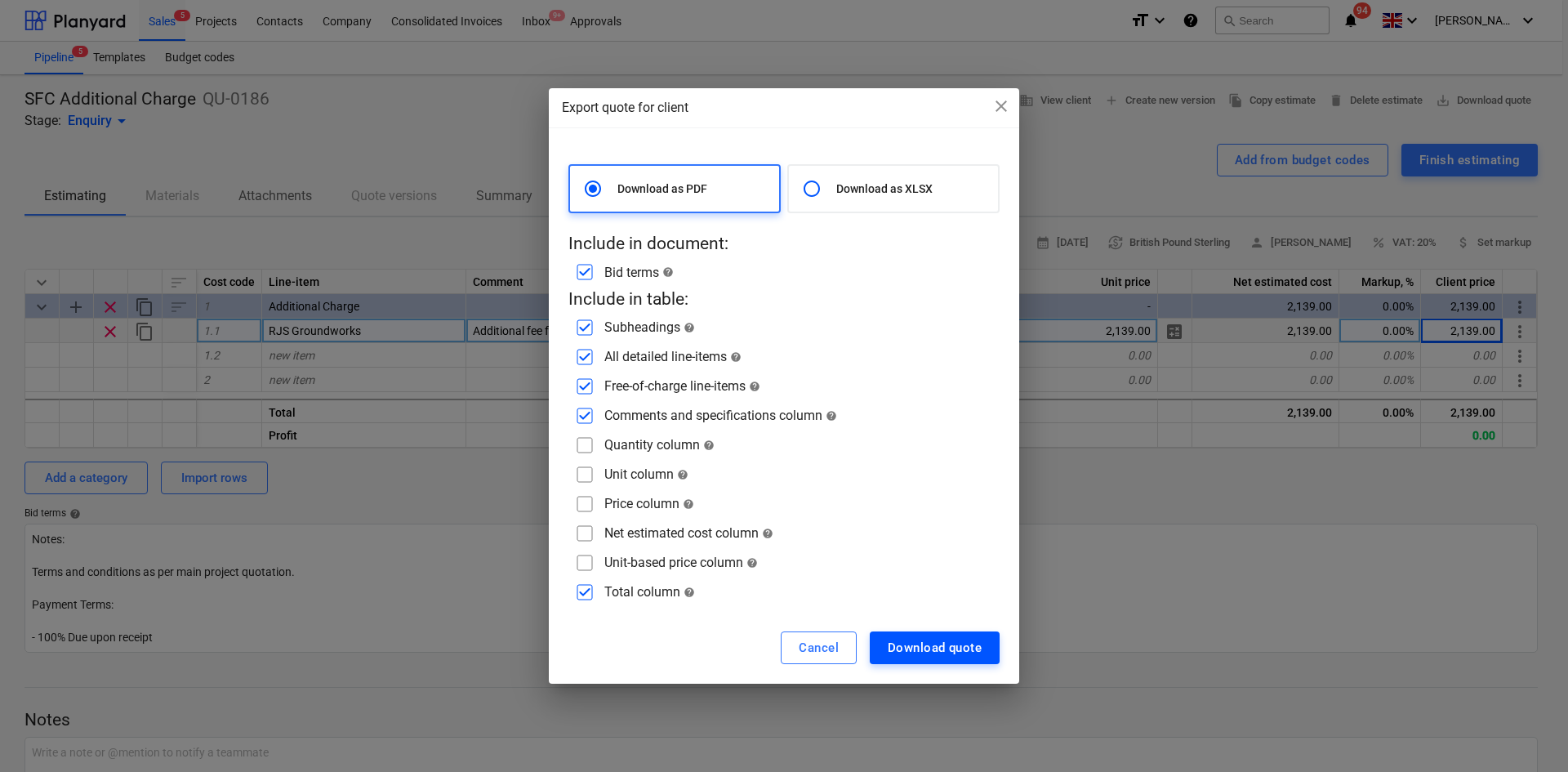
click at [960, 652] on div "Download quote" at bounding box center [934, 648] width 94 height 21
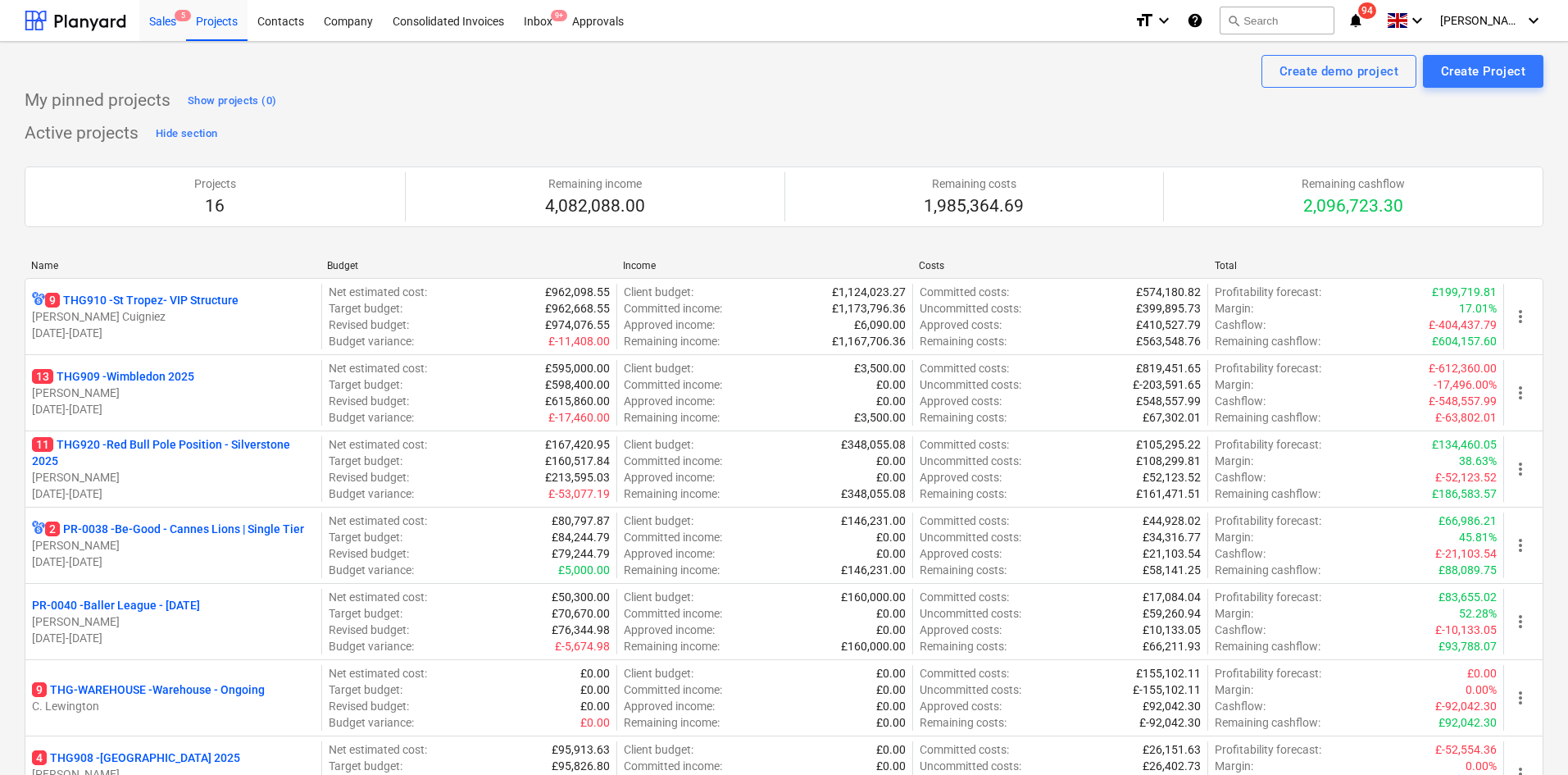
click at [155, 37] on div "Sales 5" at bounding box center [163, 19] width 47 height 42
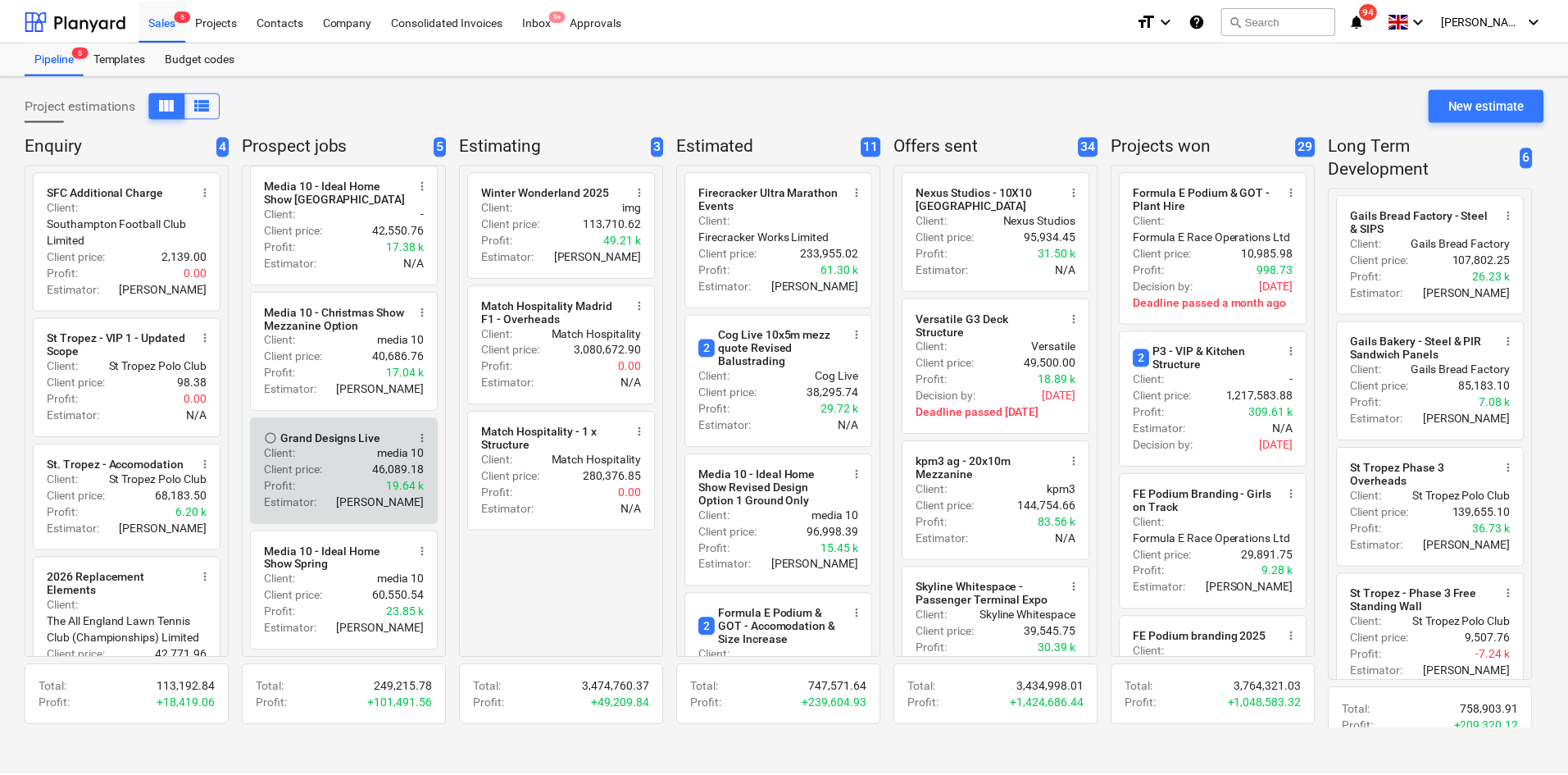
scroll to position [141, 0]
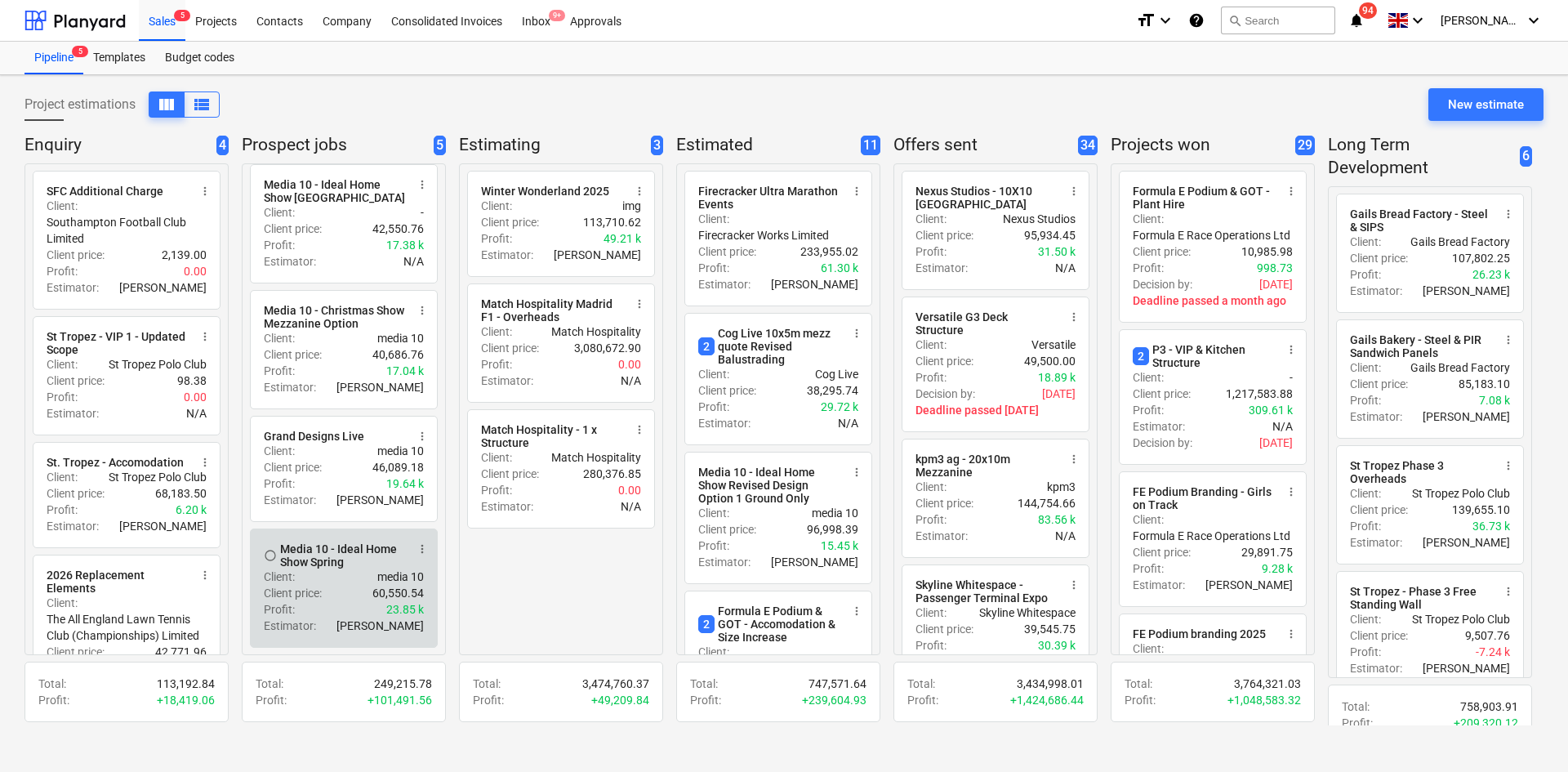
click at [418, 545] on span "more_vert" at bounding box center [421, 548] width 13 height 13
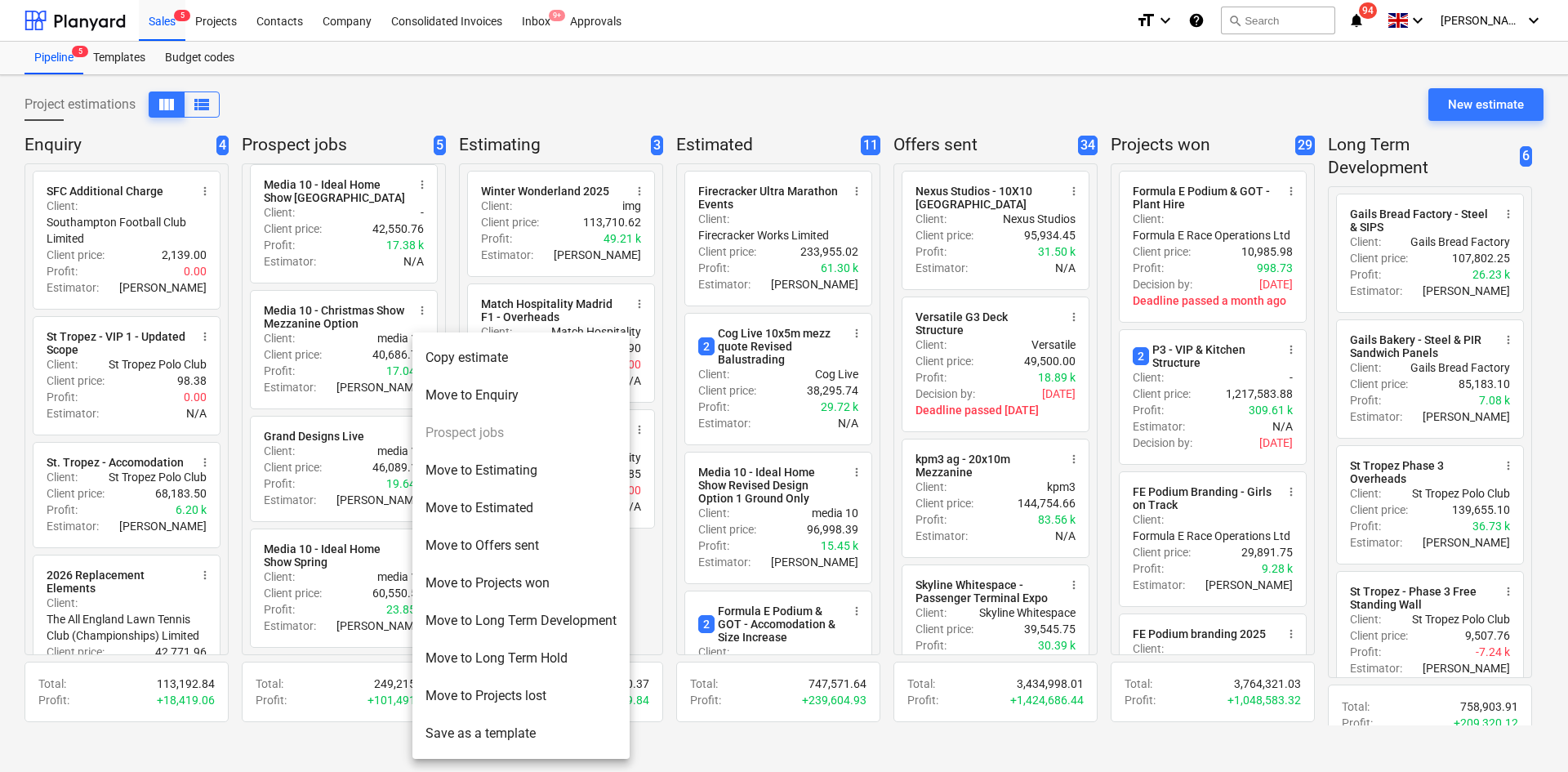
click at [471, 736] on li "Save as a template" at bounding box center [521, 733] width 217 height 38
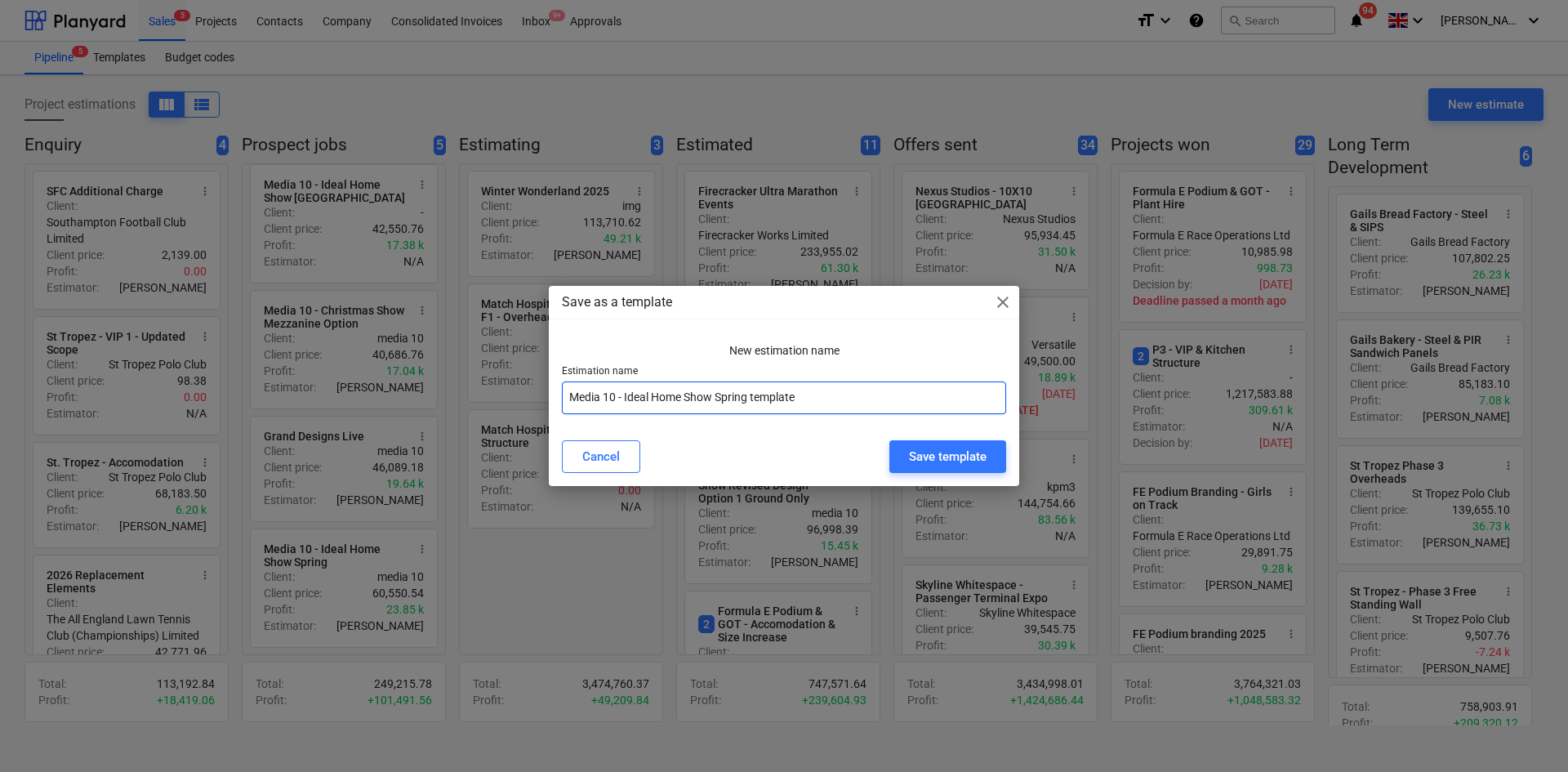
drag, startPoint x: 811, startPoint y: 392, endPoint x: 620, endPoint y: 401, distance: 191.2
click at [620, 401] on input "Media 10 - Ideal Home Show Spring template" at bounding box center [783, 397] width 444 height 33
type input "Media 10 Standard Quote"
click at [913, 450] on div "Save template" at bounding box center [948, 457] width 77 height 21
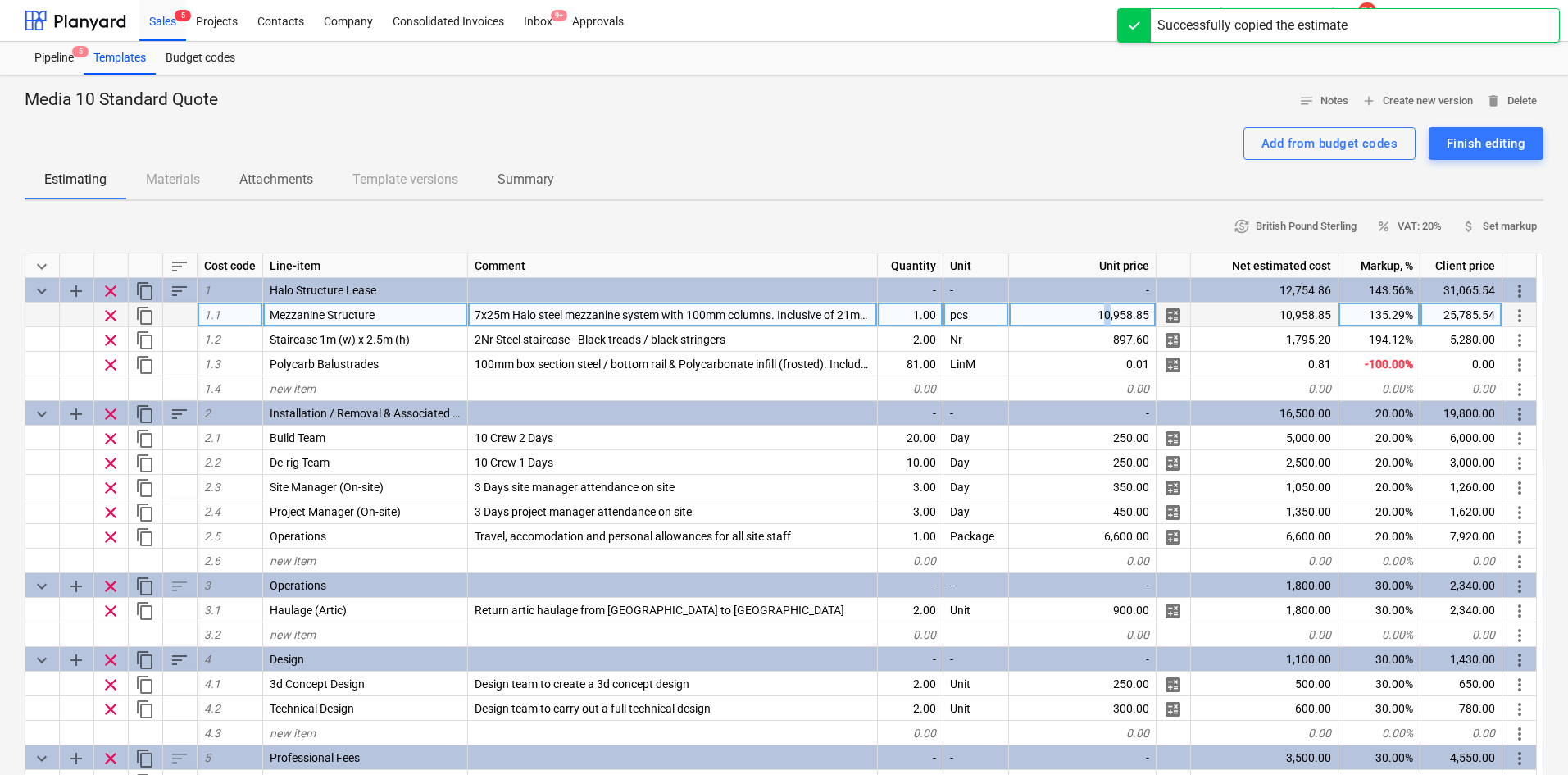
click at [1110, 308] on div "10,958.85" at bounding box center [1082, 315] width 148 height 25
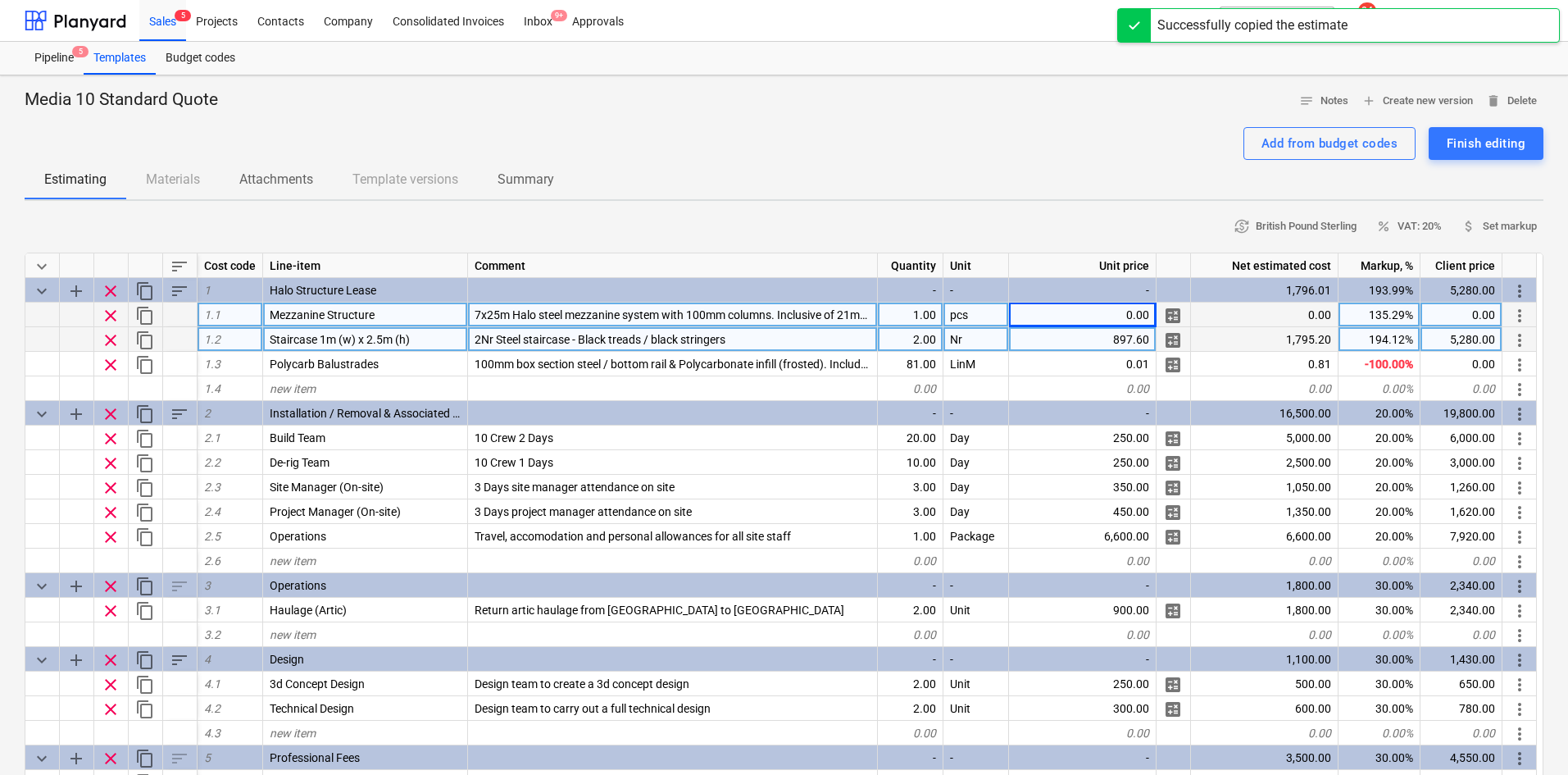
click at [1089, 346] on div "897.60" at bounding box center [1082, 339] width 148 height 25
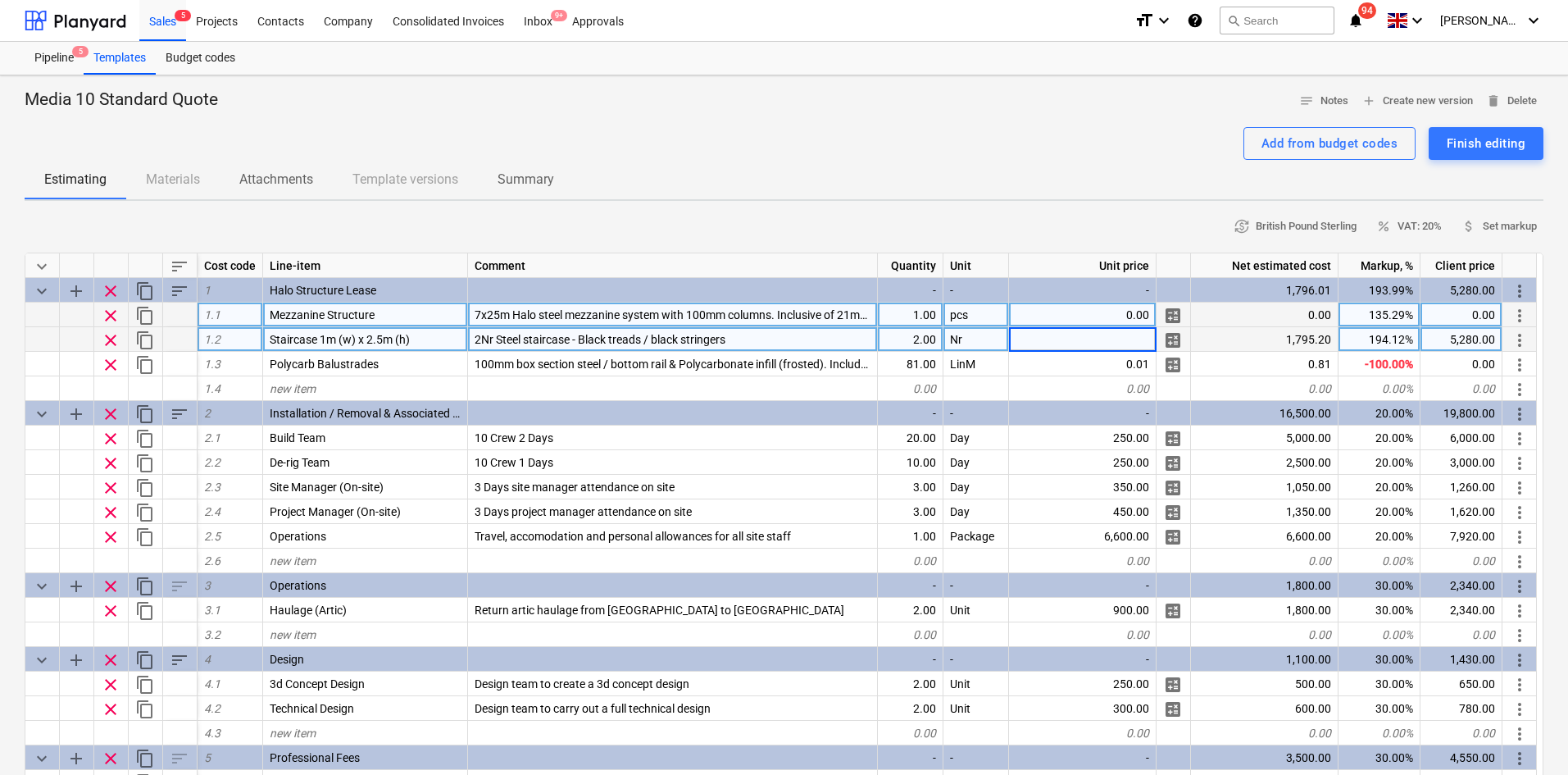
type textarea "x"
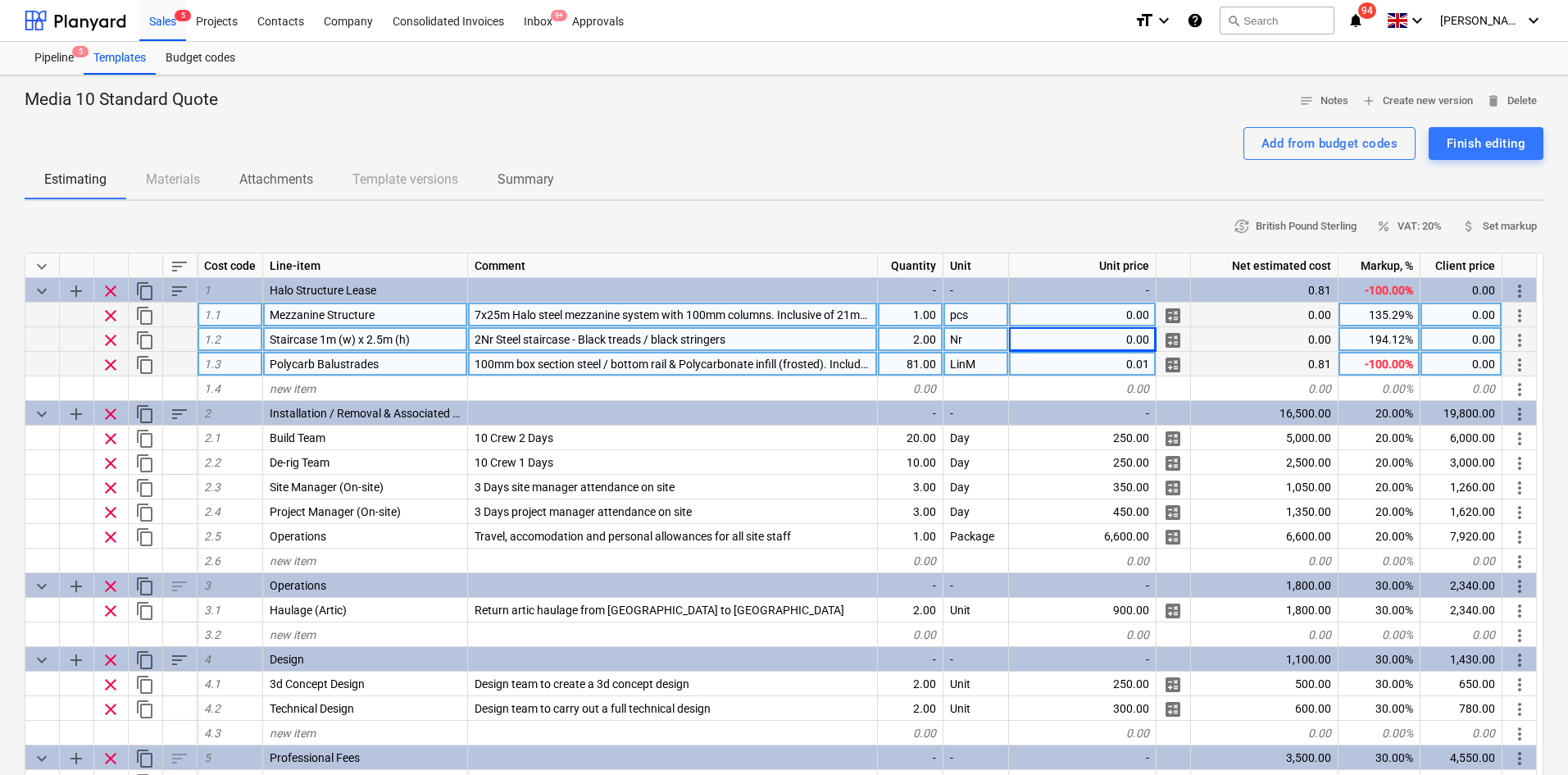
click at [929, 369] on div "81.00" at bounding box center [911, 364] width 65 height 25
type textarea "x"
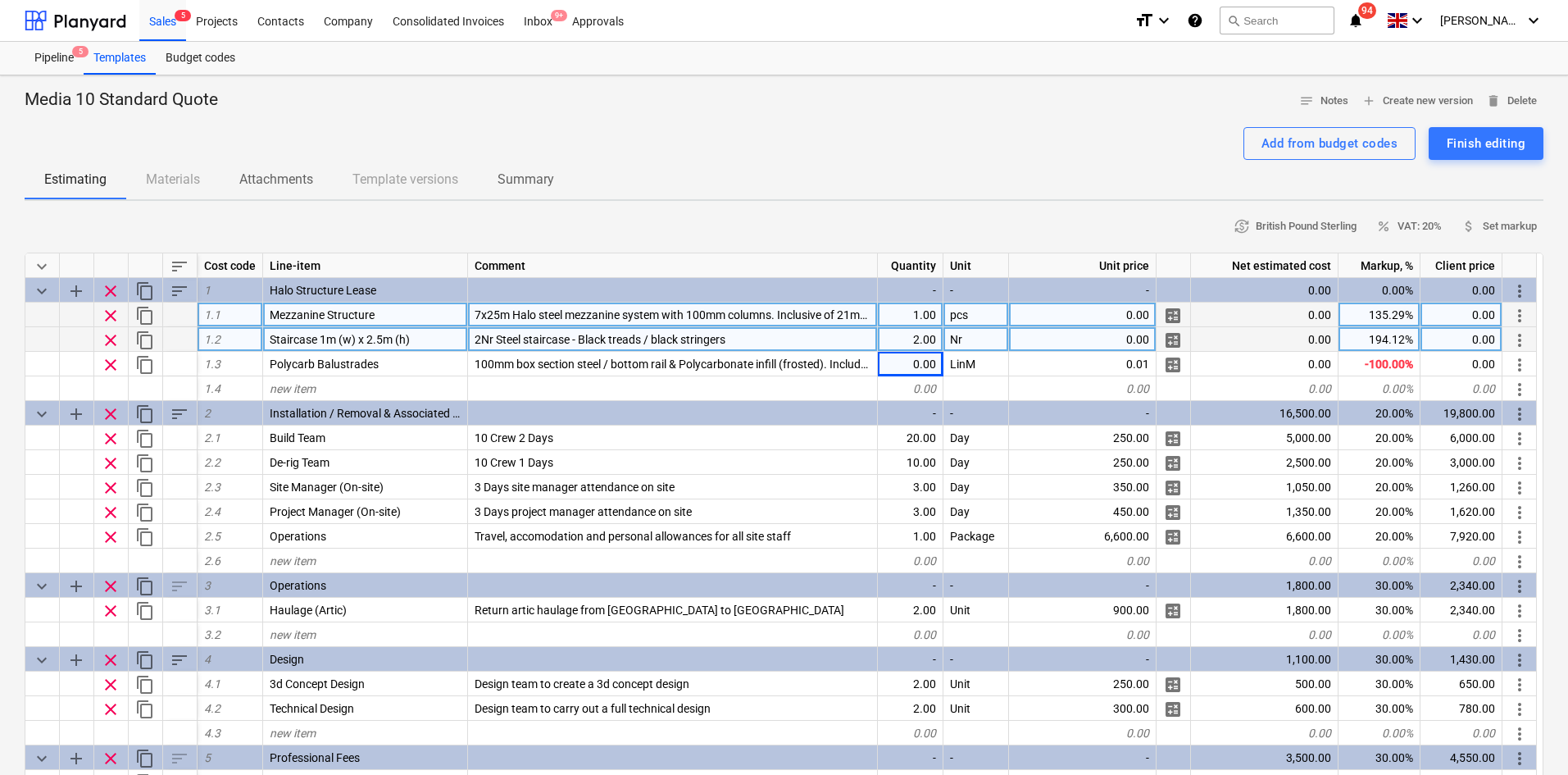
click at [904, 342] on div "2.00" at bounding box center [911, 339] width 65 height 25
type input "0"
type textarea "x"
click at [913, 318] on div "1.00" at bounding box center [911, 315] width 65 height 25
type input "0"
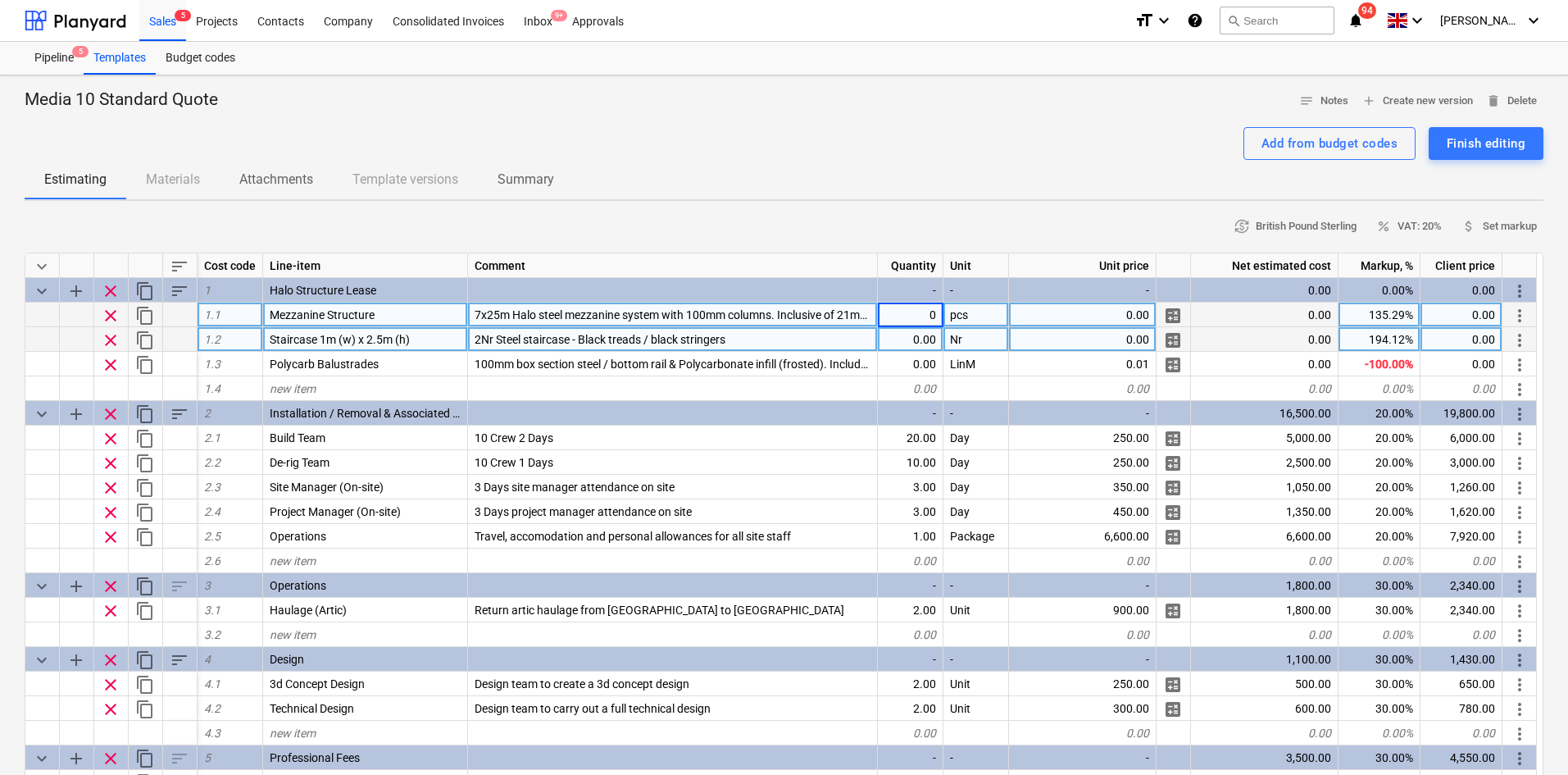
type textarea "x"
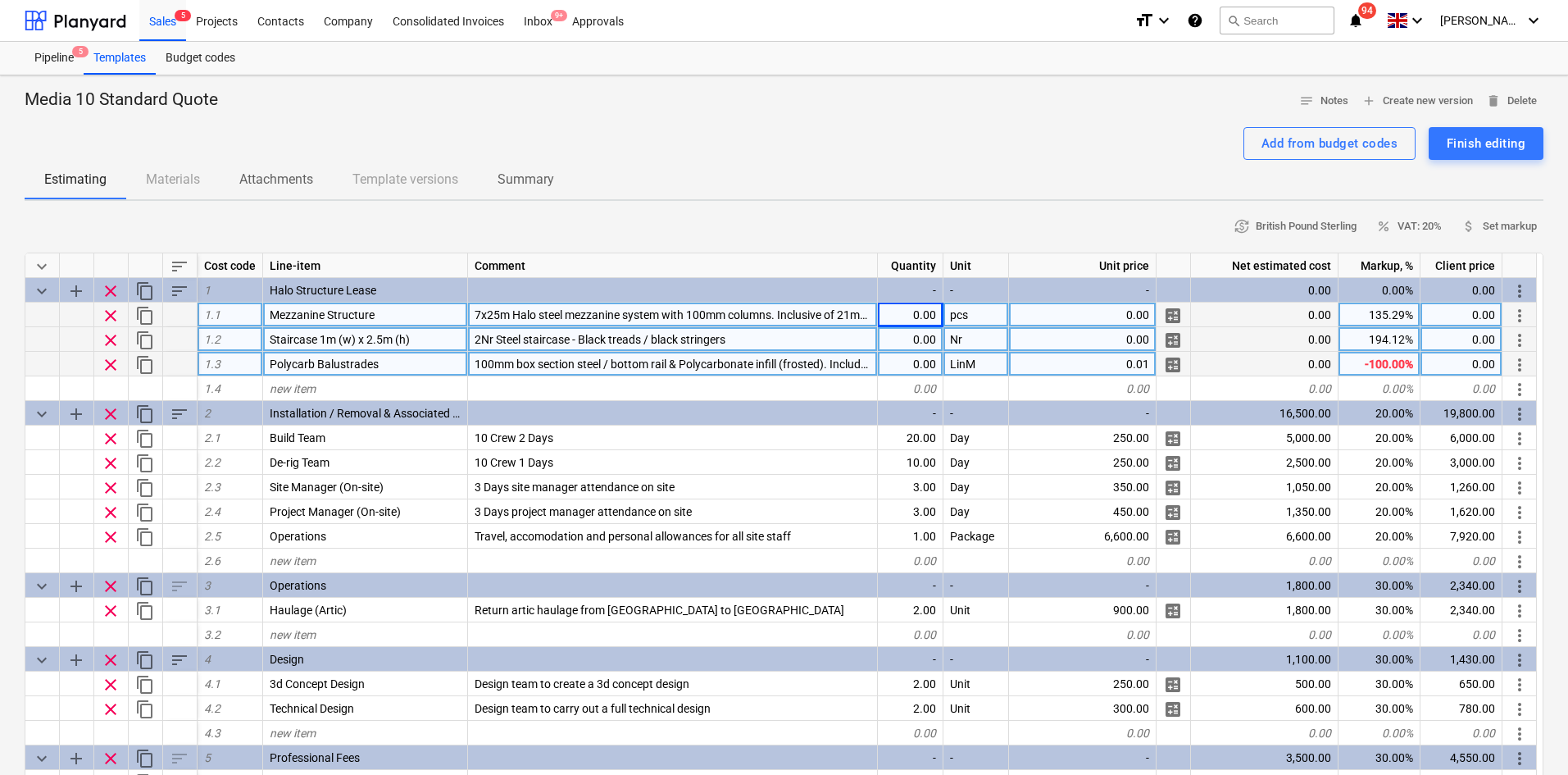
click at [1064, 369] on div "0.01" at bounding box center [1082, 364] width 148 height 25
type input "0"
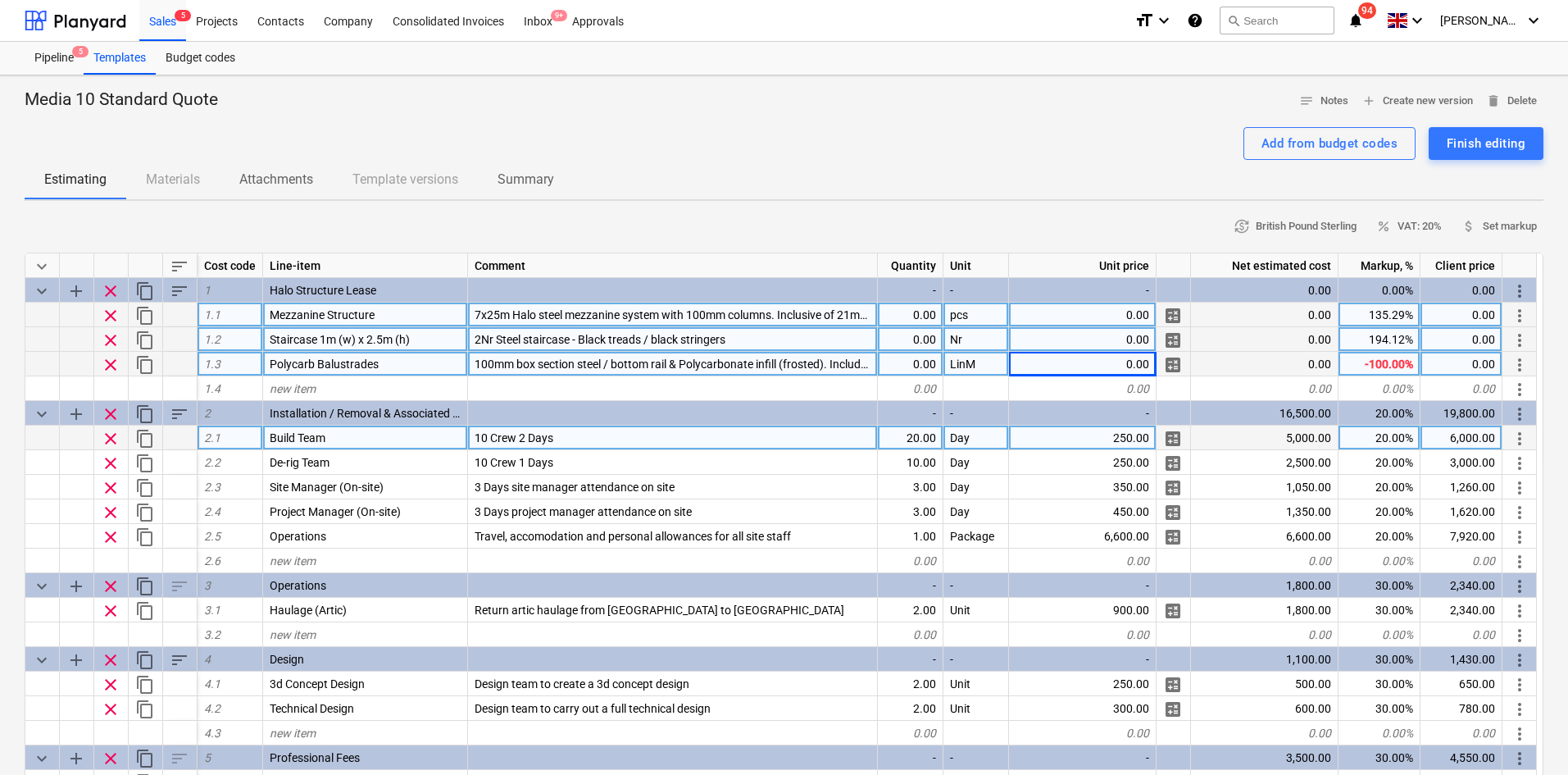
click at [907, 435] on div "20.00" at bounding box center [911, 438] width 65 height 25
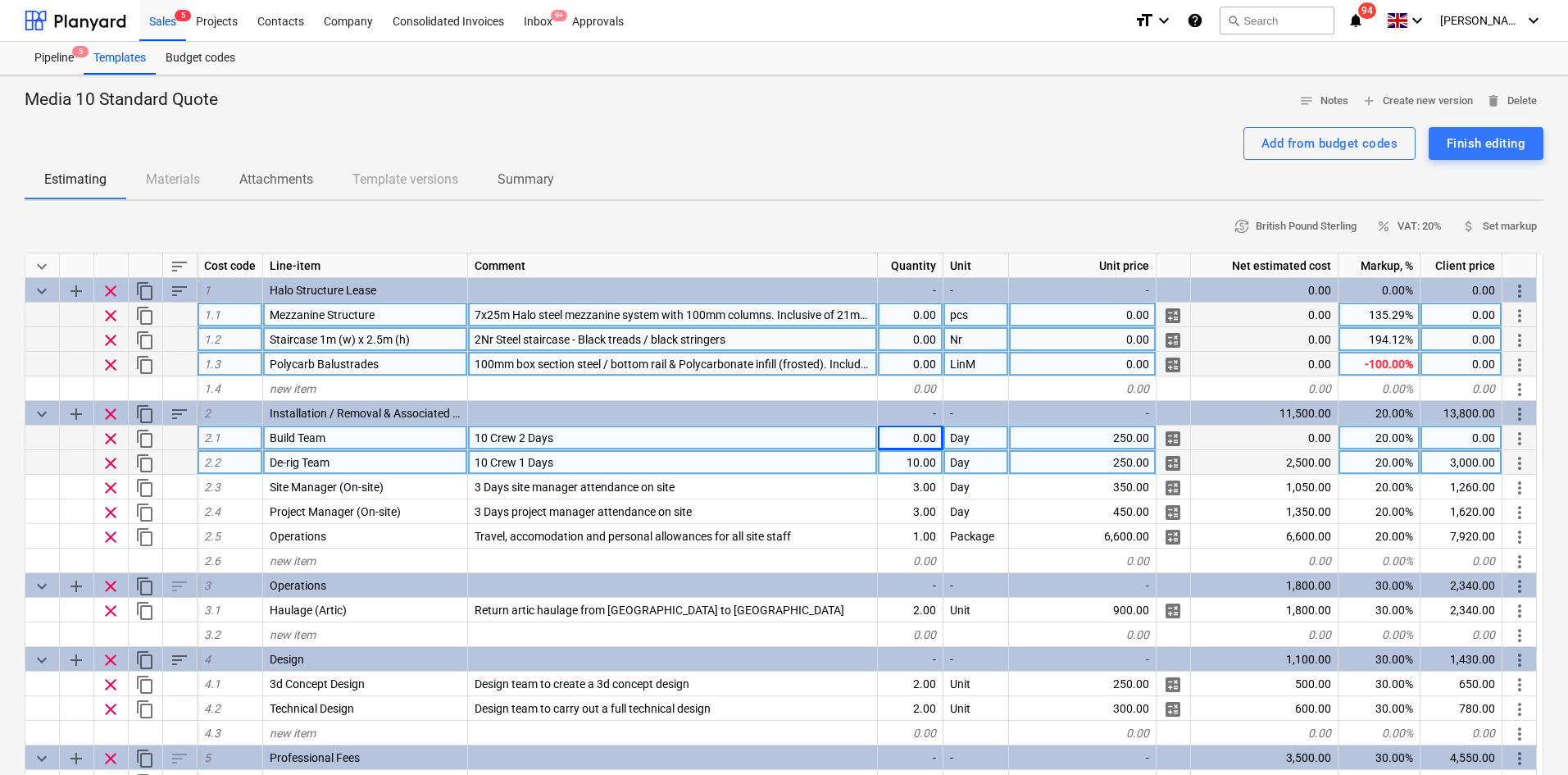
click at [913, 456] on div "10.00" at bounding box center [911, 462] width 65 height 25
type textarea "x"
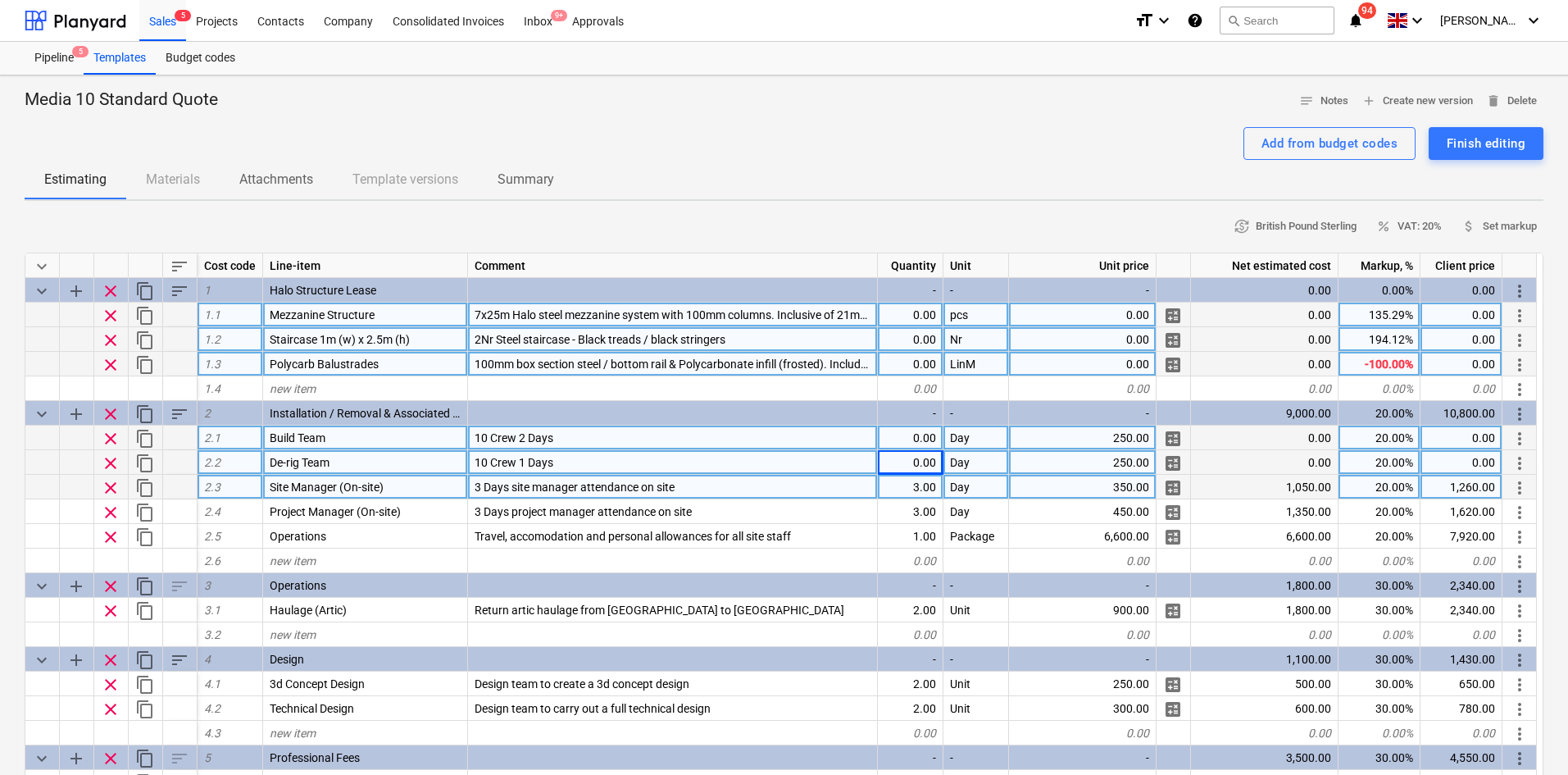
click at [915, 484] on div "3.00" at bounding box center [911, 487] width 65 height 25
type input "0"
type textarea "x"
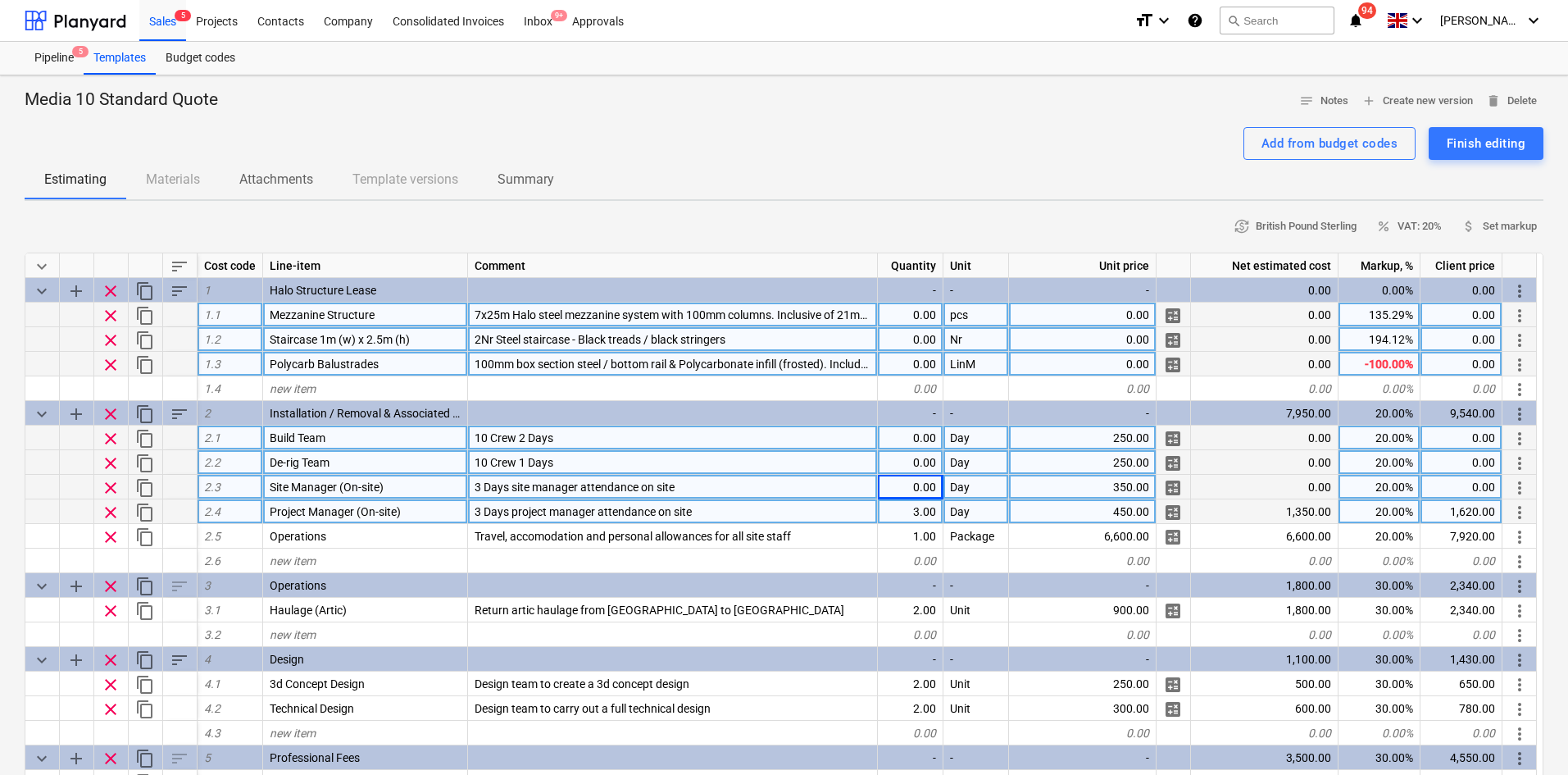
click at [918, 510] on div "3.00" at bounding box center [911, 512] width 65 height 25
type input "0"
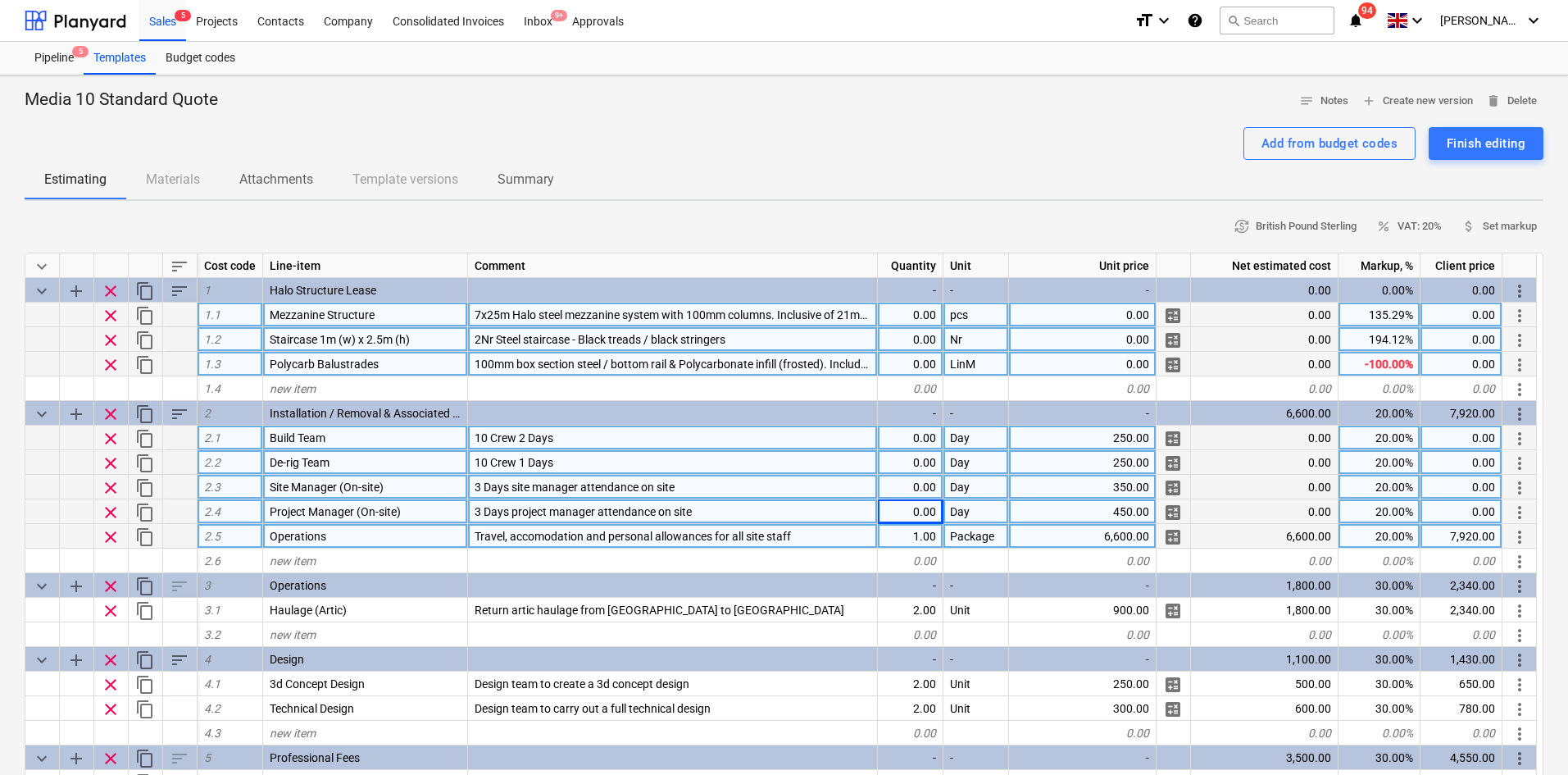
click at [919, 536] on div "1.00" at bounding box center [911, 536] width 65 height 25
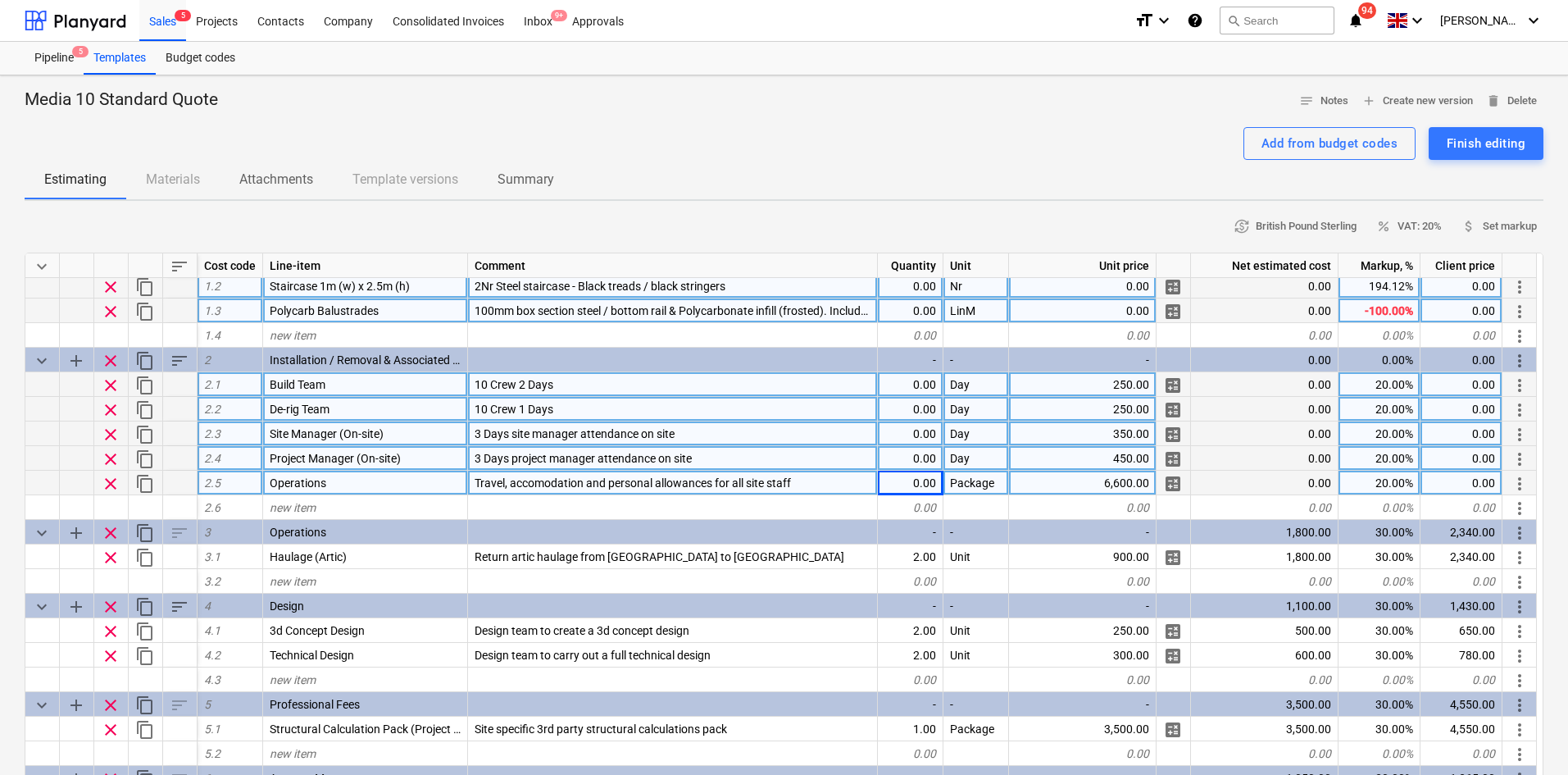
scroll to position [82, 0]
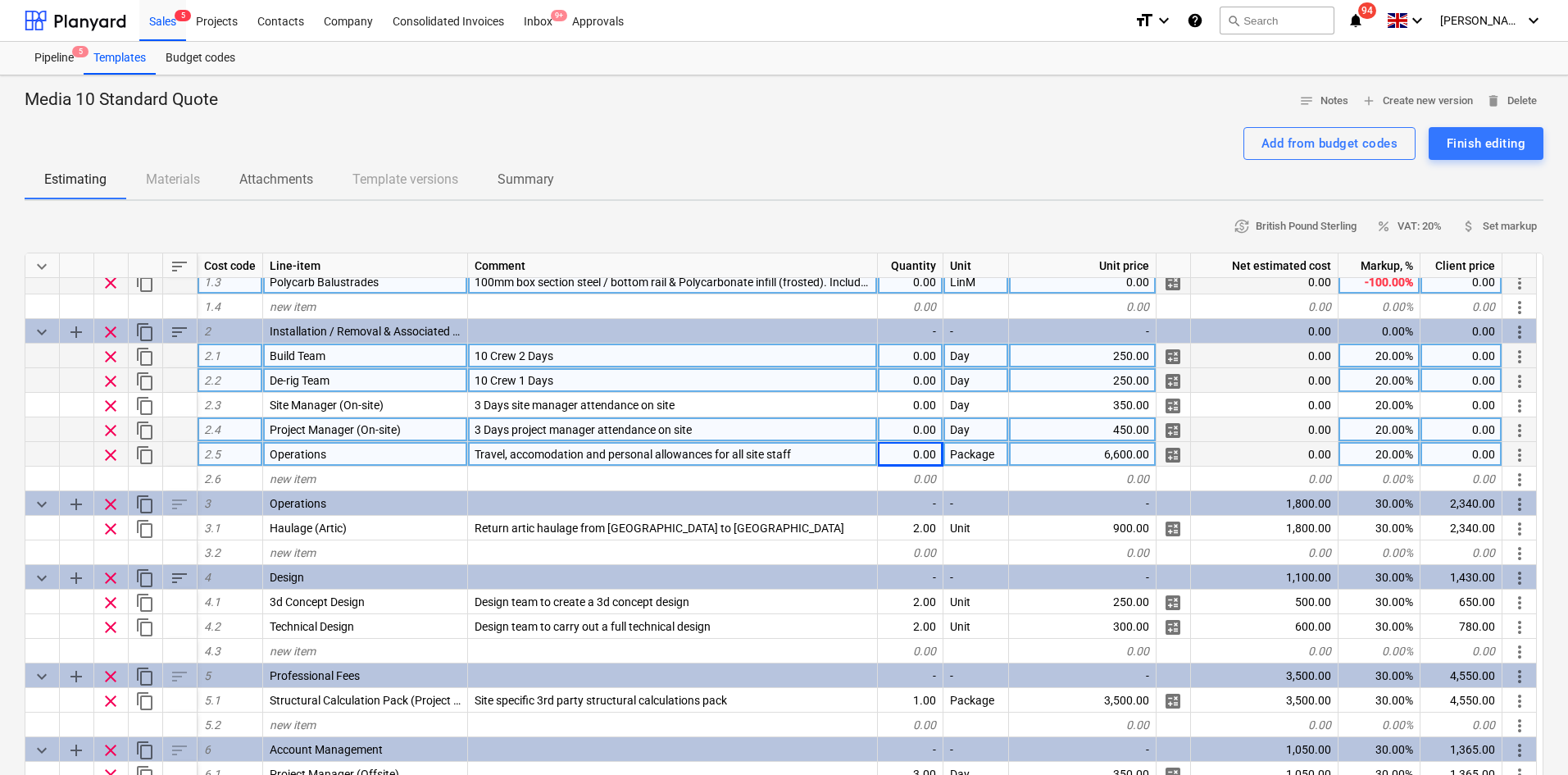
click at [1085, 453] on div "6,600.00" at bounding box center [1082, 454] width 148 height 25
type textarea "x"
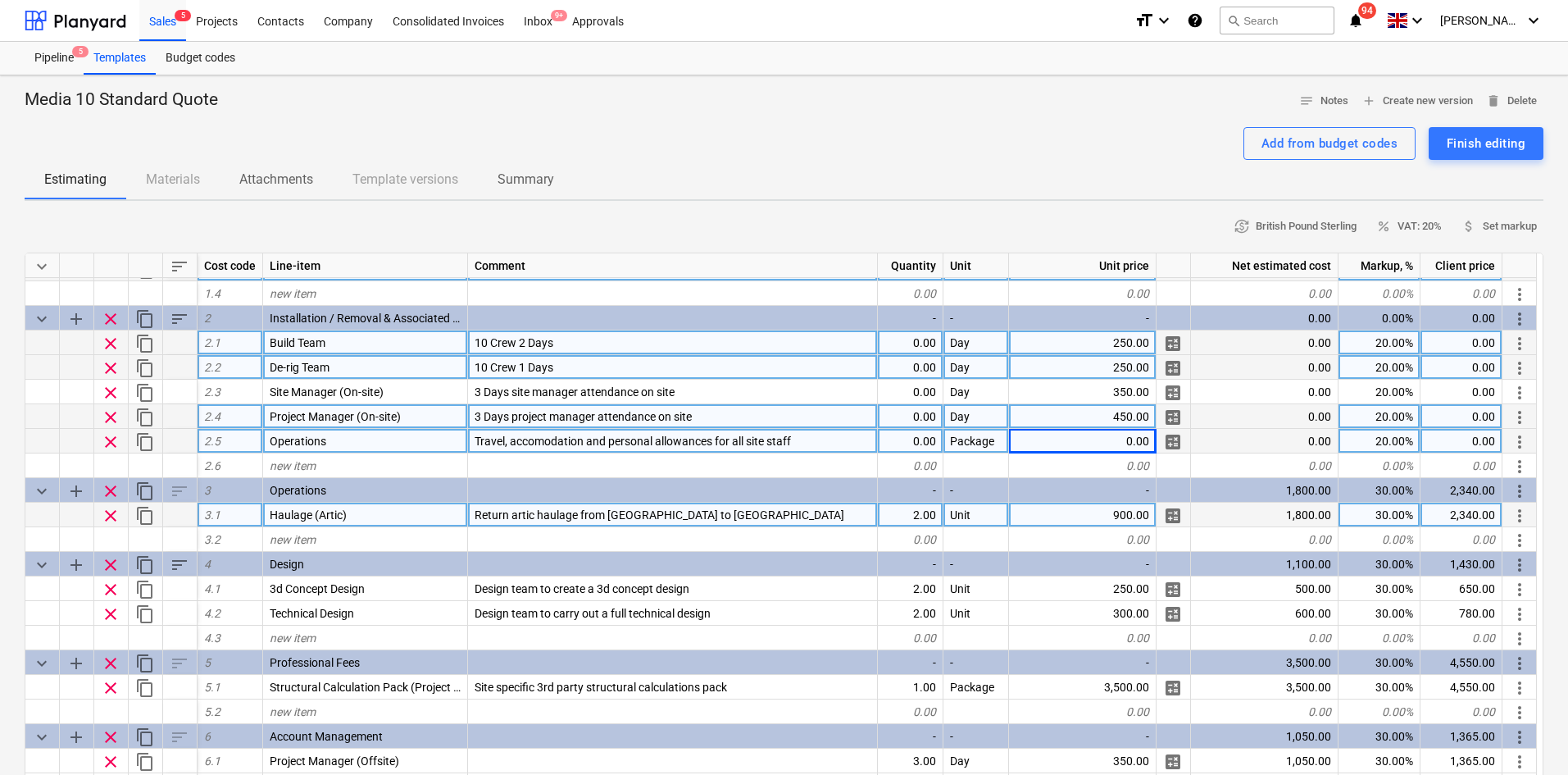
click at [1076, 513] on div "900.00" at bounding box center [1082, 515] width 148 height 25
type input "0"
type textarea "x"
click at [807, 508] on div "Return artic haulage from Shrewsbury to Excel Centre" at bounding box center [673, 515] width 410 height 25
click at [807, 511] on input "Return artic haulage from Shrewsbury to Excel Centre" at bounding box center [672, 514] width 409 height 24
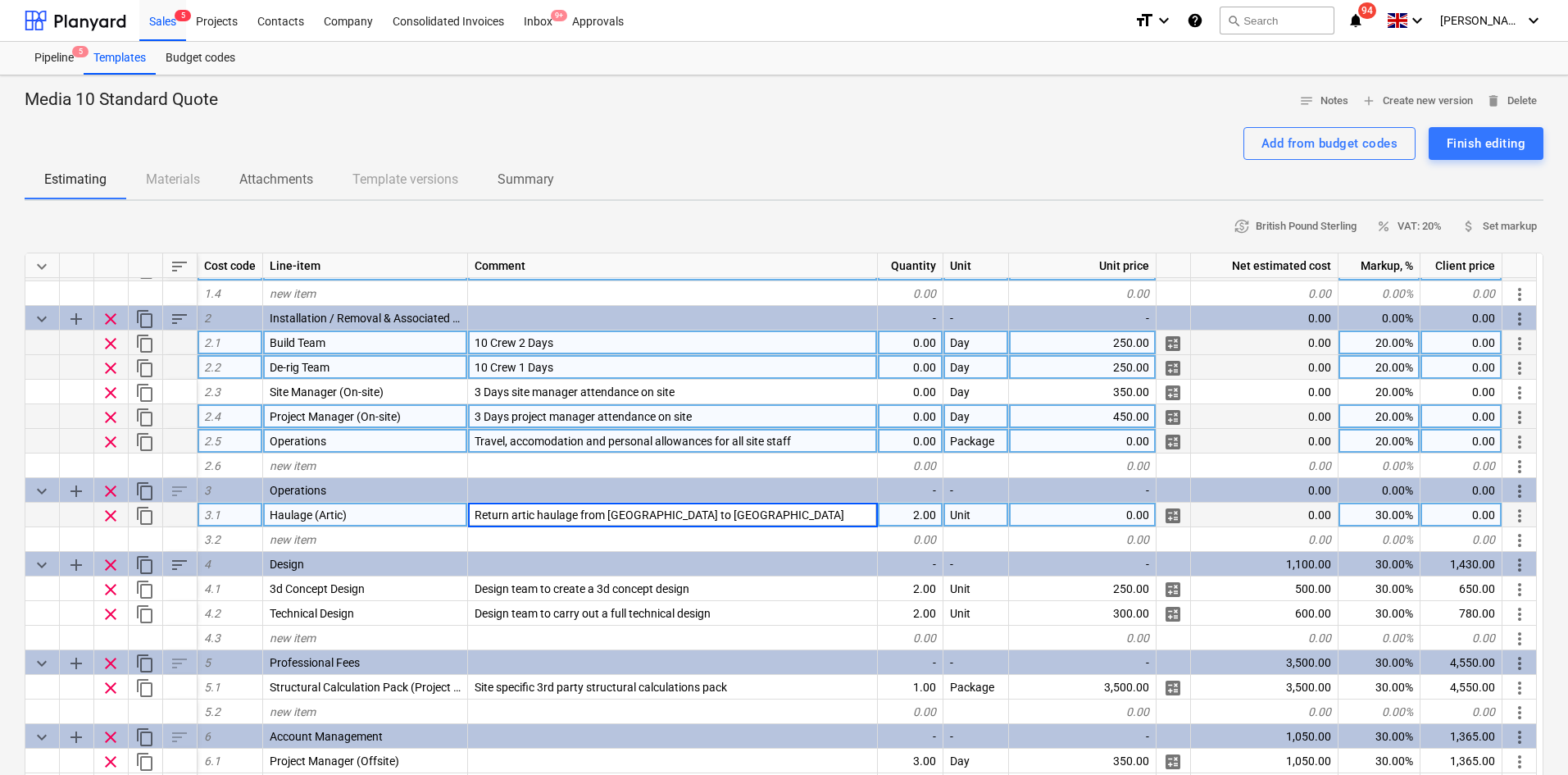
drag, startPoint x: 763, startPoint y: 520, endPoint x: 686, endPoint y: 521, distance: 77.0
click at [686, 521] on input "Return artic haulage from Shrewsbury to Excel Centre" at bounding box center [672, 514] width 409 height 24
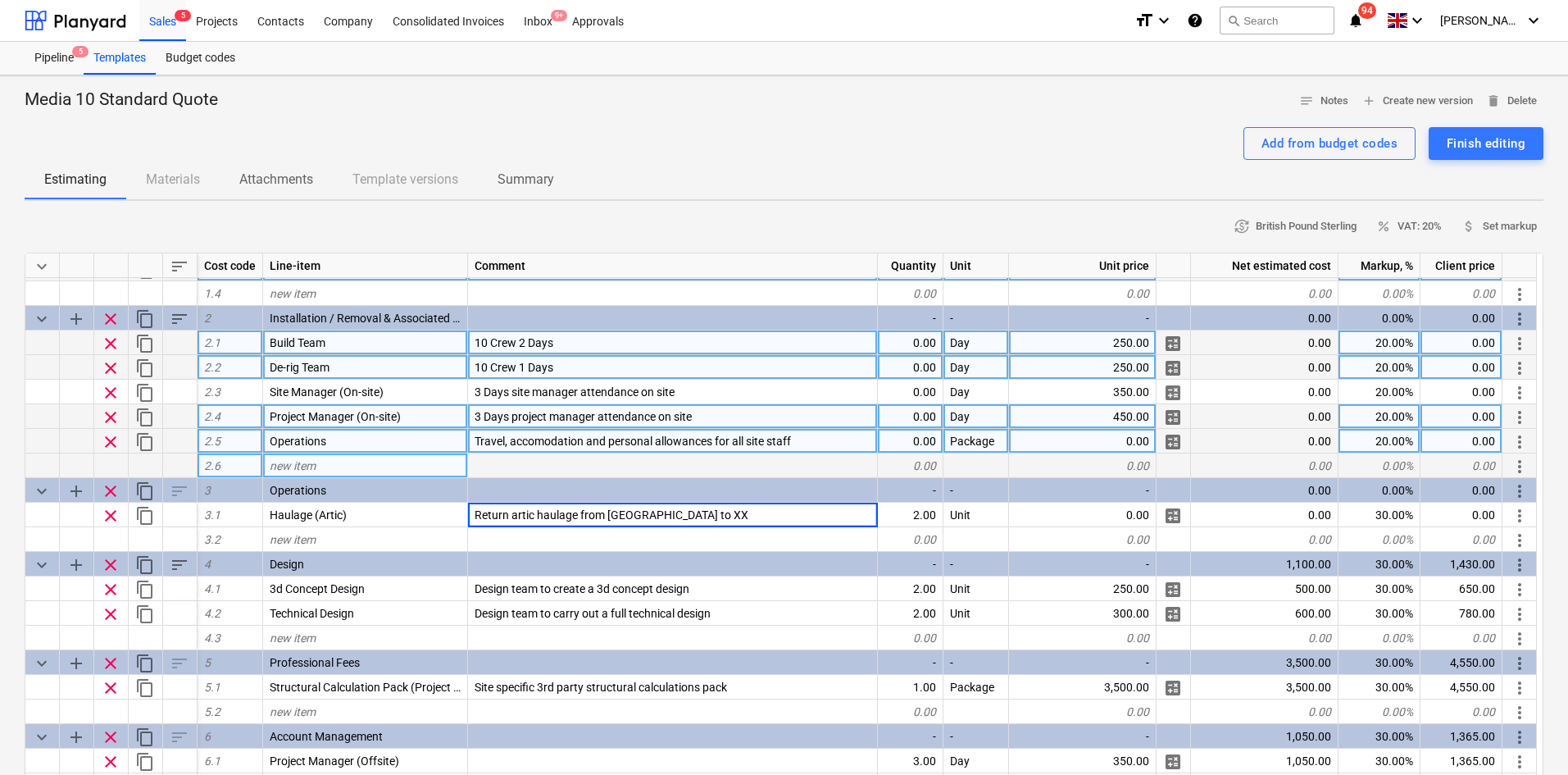
type input "Return artic haulage from Shrewsbury to XXX"
type textarea "x"
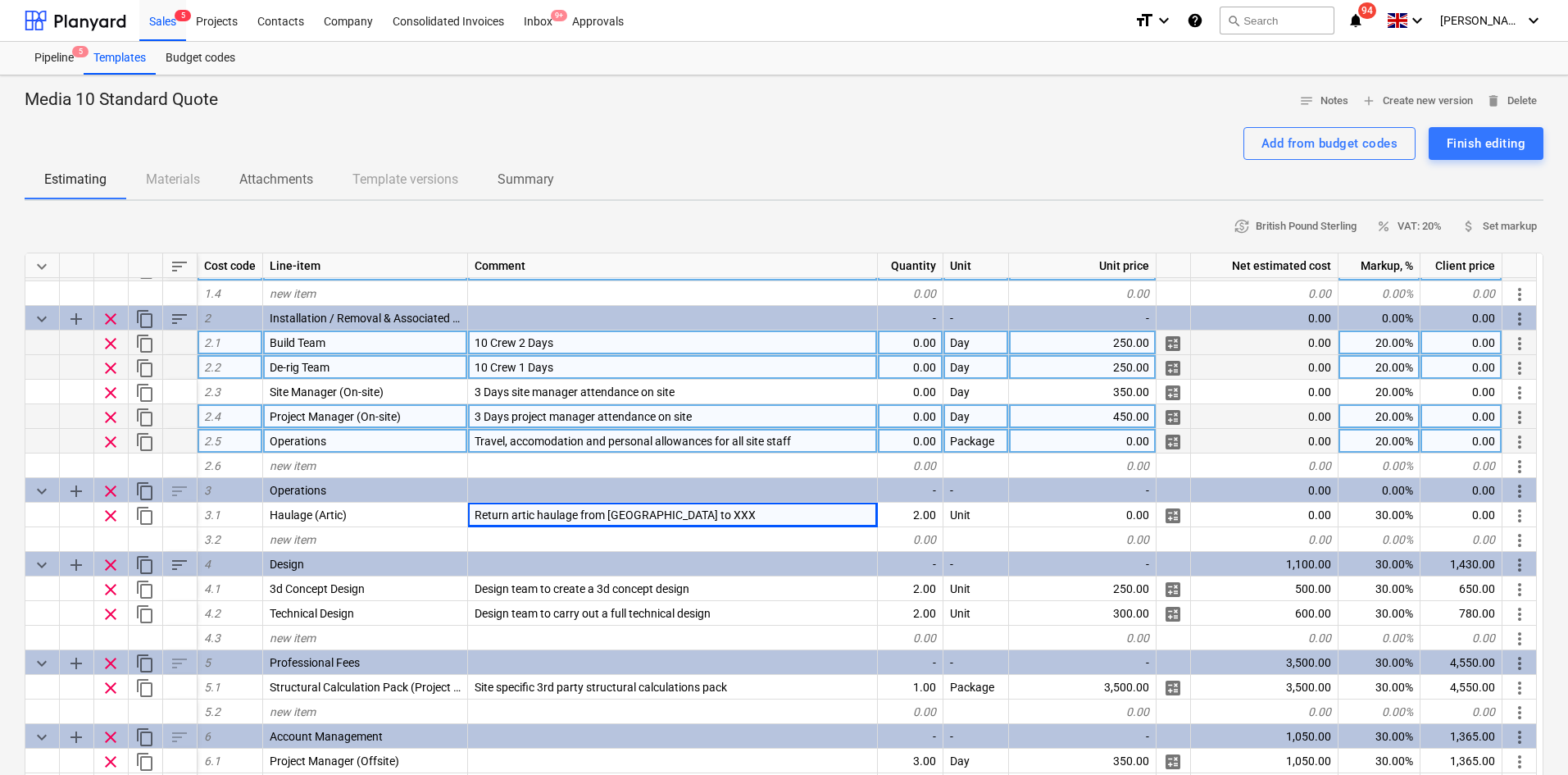
click at [484, 344] on span "10 Crew 2 Days" at bounding box center [513, 342] width 79 height 13
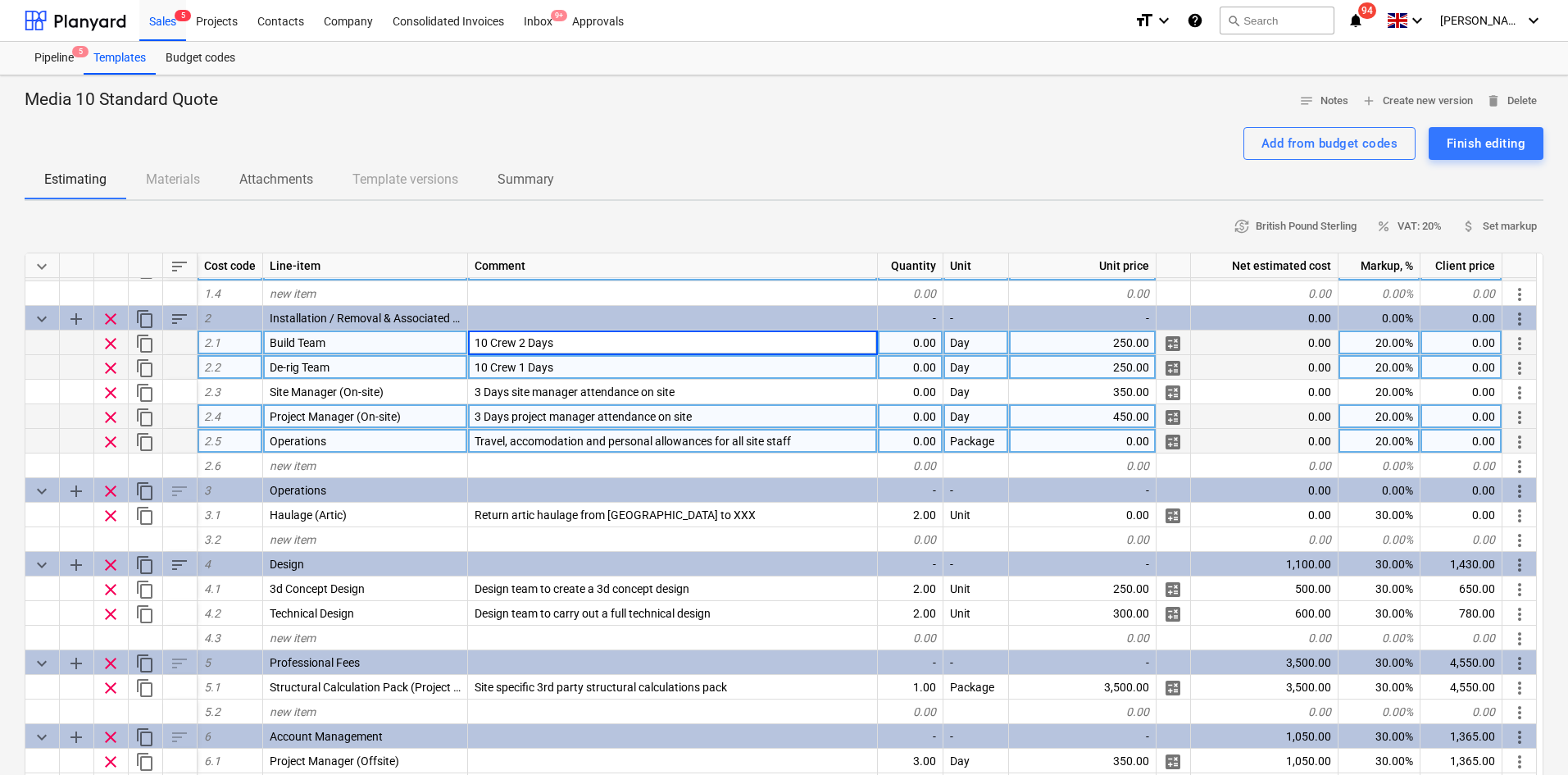
click at [485, 344] on input "10 Crew 2 Days" at bounding box center [672, 342] width 409 height 24
click at [491, 346] on input "10 Crew 2 Days" at bounding box center [672, 342] width 409 height 24
click at [490, 338] on input "10 Crew 2 Days" at bounding box center [672, 342] width 409 height 24
click at [517, 344] on input "x Crew 2 Days" at bounding box center [672, 342] width 409 height 24
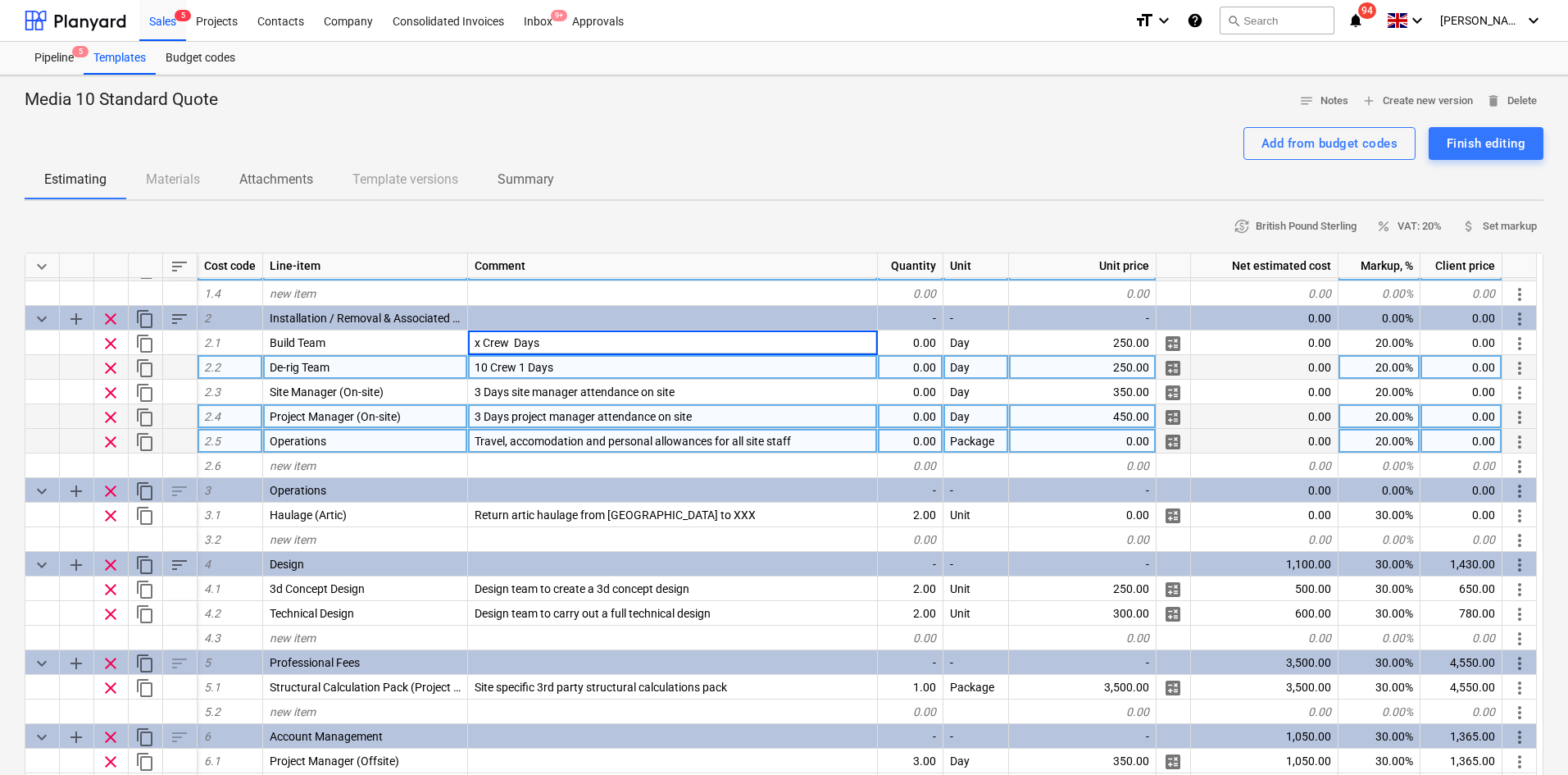
type input "x Crew x Days"
type textarea "x"
click at [489, 364] on span "10 Crew 1 Days" at bounding box center [513, 367] width 79 height 13
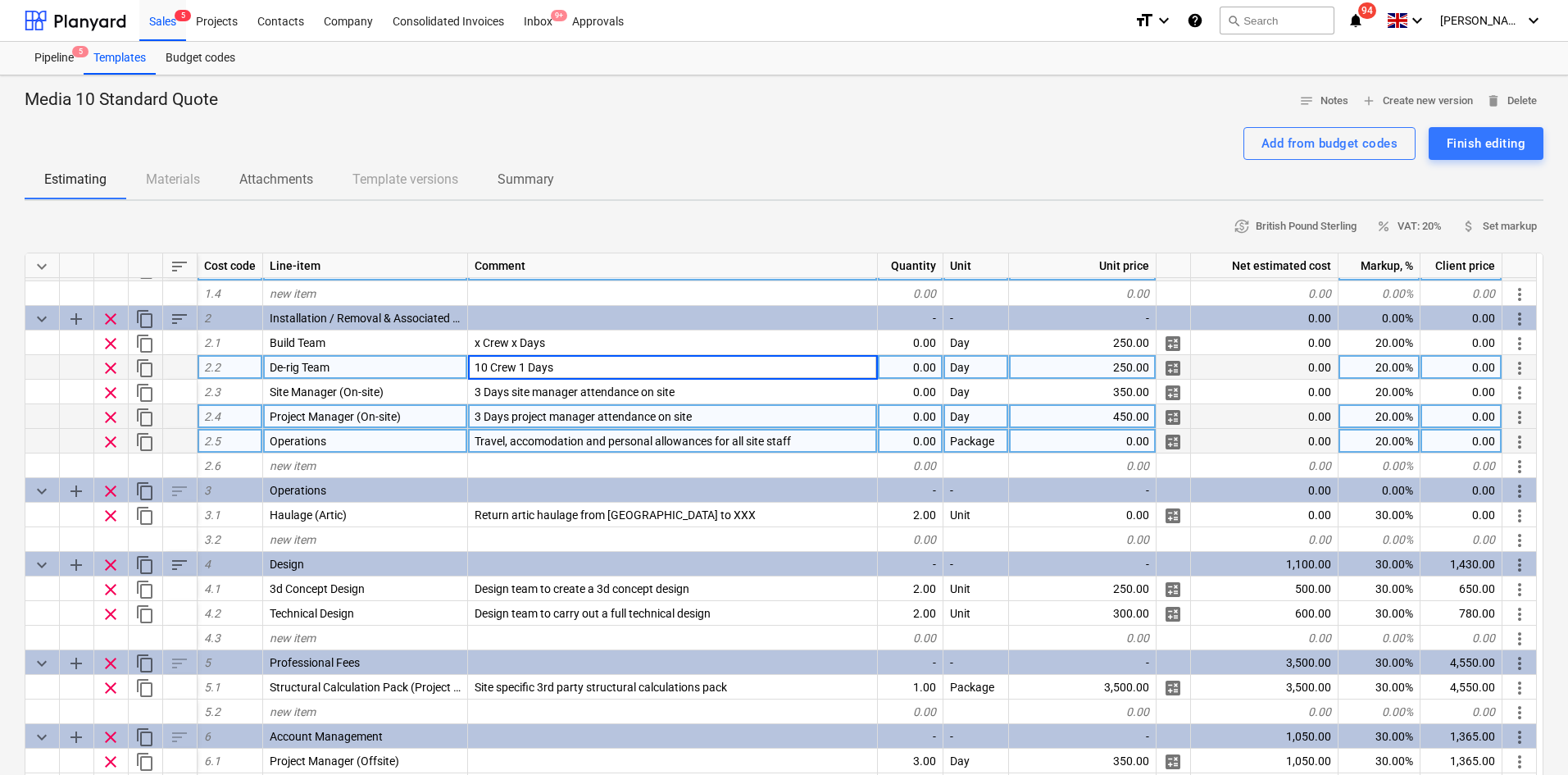
click at [488, 364] on input "10 Crew 1 Days" at bounding box center [672, 367] width 409 height 24
drag, startPoint x: 488, startPoint y: 364, endPoint x: 474, endPoint y: 365, distance: 14.0
click at [474, 365] on input "10 Crew 1 Days" at bounding box center [672, 367] width 409 height 24
click at [519, 364] on input "X Crew 1 Days" at bounding box center [672, 367] width 409 height 24
click at [520, 365] on input "X Crew 1 Days" at bounding box center [672, 367] width 409 height 24
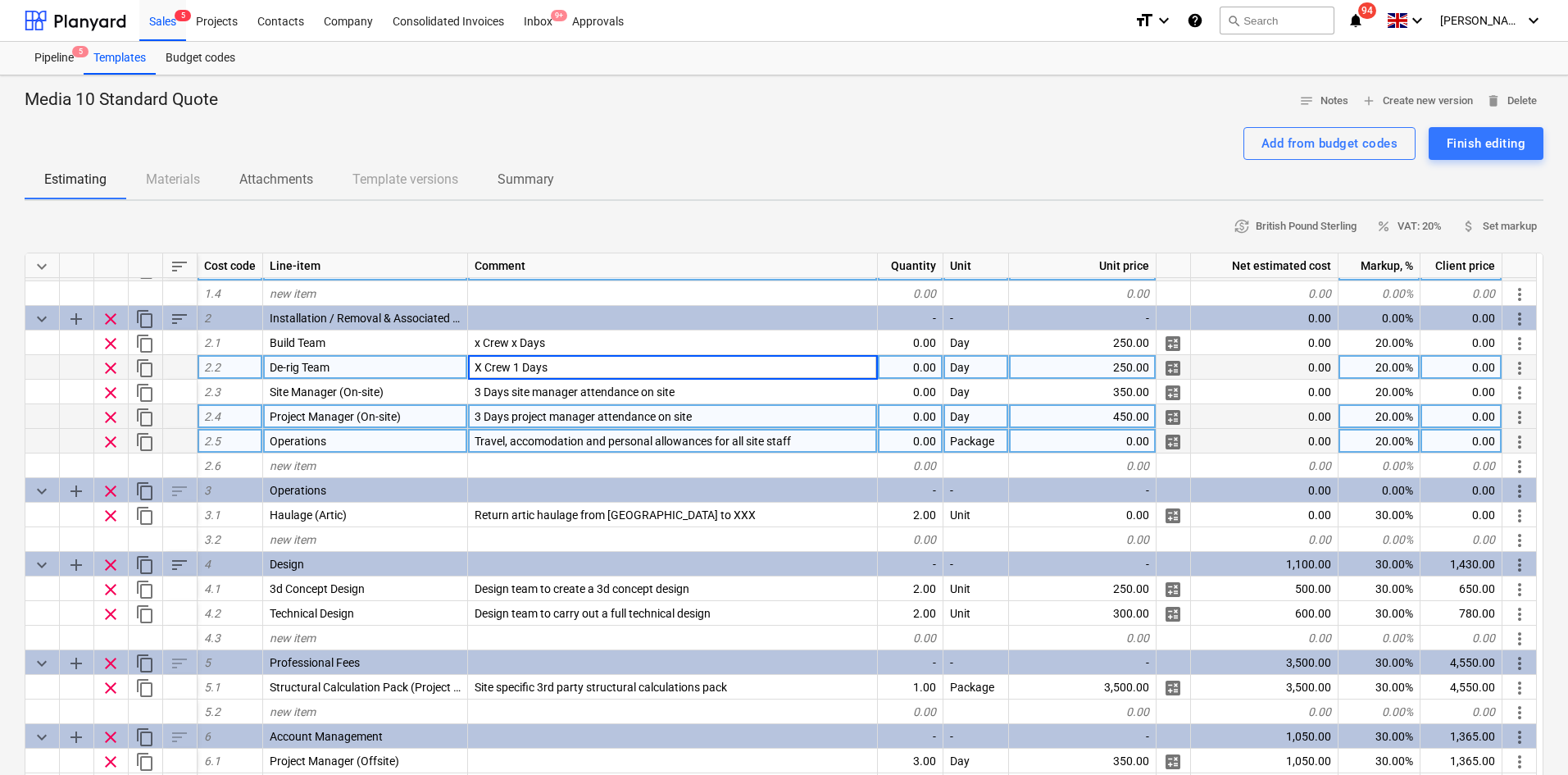
click at [519, 365] on input "X Crew 1 Days" at bounding box center [672, 367] width 409 height 24
click at [519, 368] on input "X Crew 1 Days" at bounding box center [672, 367] width 409 height 24
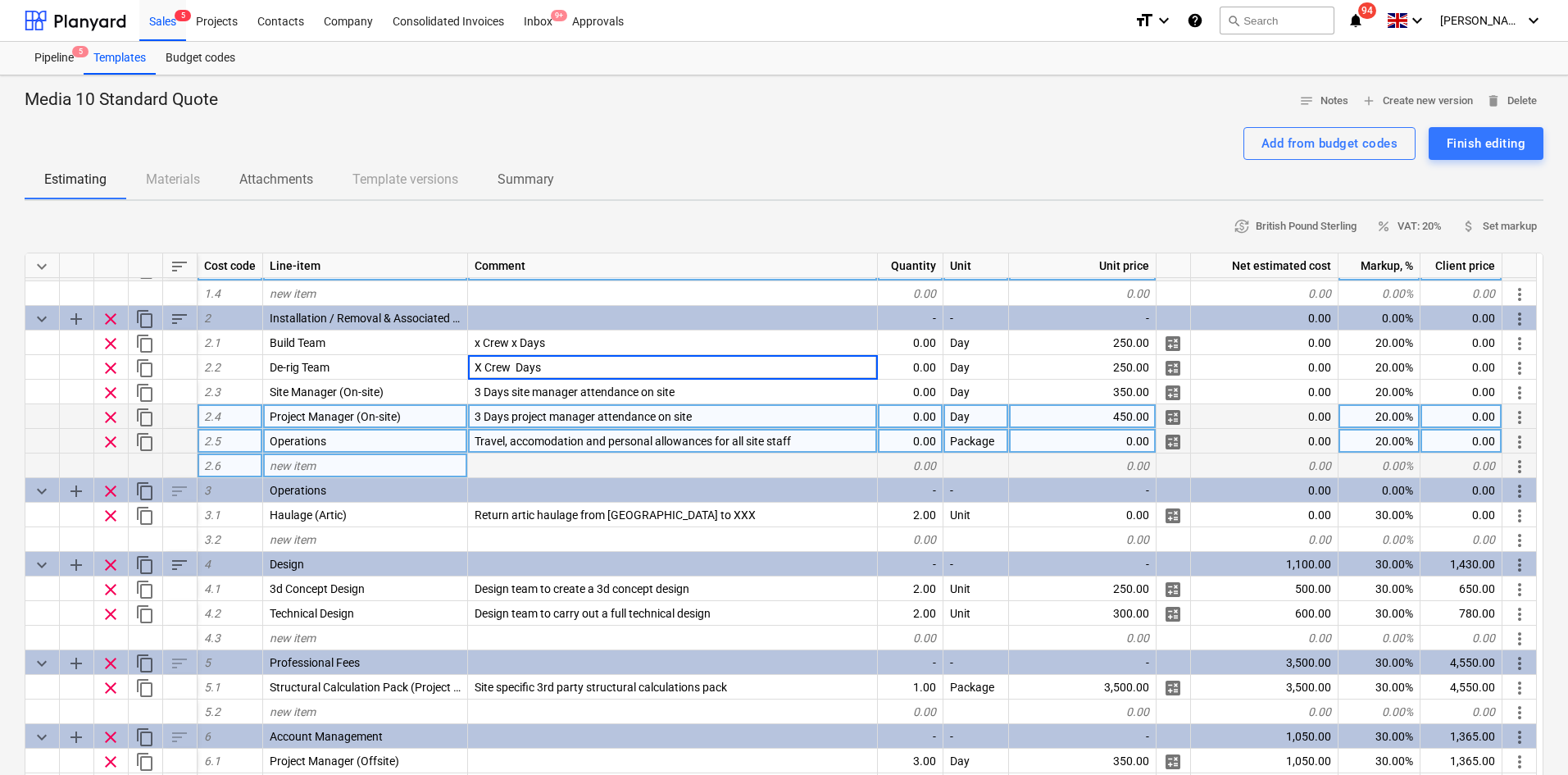
type input "X Crew X Days"
type textarea "x"
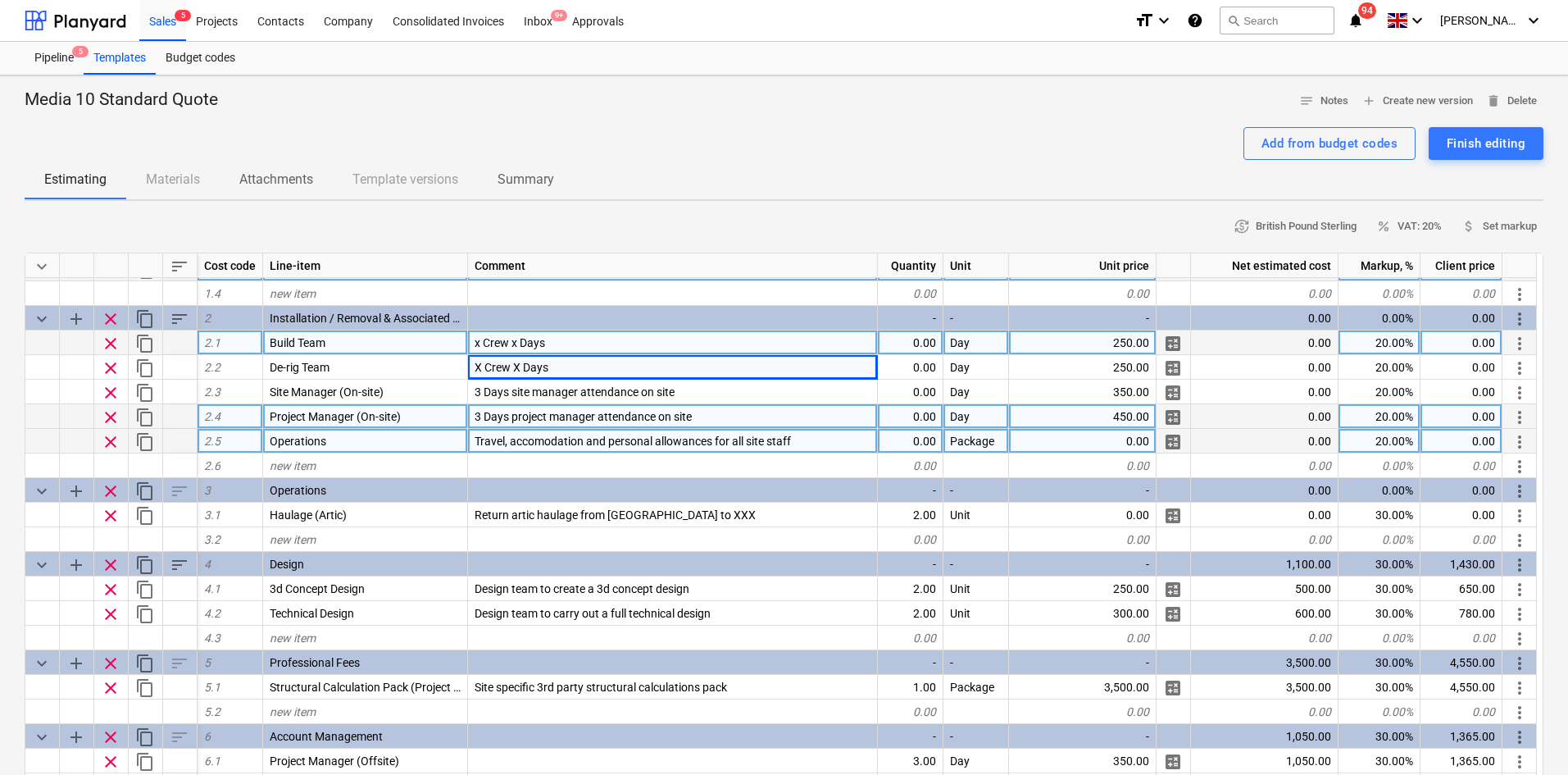
click at [473, 347] on div "x Crew x Days" at bounding box center [673, 343] width 410 height 25
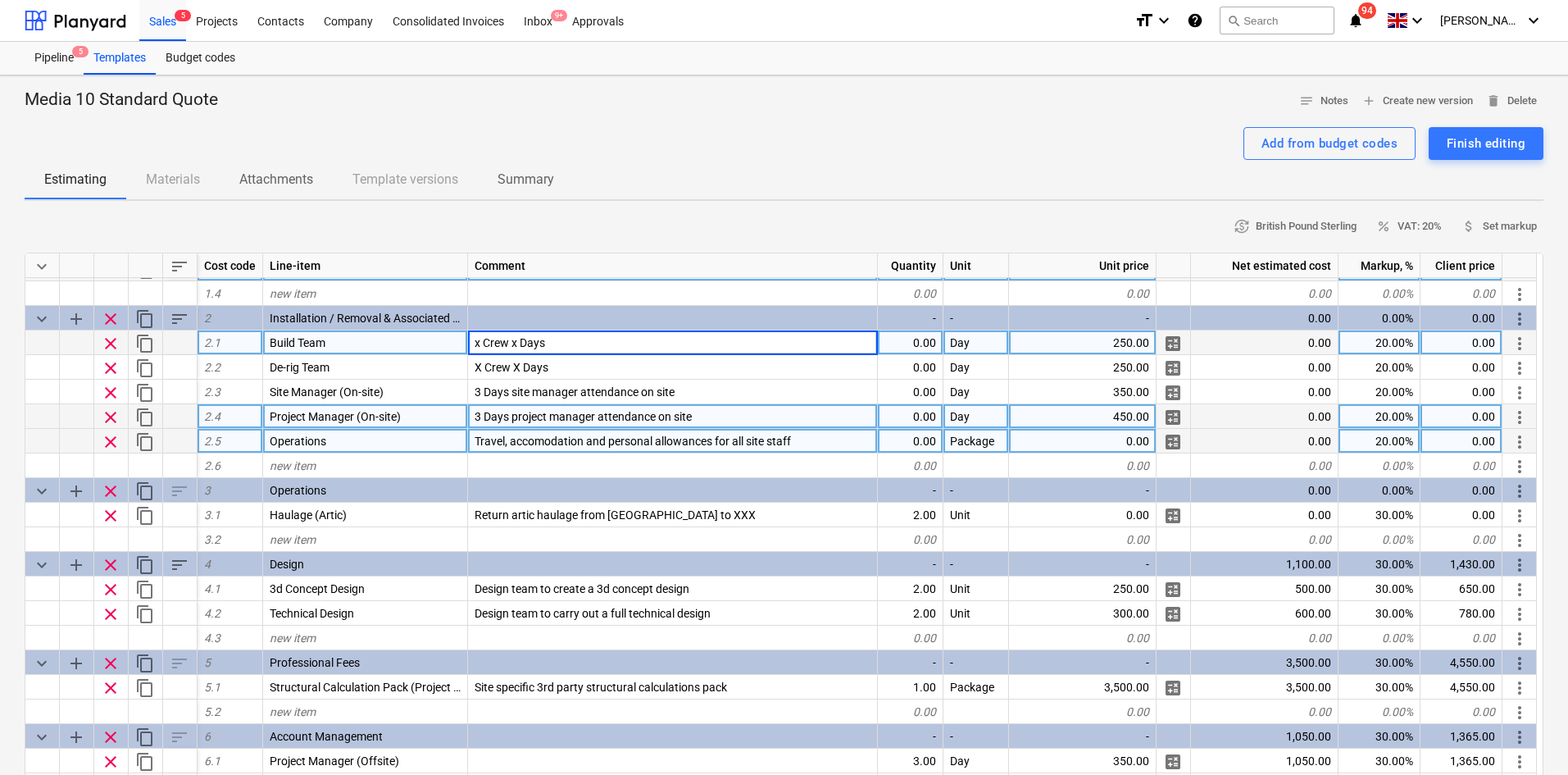
click at [476, 346] on input "x Crew x Days" at bounding box center [672, 342] width 409 height 24
drag, startPoint x: 481, startPoint y: 343, endPoint x: 440, endPoint y: 342, distance: 41.0
click at [0, 0] on div "clear content_copy 2.1 Build Team x Crew x Days 0.00 Day 250.00 calculate 0.00 …" at bounding box center [0, 0] width 0 height 0
click at [511, 341] on input "X Crew x Days" at bounding box center [672, 342] width 409 height 24
click at [513, 341] on input "X CrewX Days" at bounding box center [672, 342] width 409 height 24
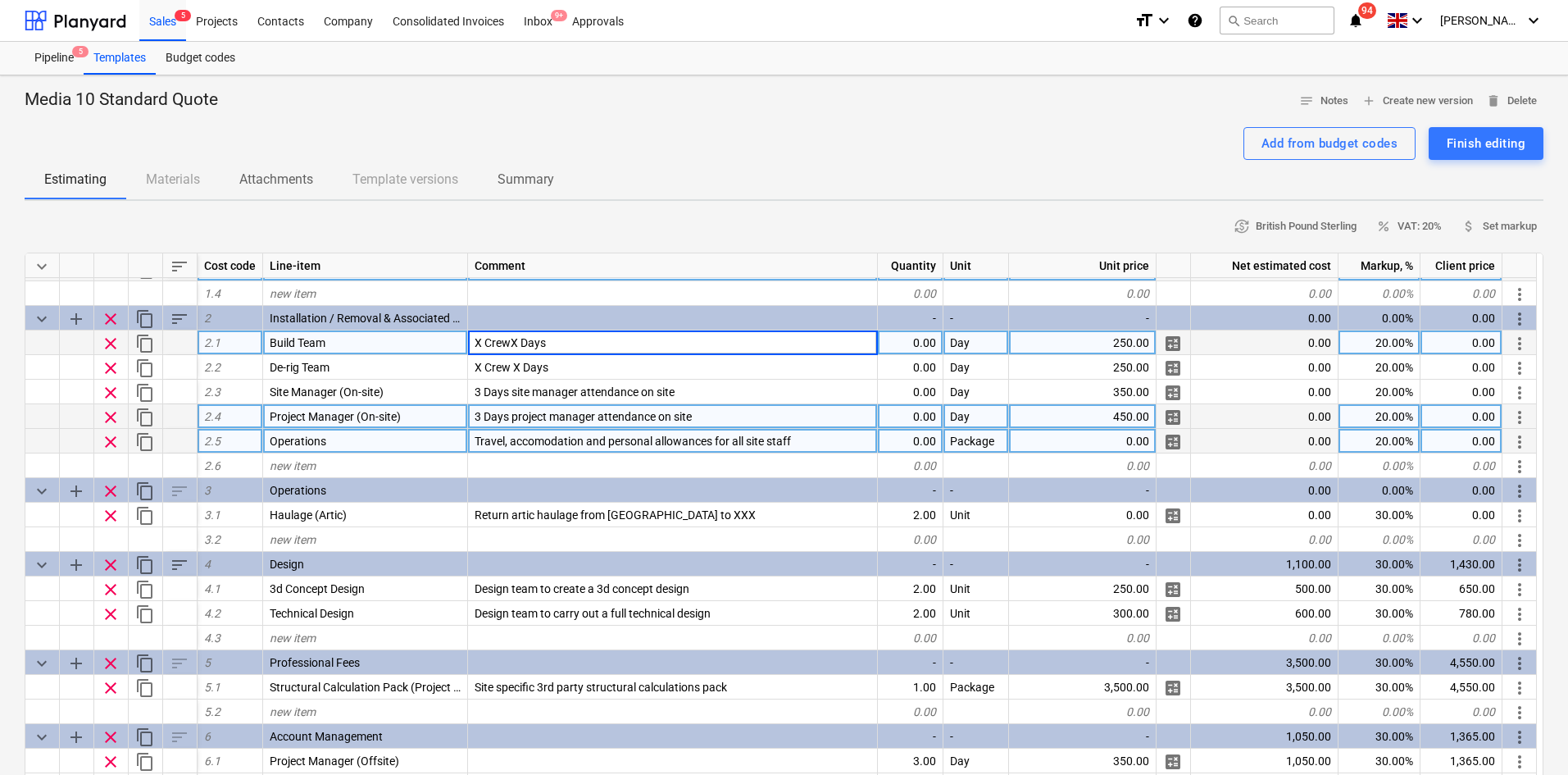
type input "X Crew X Days"
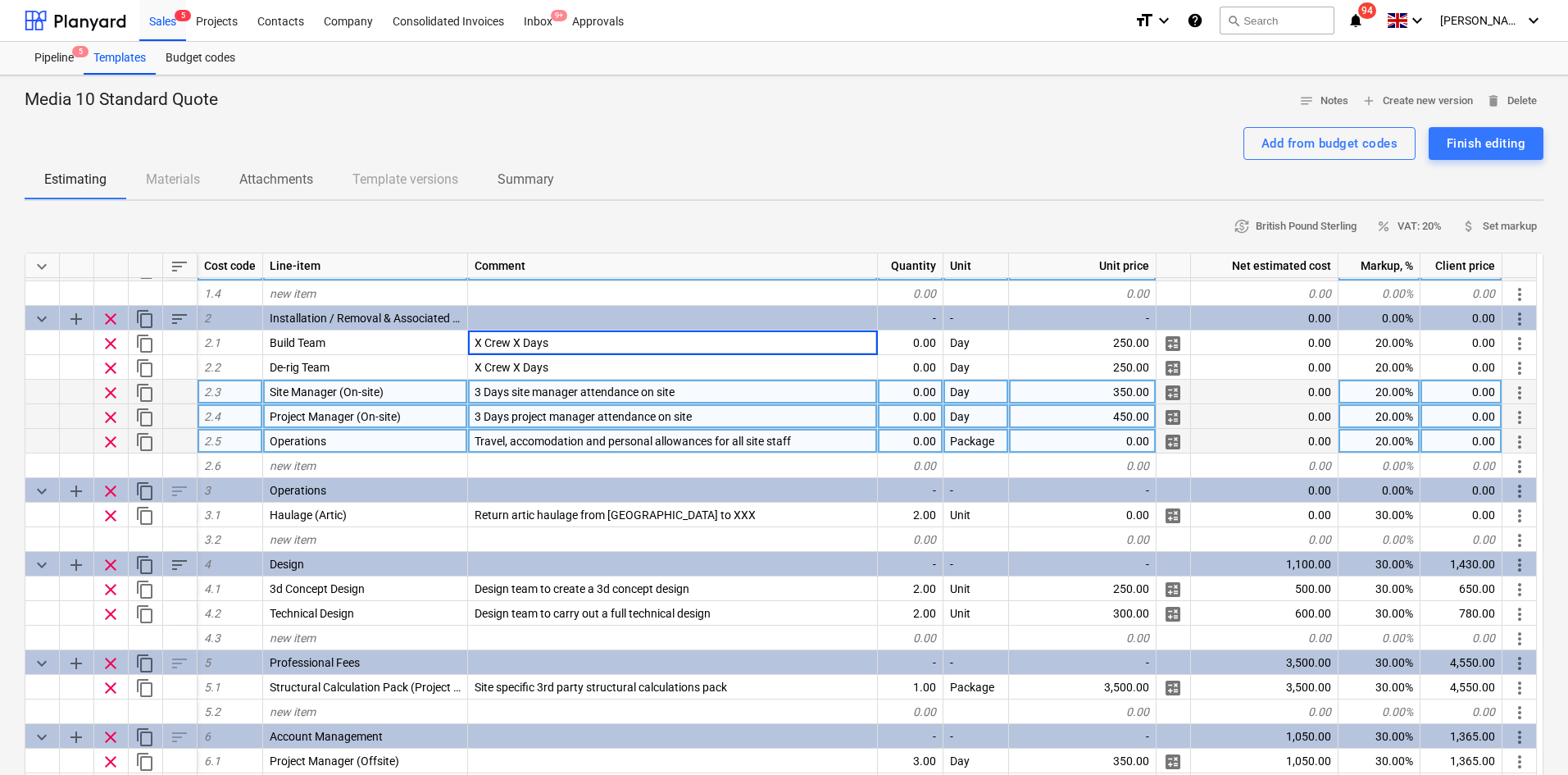
type textarea "x"
click at [564, 401] on div "3 Days site manager attendance on site" at bounding box center [673, 392] width 410 height 25
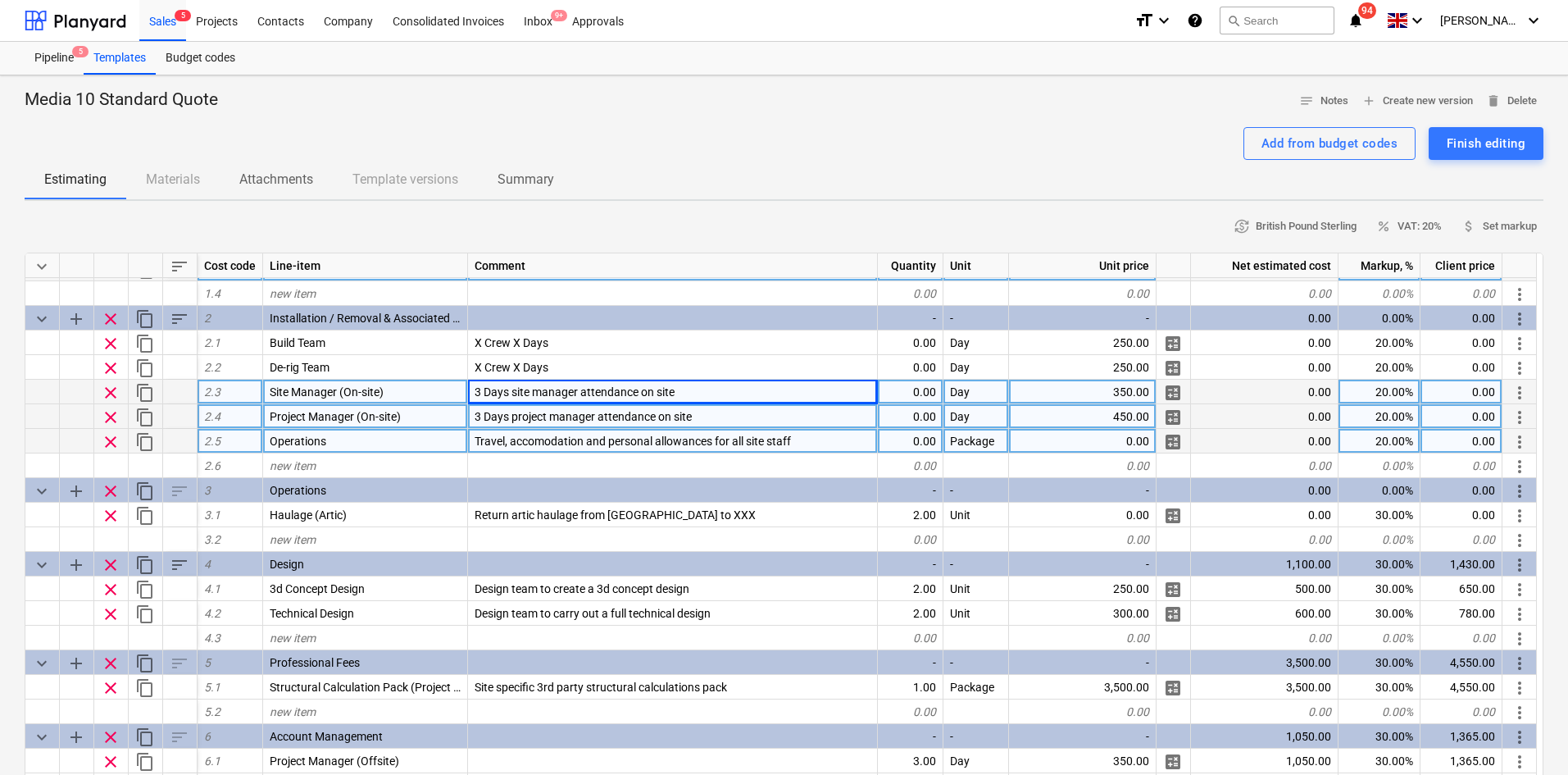
click at [518, 422] on span "3 Days project manager attendance on site" at bounding box center [583, 416] width 217 height 13
click at [467, 414] on div "Project Manager (On-site)" at bounding box center [366, 417] width 205 height 25
click at [486, 416] on span "3 Days project manager attendance on site" at bounding box center [583, 416] width 217 height 13
click at [482, 398] on span "3 Days site manager attendance on site" at bounding box center [574, 391] width 200 height 13
click at [481, 391] on input "3 Days site manager attendance on site" at bounding box center [672, 391] width 409 height 24
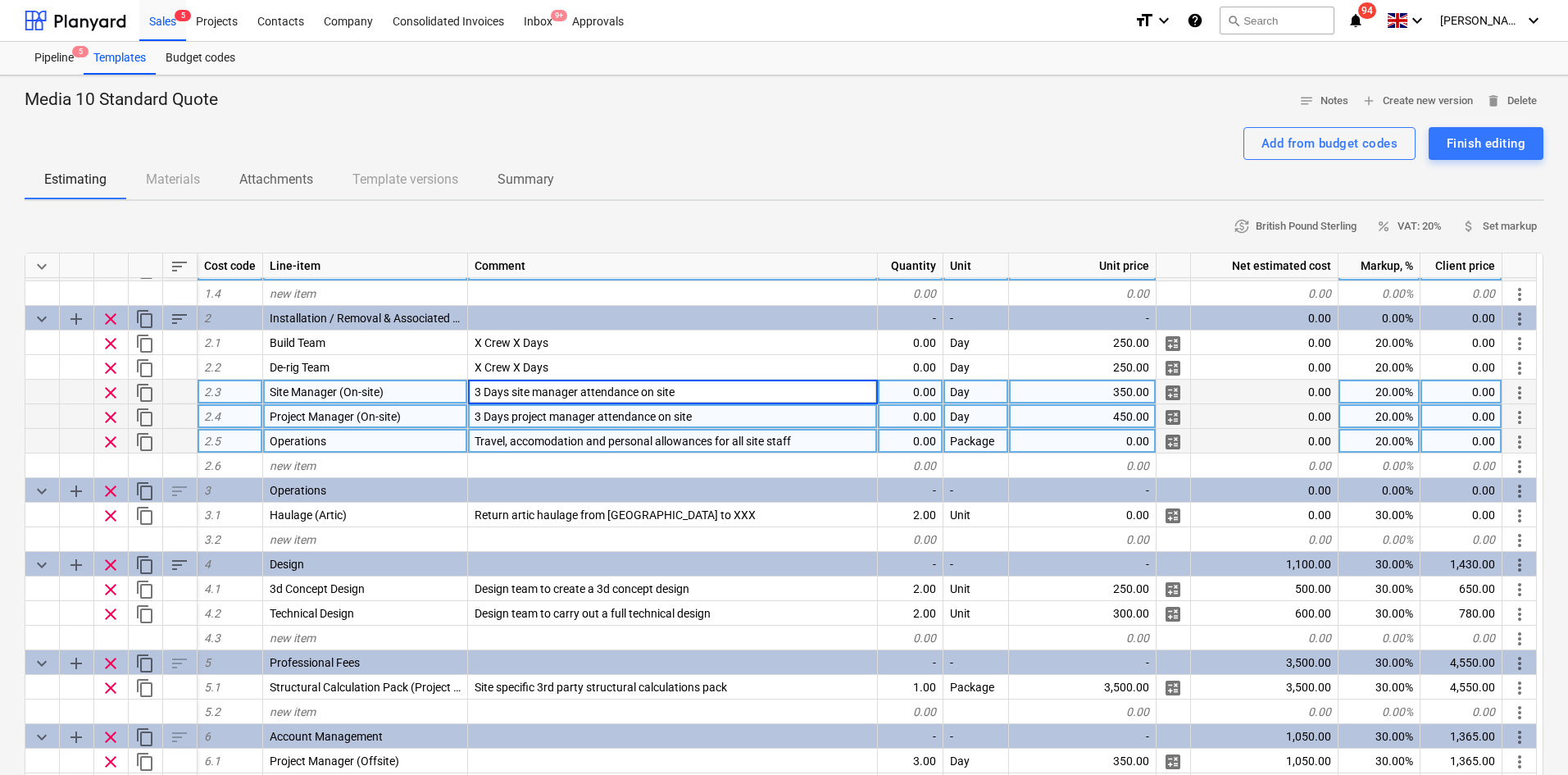
drag, startPoint x: 482, startPoint y: 398, endPoint x: 446, endPoint y: 391, distance: 36.7
click at [0, 0] on div "clear content_copy 2.3 Site Manager (On-site) 3 Days site manager attendance on…" at bounding box center [0, 0] width 0 height 0
type input "XDays site manager attendance on site"
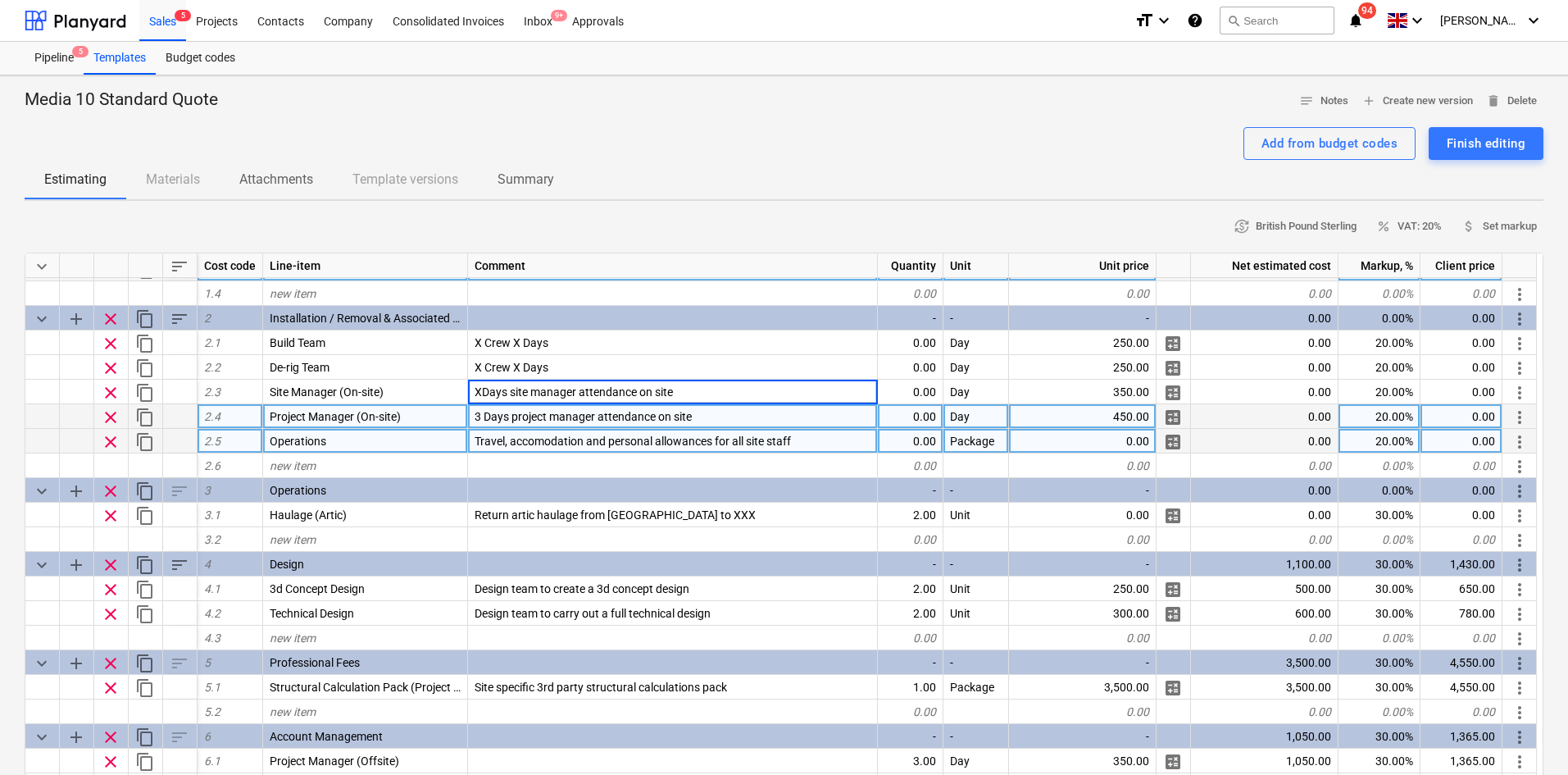
type textarea "x"
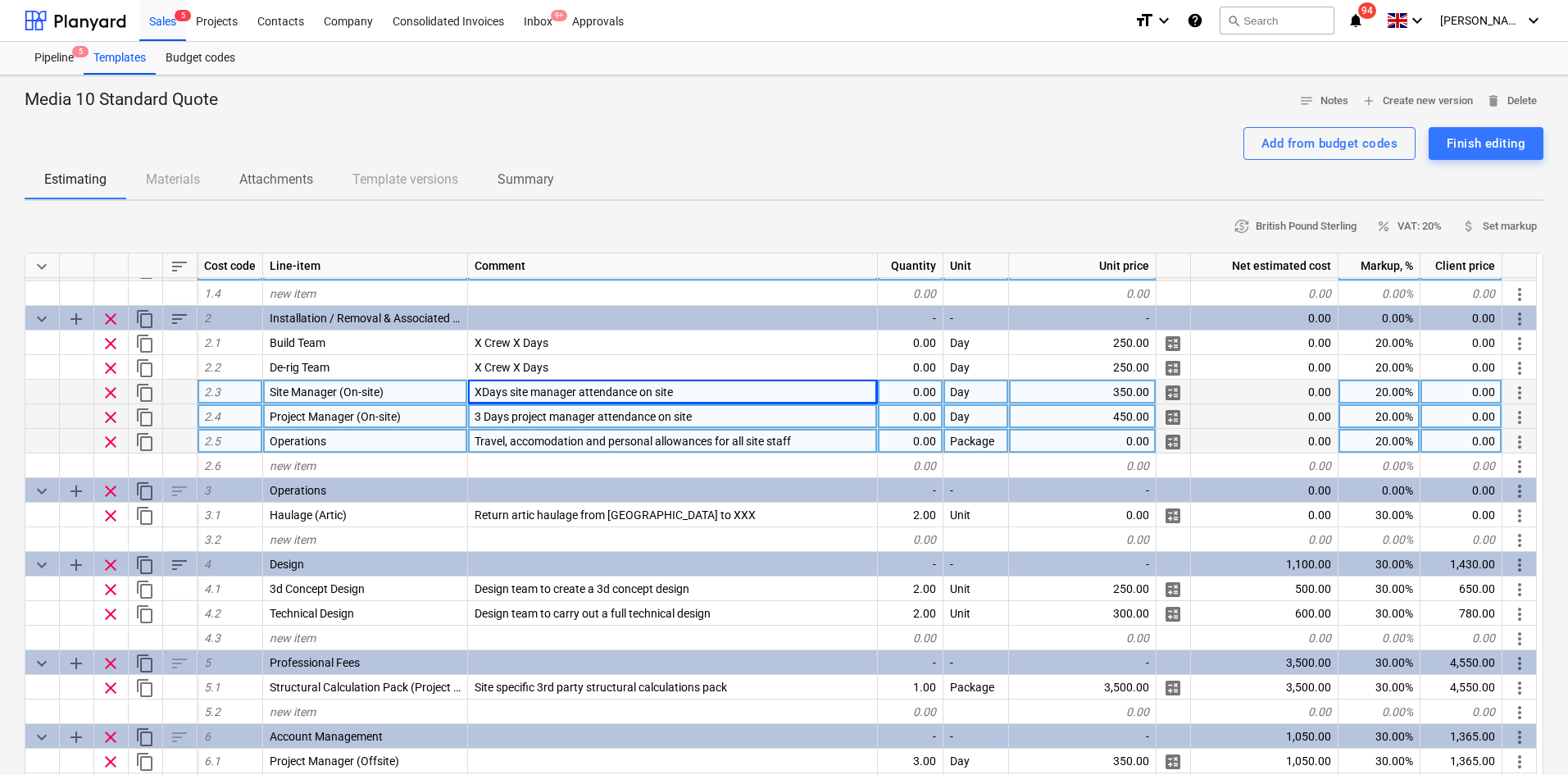
click at [479, 387] on span "XDays site manager attendance on site" at bounding box center [573, 391] width 199 height 13
click at [482, 390] on input "XDays site manager attendance on site" at bounding box center [672, 391] width 409 height 24
type input "X Days site manager attendance on site"
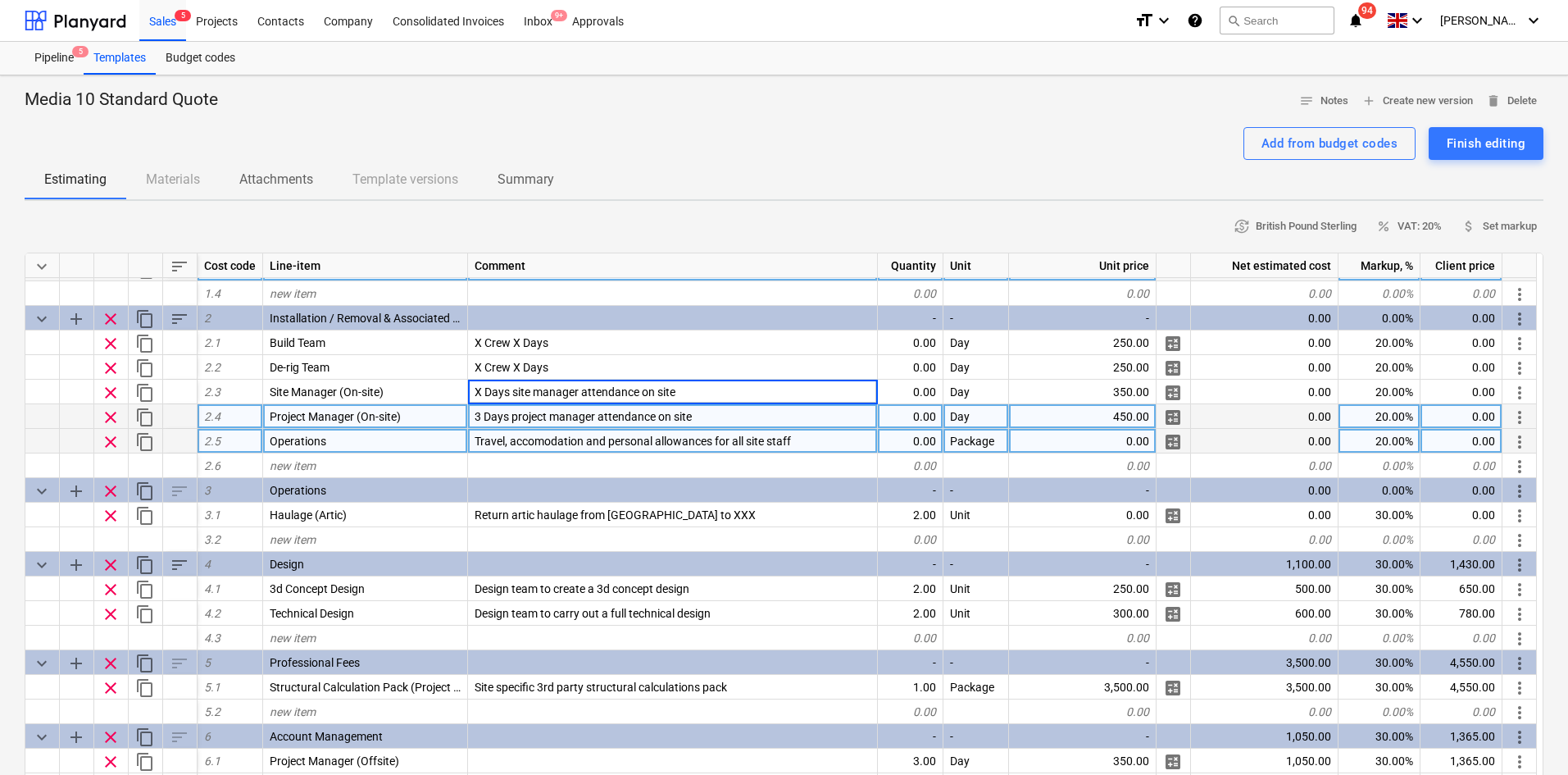
type textarea "x"
click at [481, 417] on span "3 Days project manager attendance on site" at bounding box center [583, 416] width 217 height 13
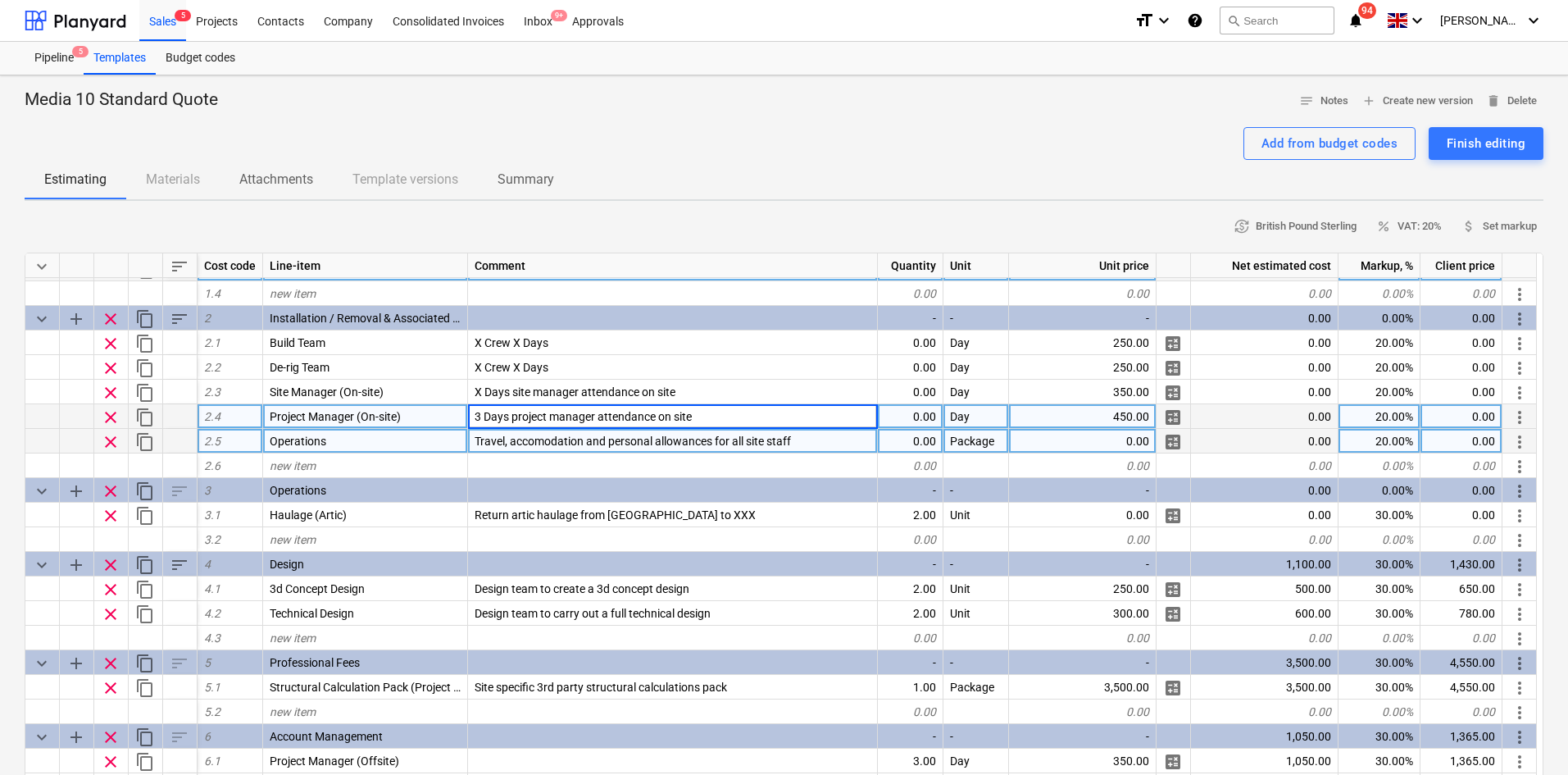
click at [480, 417] on input "3 Days project manager attendance on site" at bounding box center [672, 416] width 409 height 24
click at [481, 417] on input "3 Days project manager attendance on site" at bounding box center [672, 416] width 409 height 24
click at [484, 420] on input "3 Days project manager attendance on site" at bounding box center [672, 416] width 409 height 24
drag, startPoint x: 480, startPoint y: 416, endPoint x: 458, endPoint y: 414, distance: 22.1
click at [0, 0] on div "clear content_copy 2.4 Project Manager (On-site) 3 Days project manager attenda…" at bounding box center [0, 0] width 0 height 0
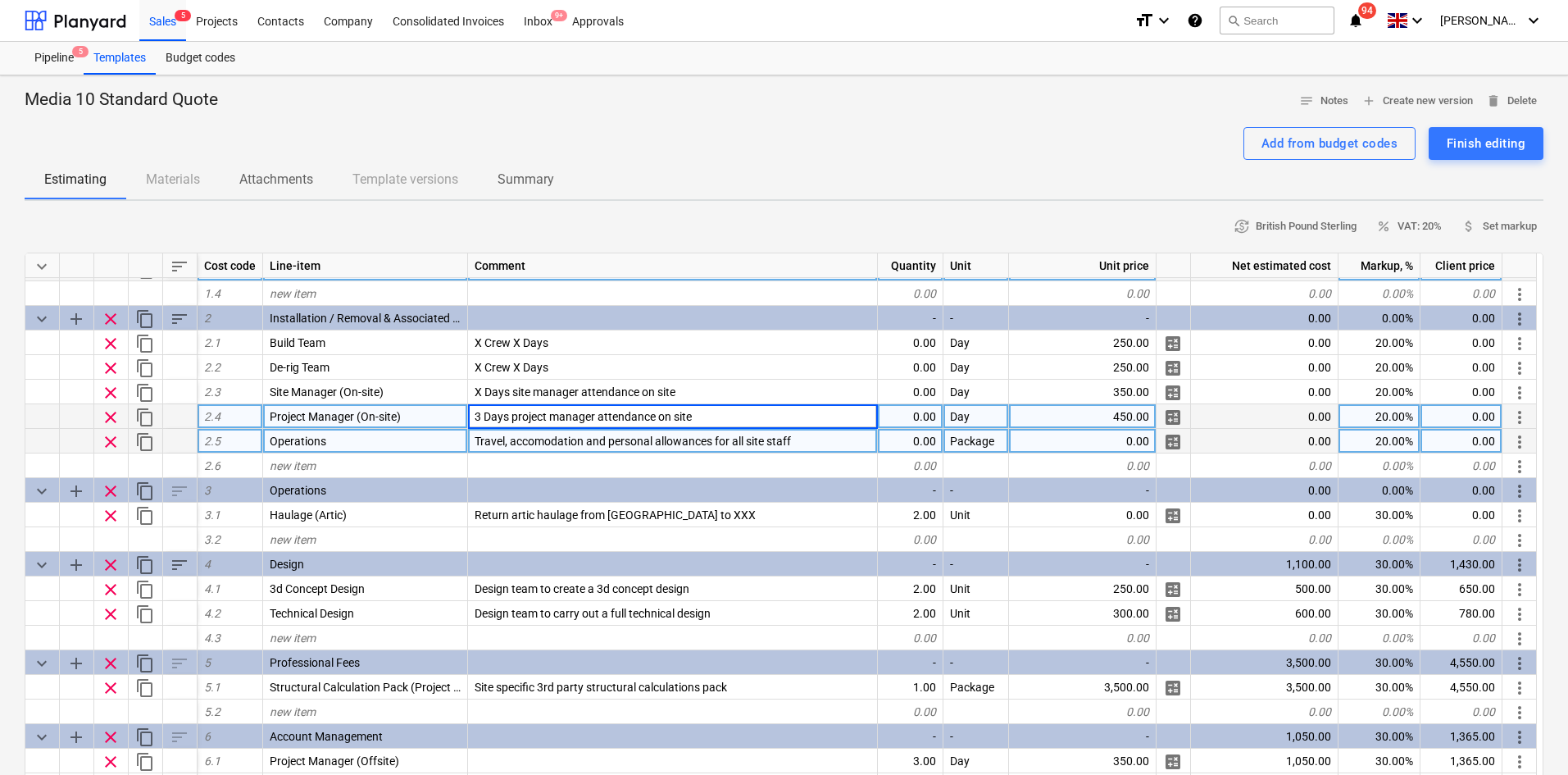
type input "X Days project manager attendance on site"
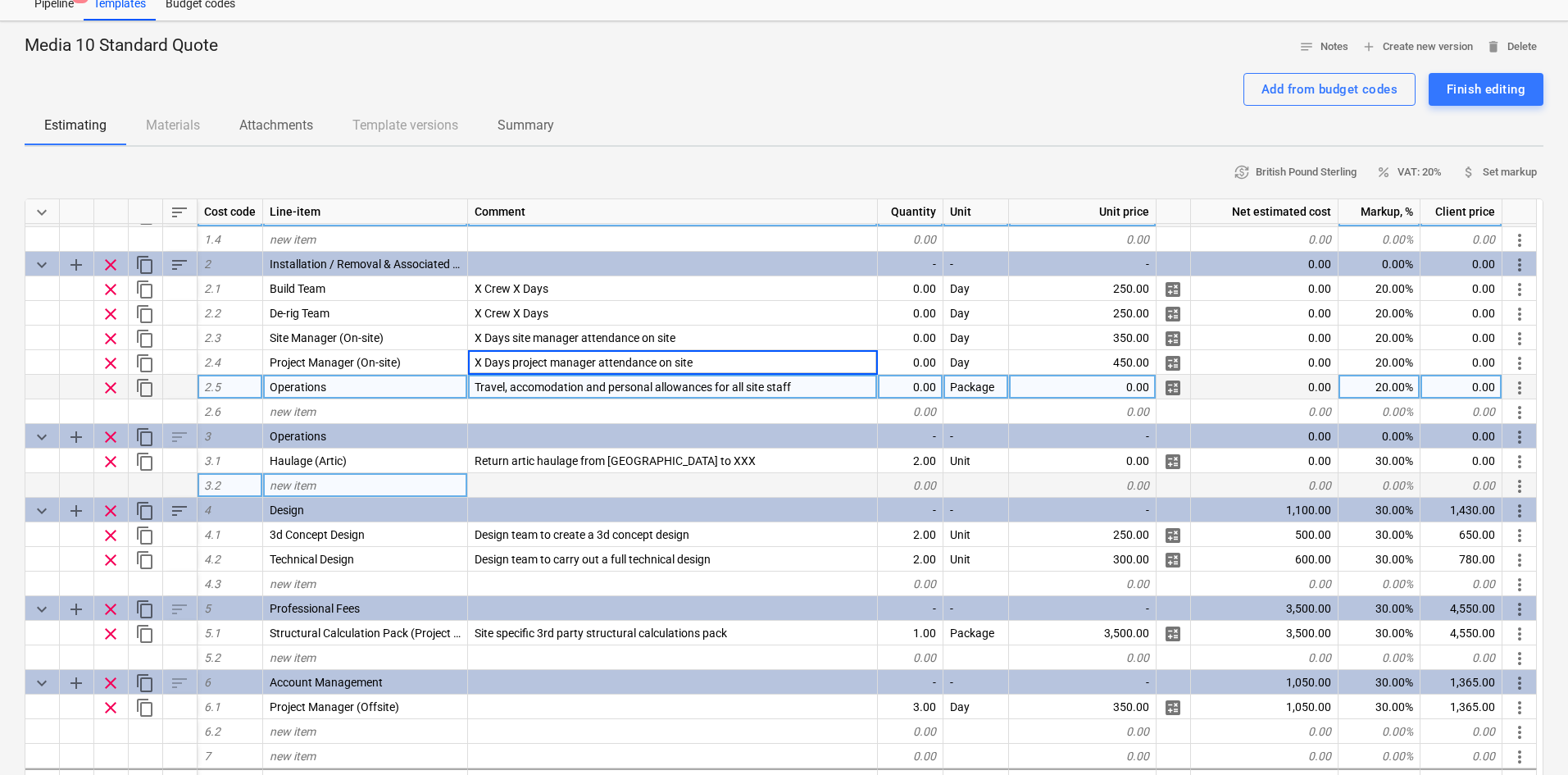
scroll to position [82, 0]
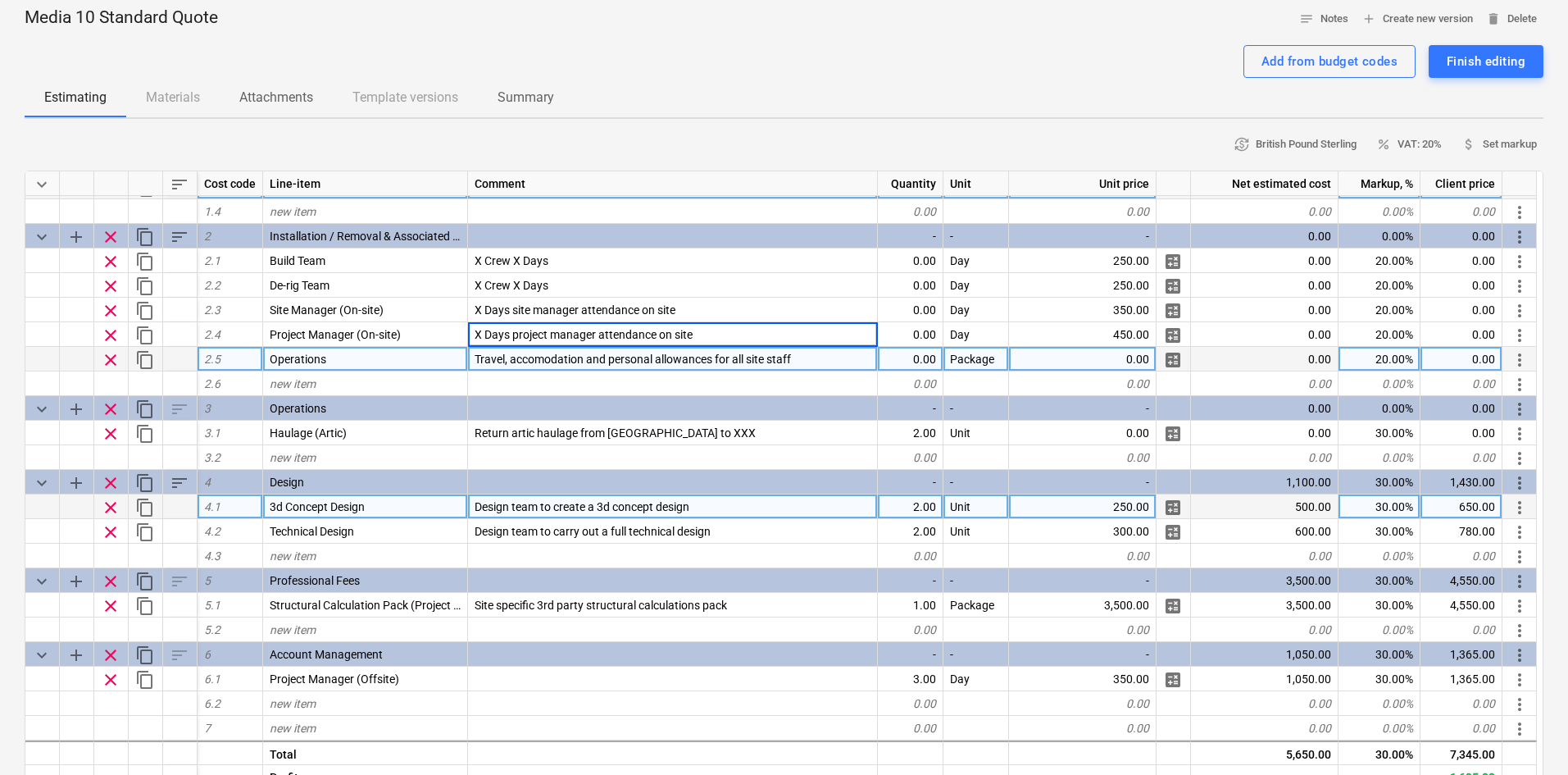
click at [917, 508] on div "2.00" at bounding box center [911, 507] width 65 height 25
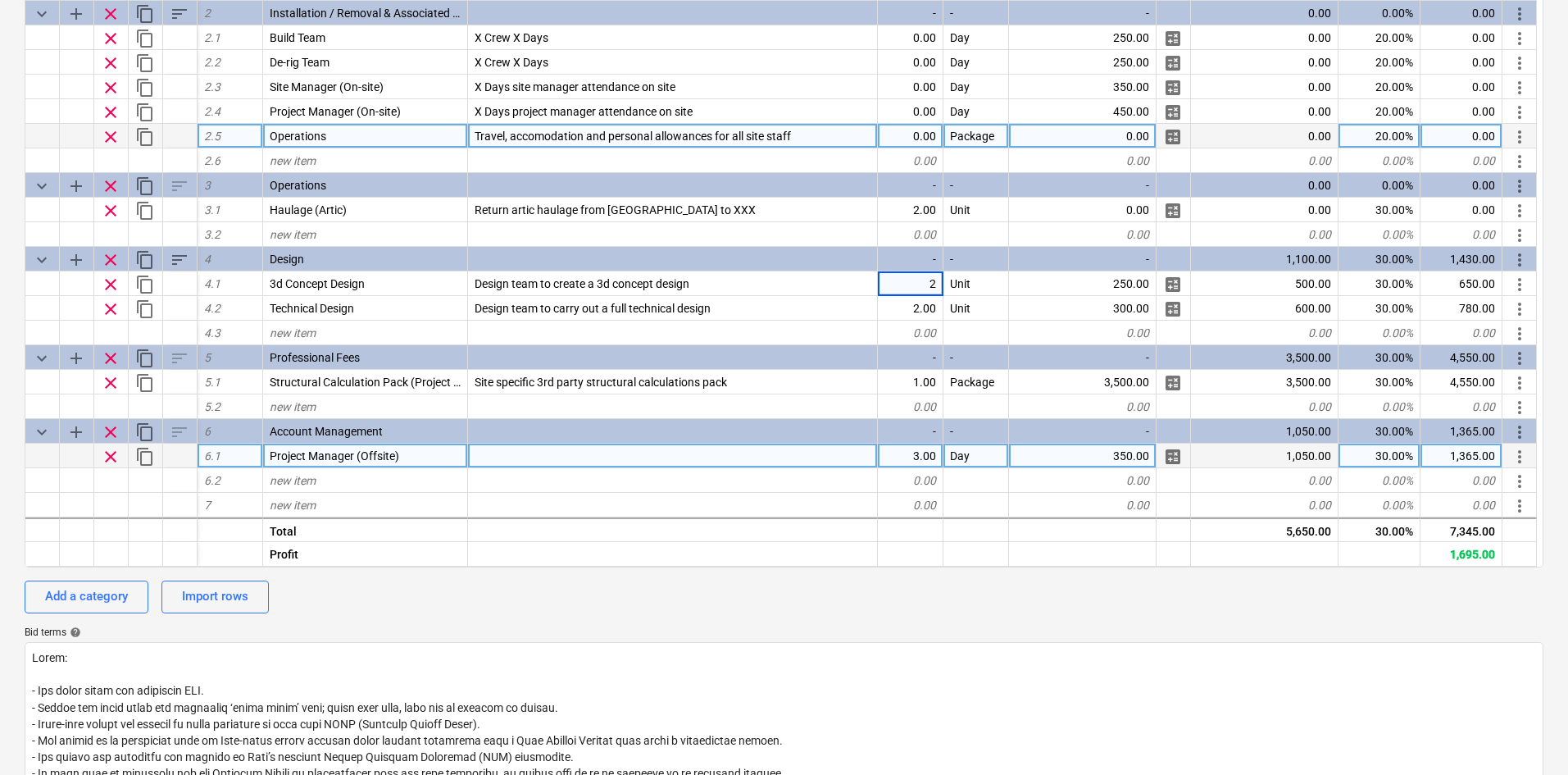
scroll to position [0, 0]
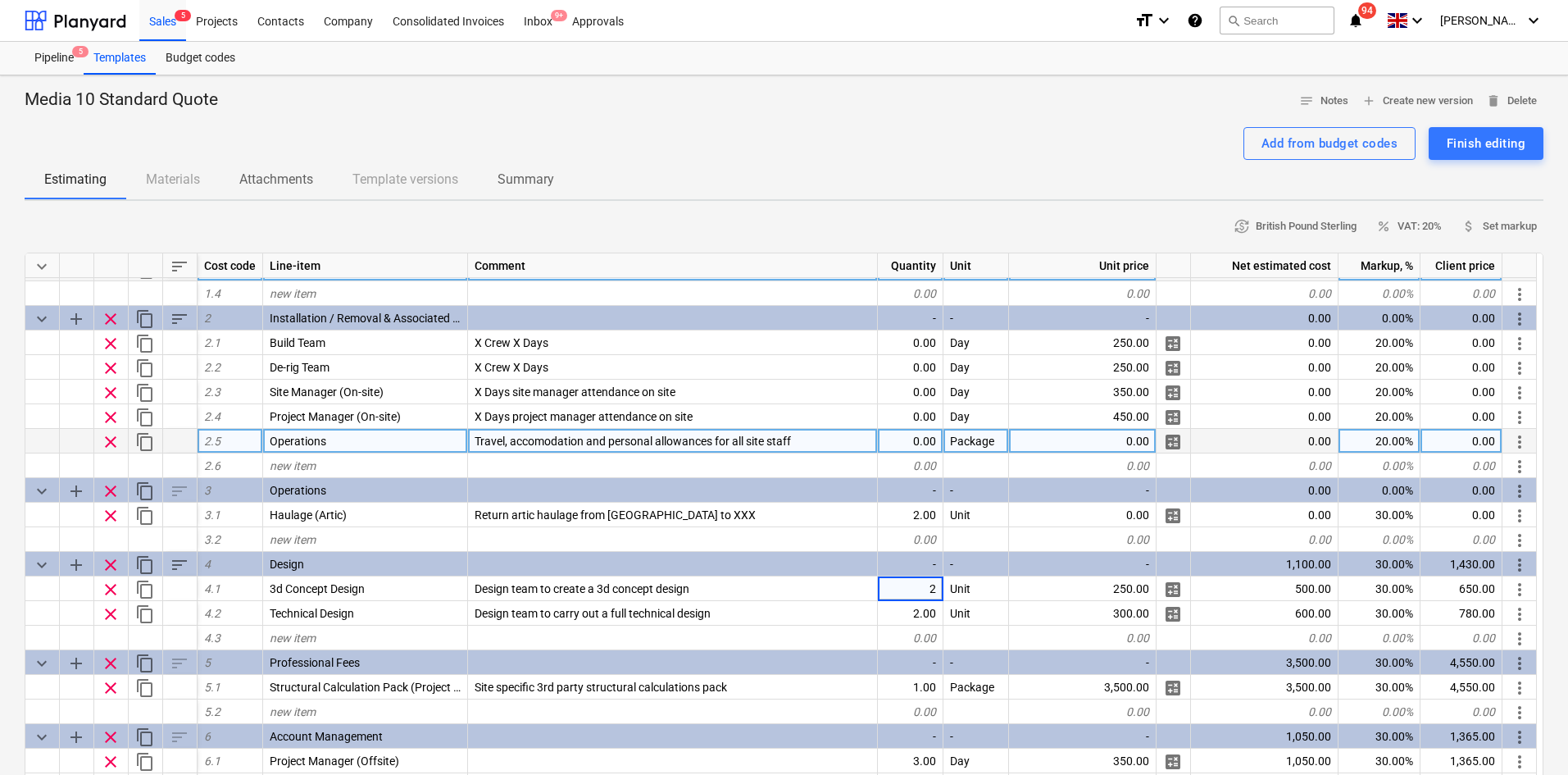
click at [484, 232] on div "currency_exchange British Pound Sterling percent VAT: 20% attach_money Set mark…" at bounding box center [784, 226] width 1519 height 26
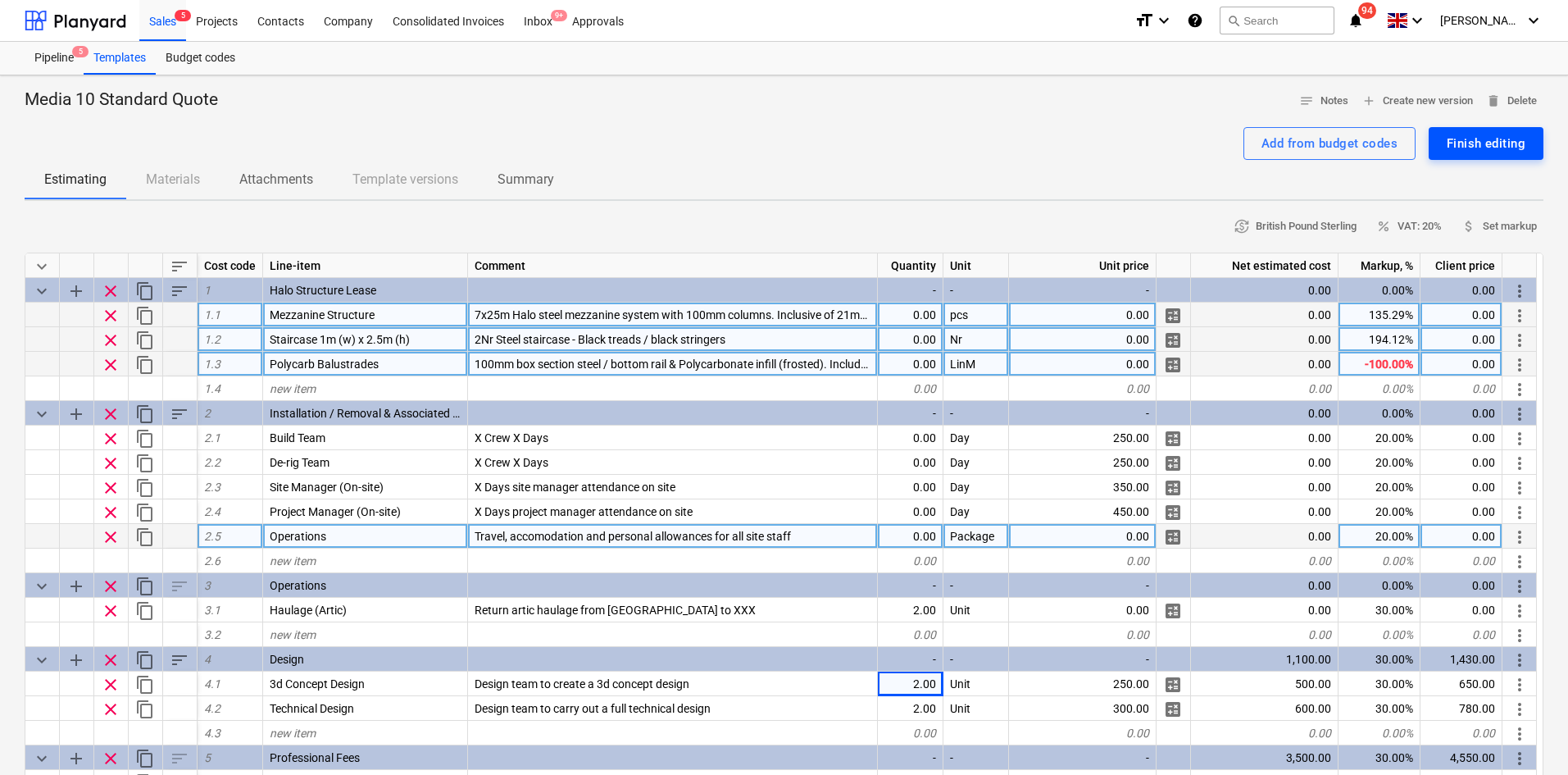
click at [1475, 154] on div "Finish editing" at bounding box center [1486, 143] width 79 height 21
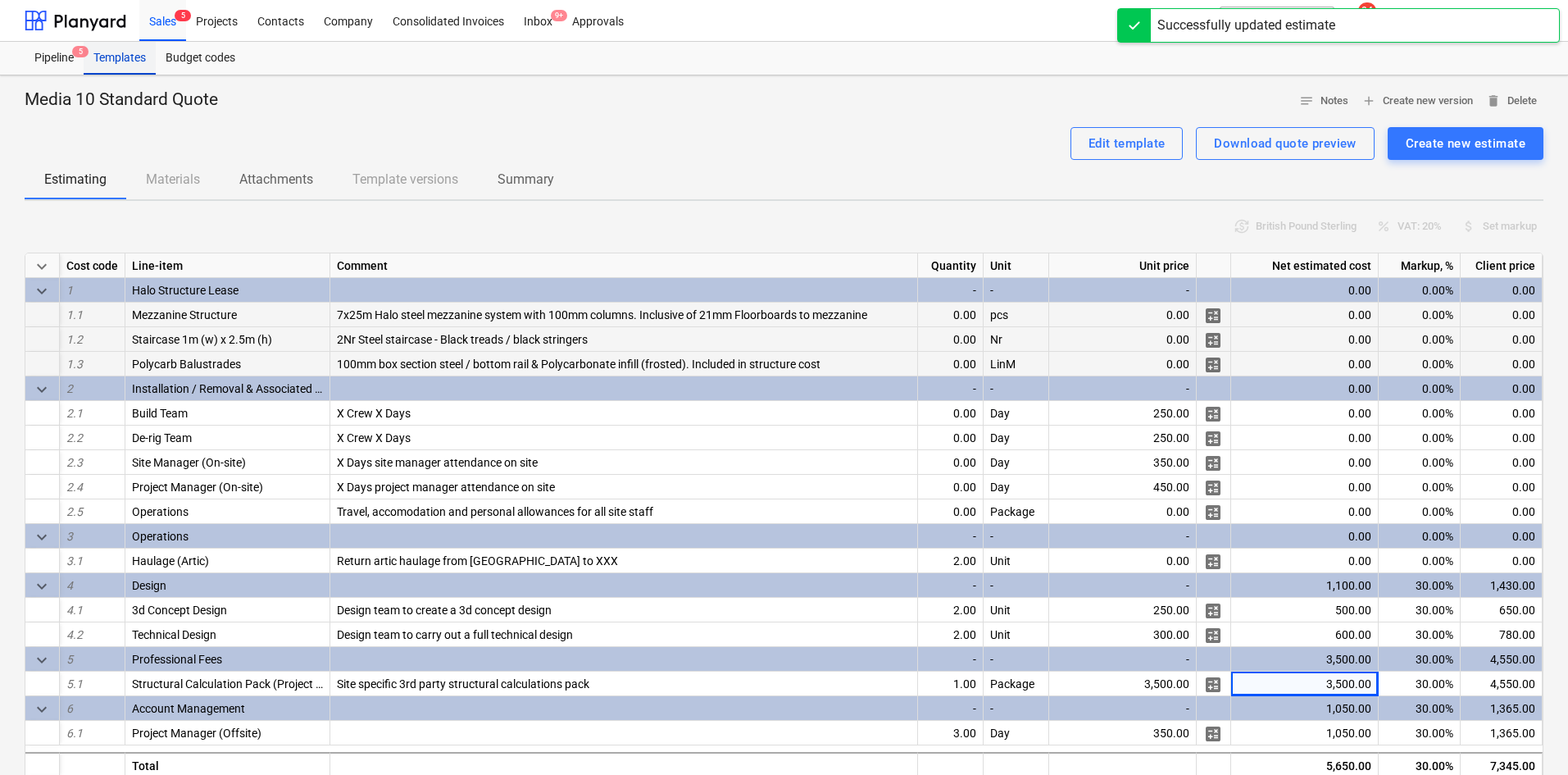
click at [140, 63] on div "Templates" at bounding box center [120, 57] width 72 height 33
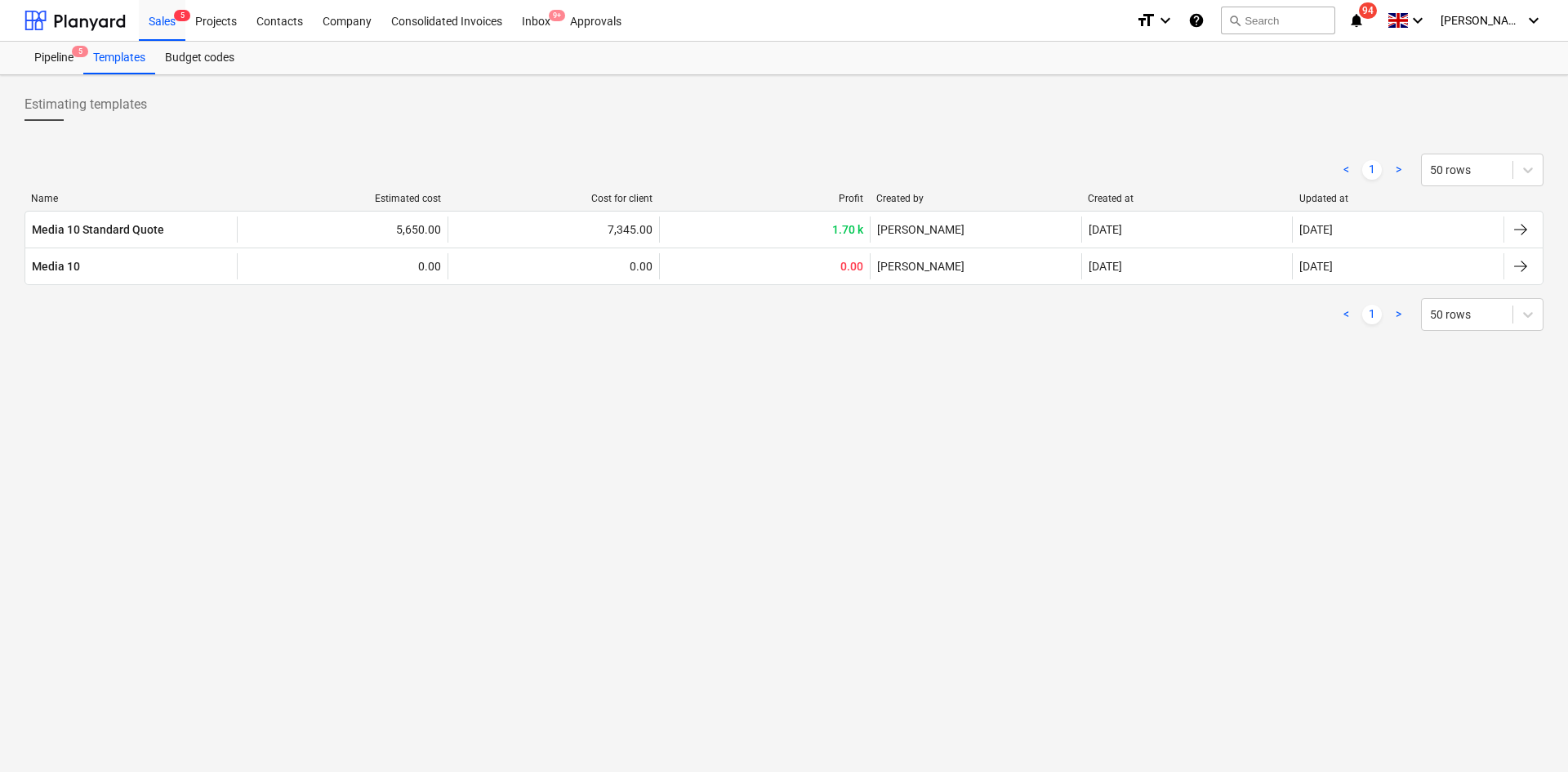
drag, startPoint x: 1288, startPoint y: 273, endPoint x: 520, endPoint y: 365, distance: 773.5
click at [531, 368] on div "Estimating templates < 1 > 50 rows Name Estimated cost Cost for client Profit C…" at bounding box center [784, 423] width 1568 height 697
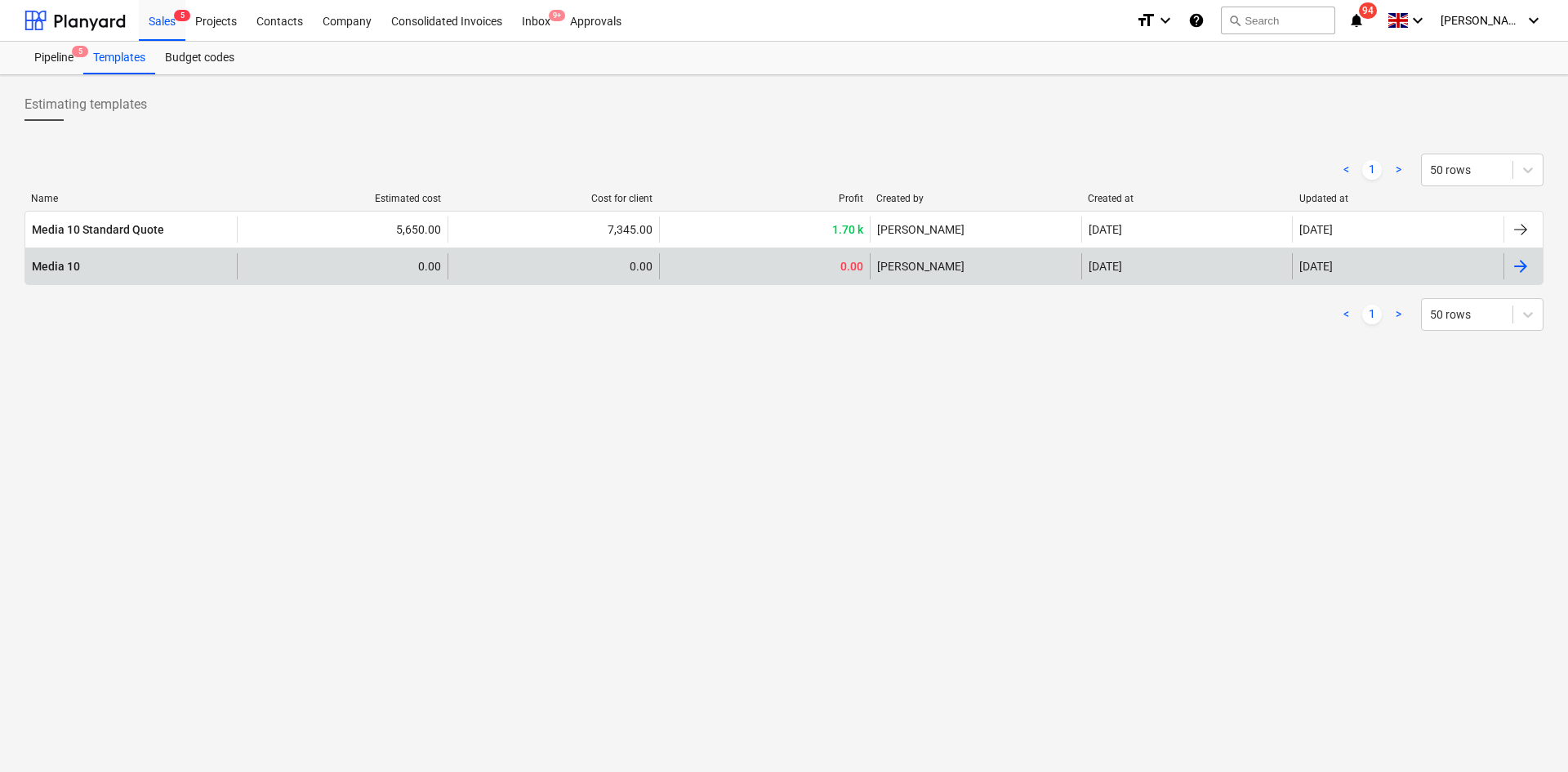
click at [885, 268] on div "[PERSON_NAME]" at bounding box center [975, 267] width 211 height 26
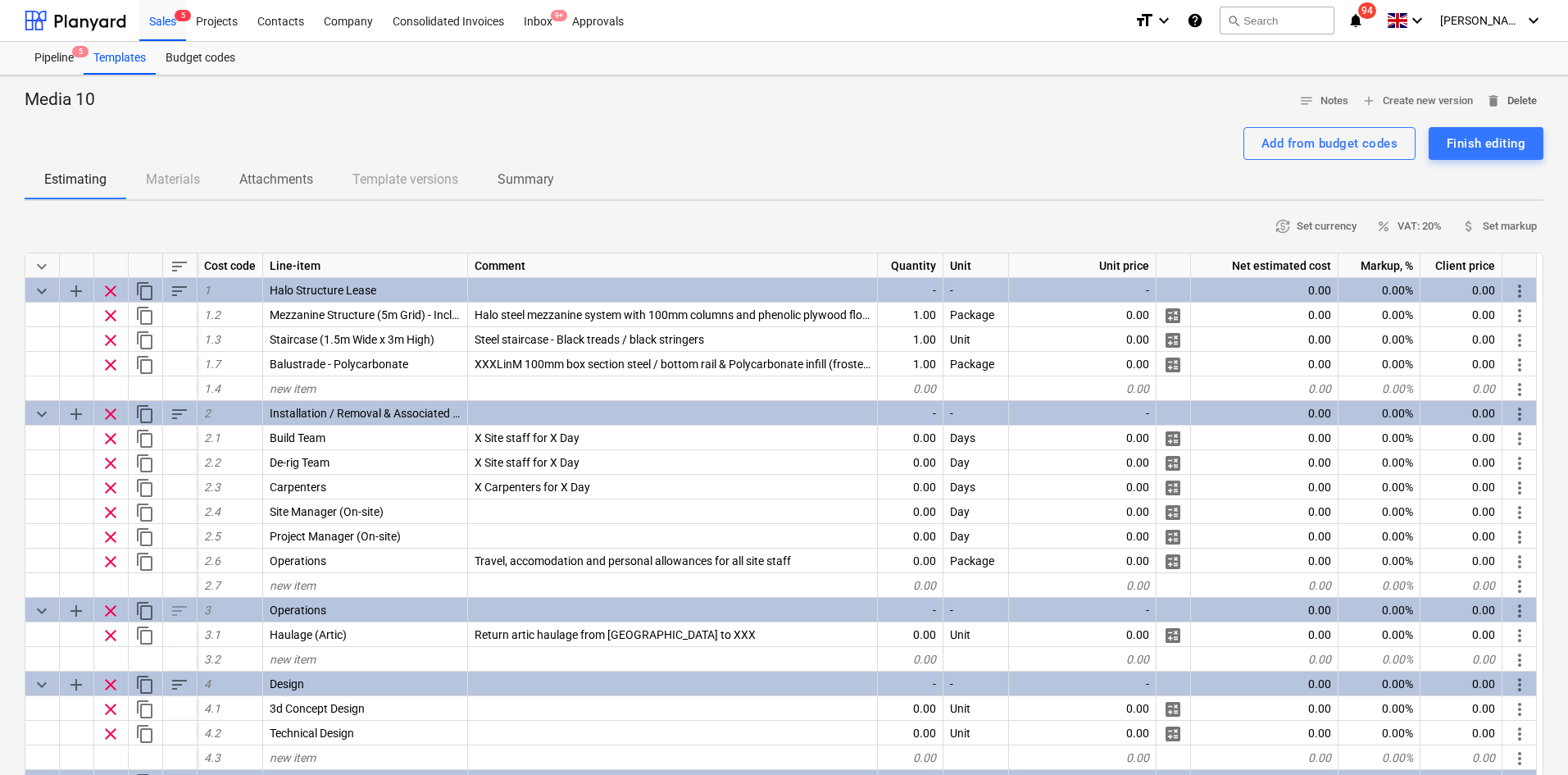
click at [1497, 100] on span "delete" at bounding box center [1493, 101] width 15 height 15
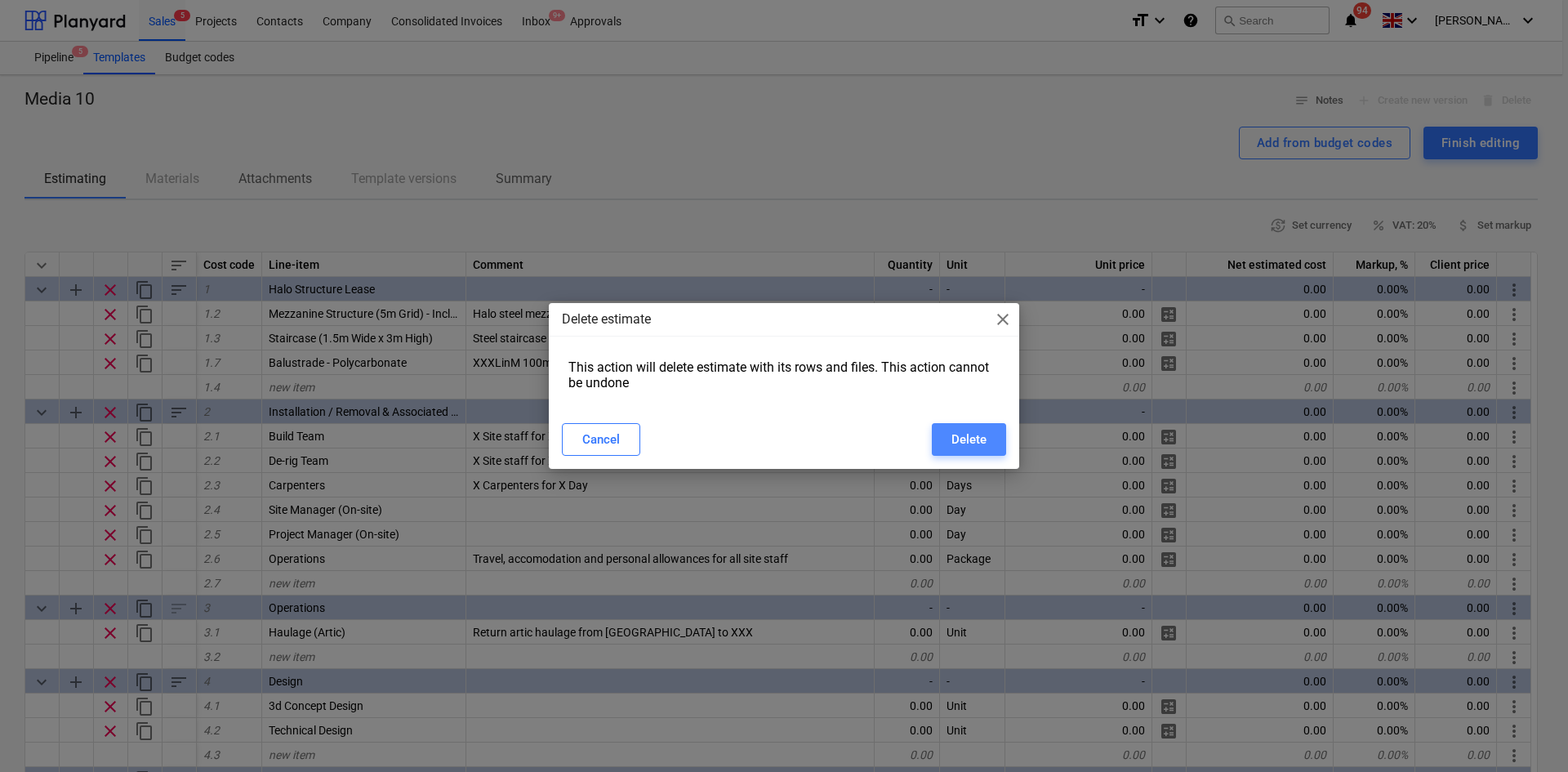
click at [961, 449] on div "Delete" at bounding box center [969, 439] width 35 height 21
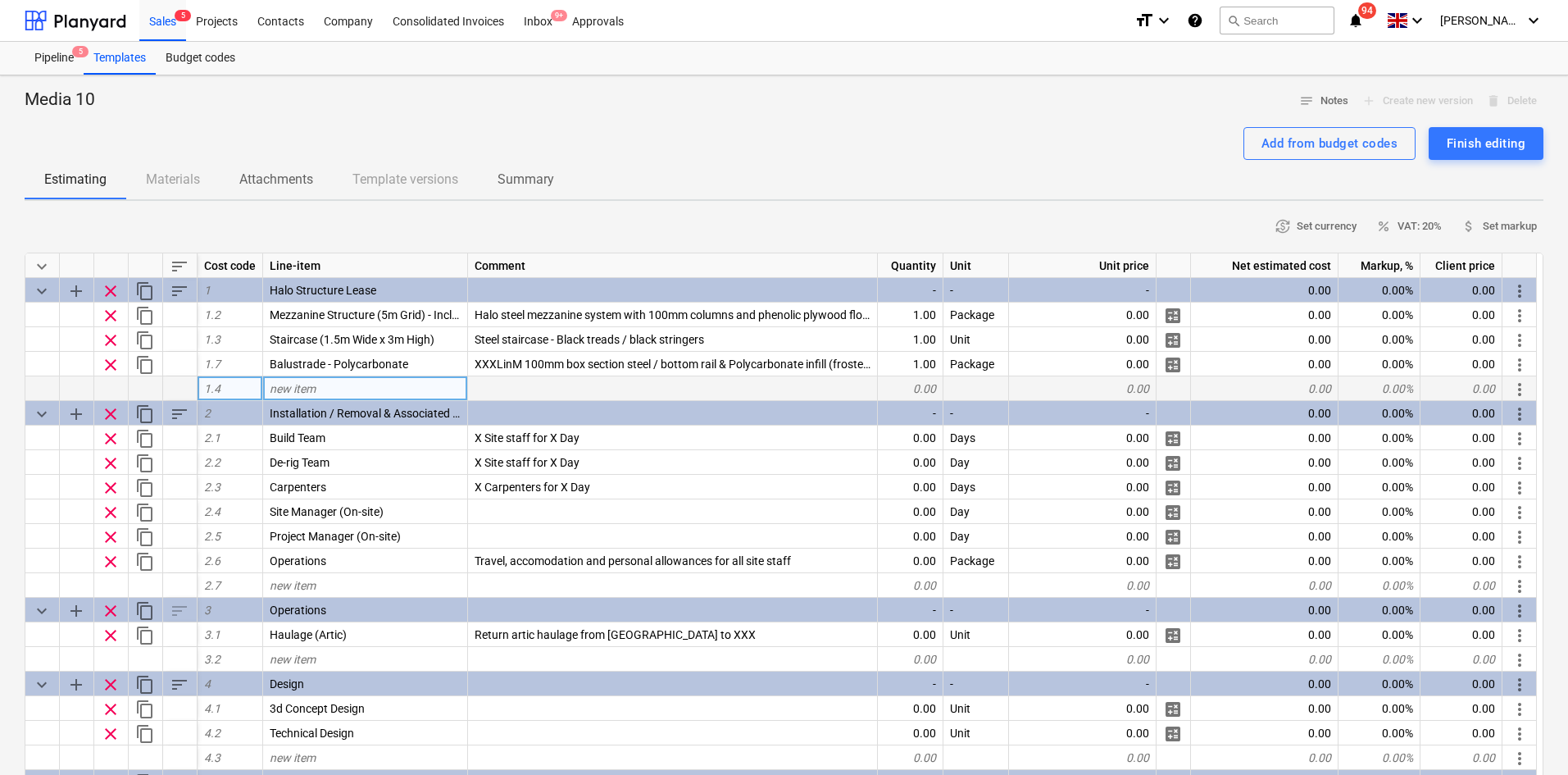
type textarea "x"
